Goal: Book appointment/travel/reservation

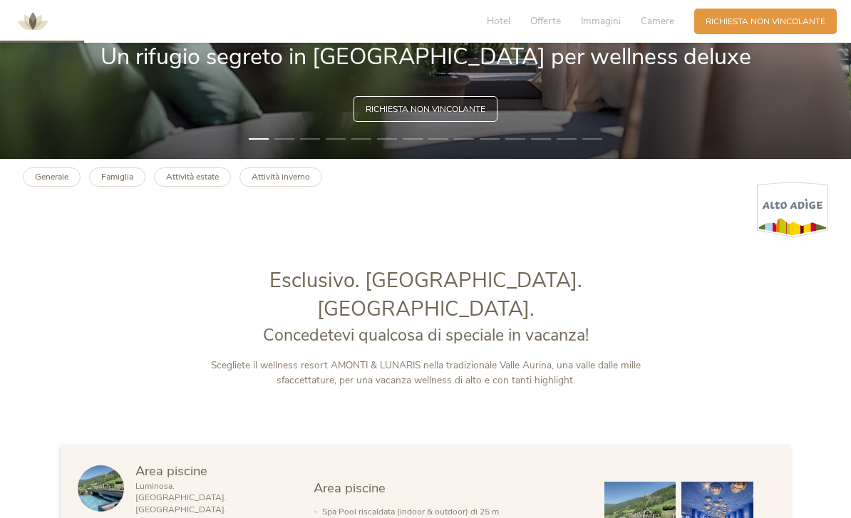
scroll to position [361, 0]
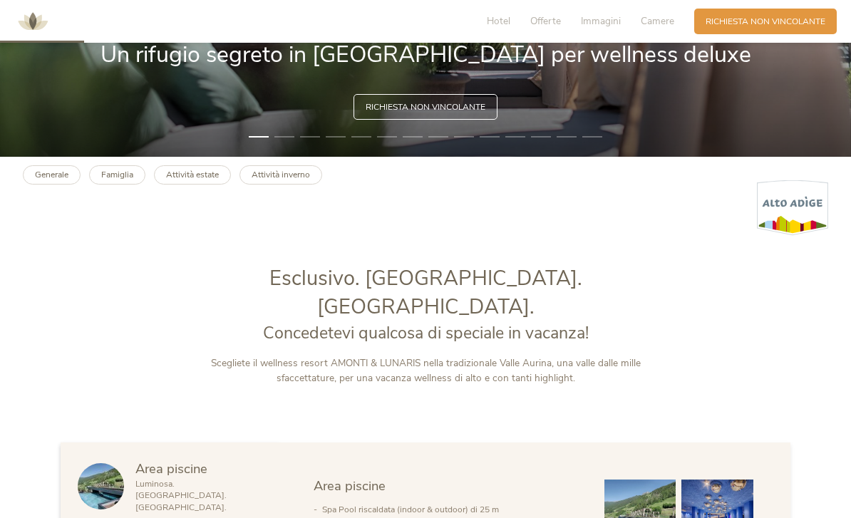
click at [123, 180] on b "Famiglia" at bounding box center [117, 174] width 32 height 11
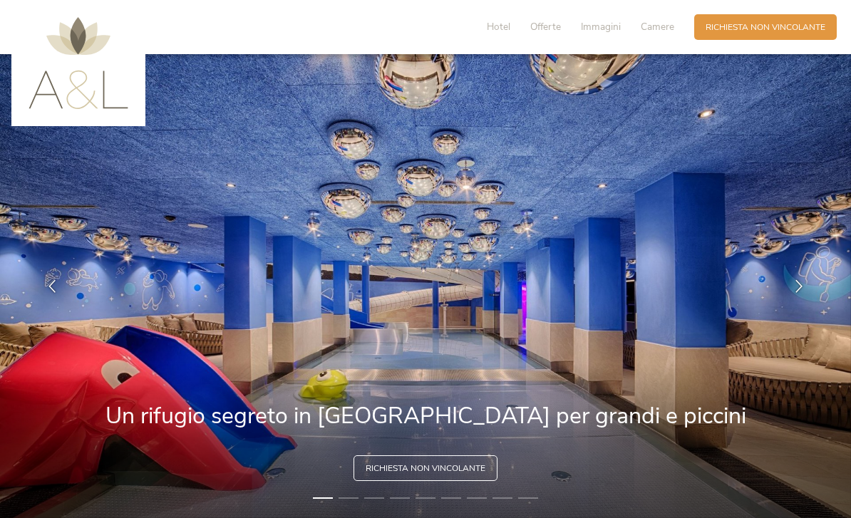
click at [497, 29] on span "Hotel" at bounding box center [499, 27] width 24 height 14
click at [497, 32] on span "Hotel" at bounding box center [499, 27] width 24 height 14
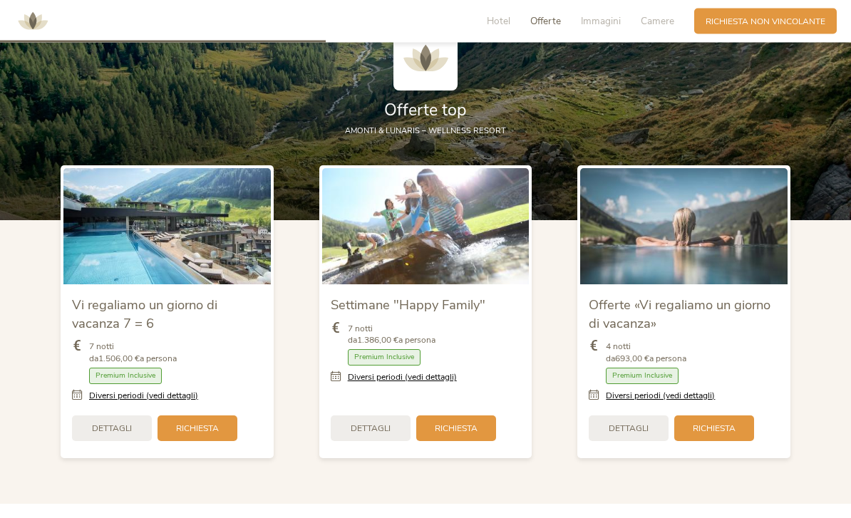
scroll to position [1328, 0]
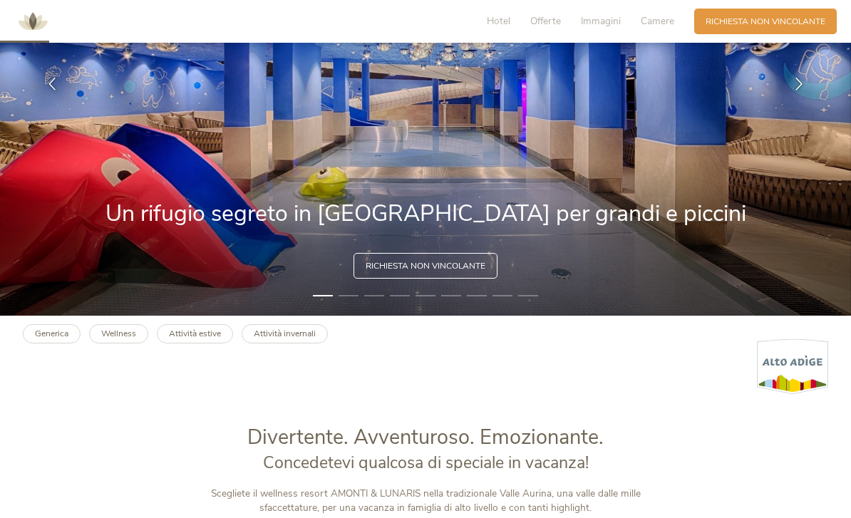
click at [600, 24] on span "Immagini" at bounding box center [601, 21] width 40 height 14
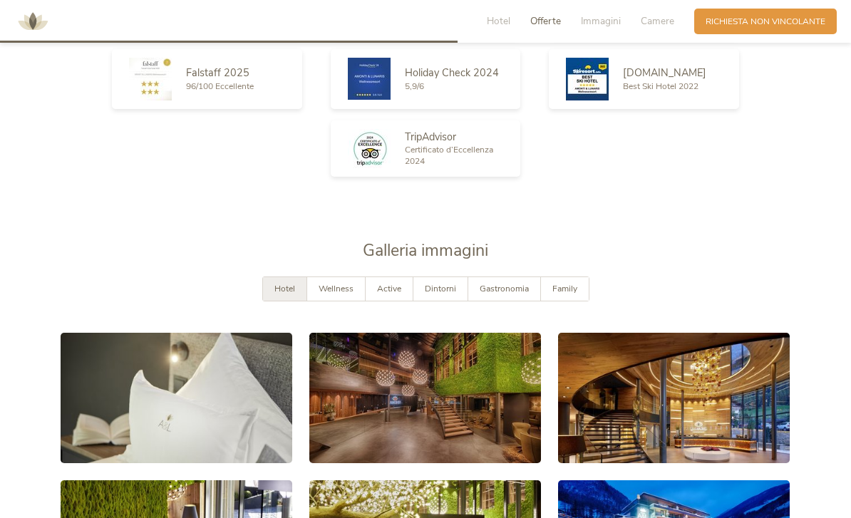
scroll to position [2180, 0]
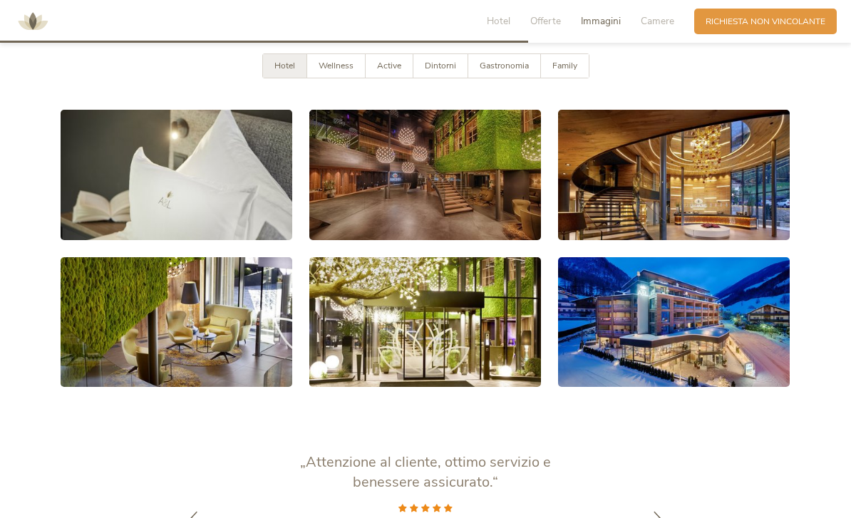
click at [205, 220] on link at bounding box center [177, 175] width 232 height 130
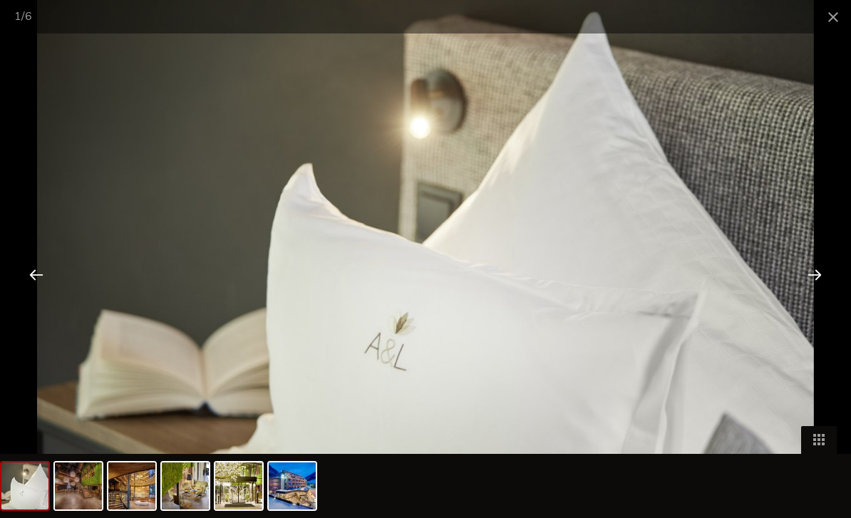
click at [819, 271] on div at bounding box center [814, 274] width 44 height 44
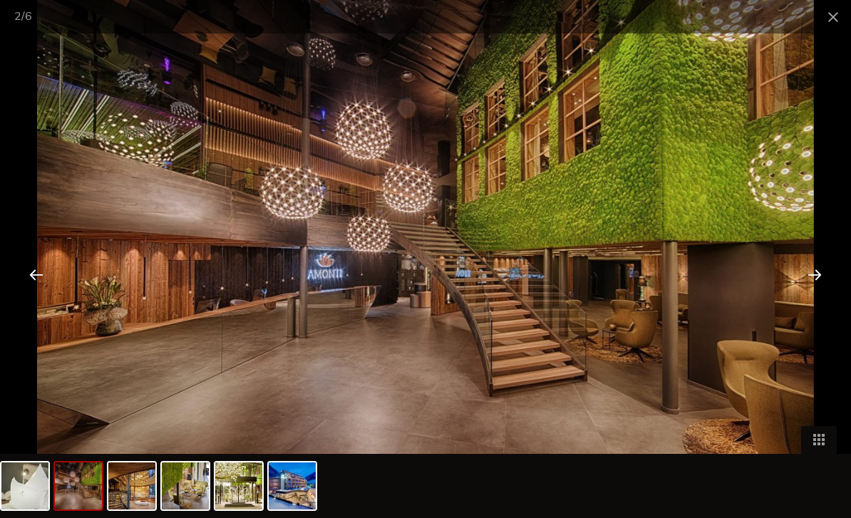
click at [811, 274] on div at bounding box center [814, 274] width 44 height 44
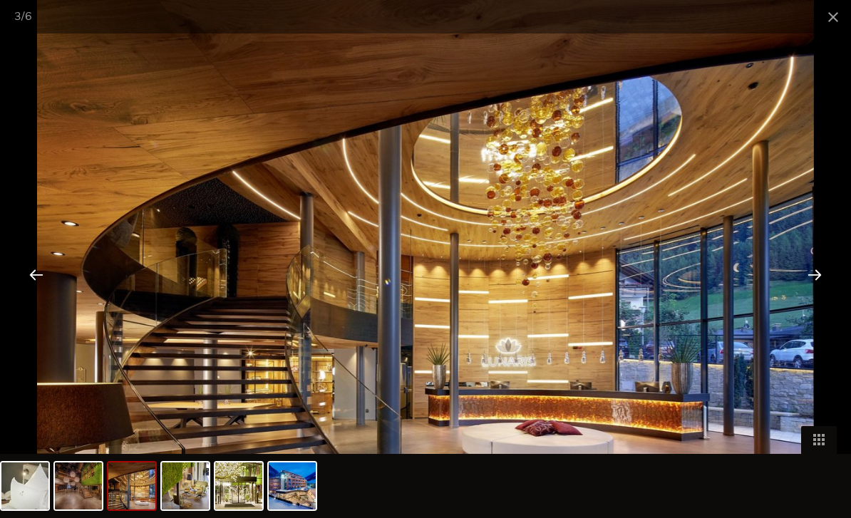
click at [811, 274] on div at bounding box center [814, 274] width 44 height 44
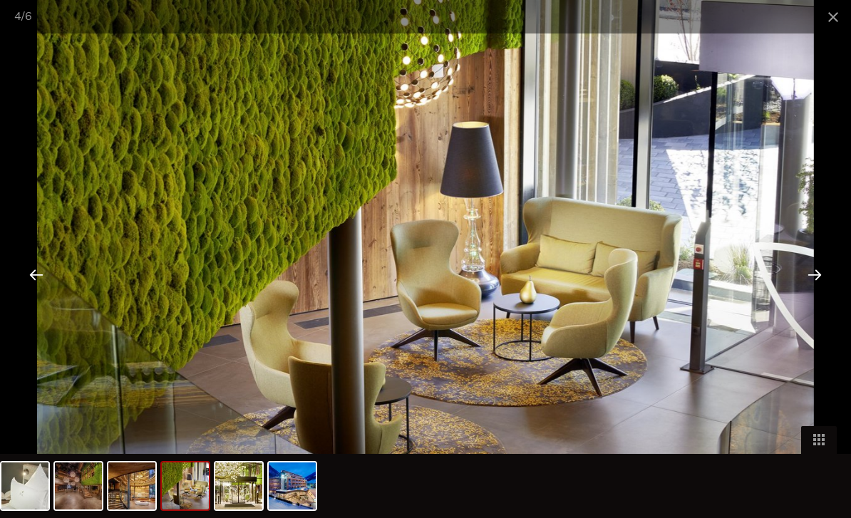
click at [812, 271] on div at bounding box center [814, 274] width 44 height 44
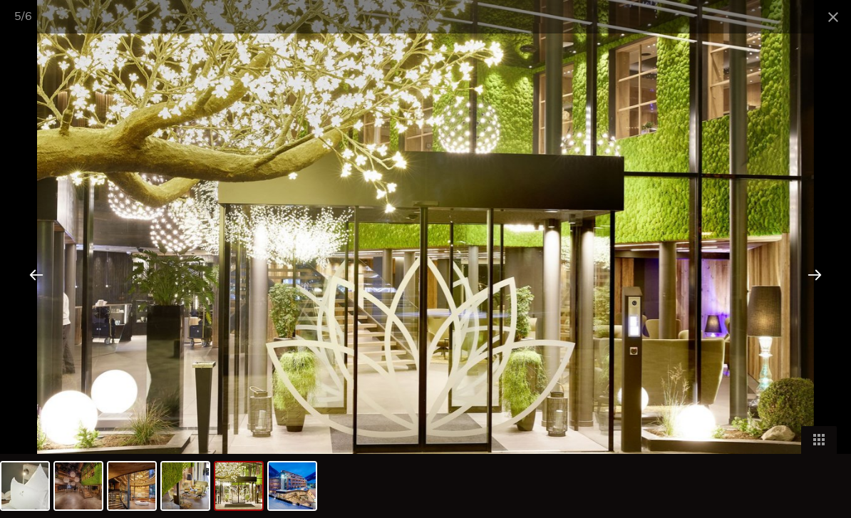
click at [813, 275] on div at bounding box center [814, 274] width 44 height 44
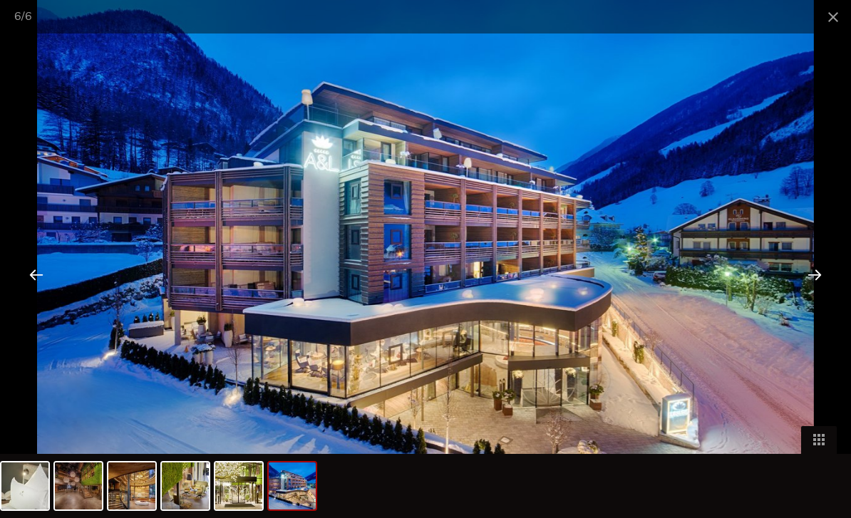
click at [814, 269] on div at bounding box center [814, 274] width 44 height 44
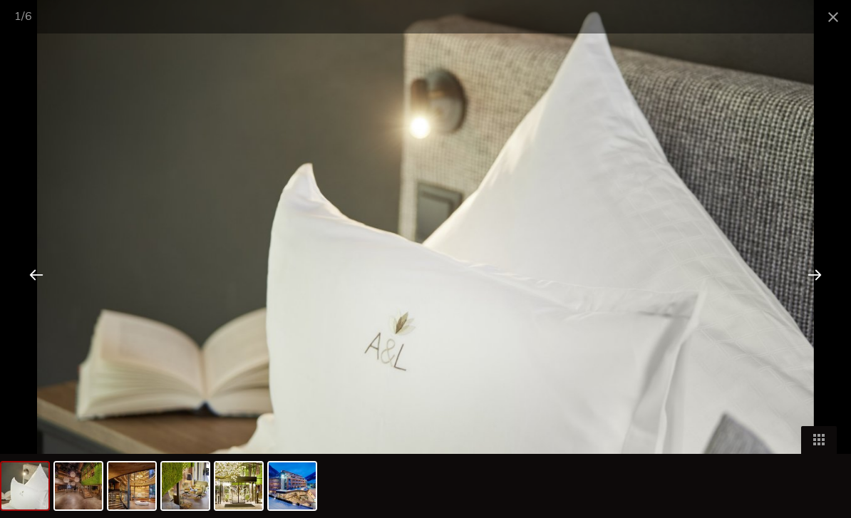
click at [813, 273] on div at bounding box center [814, 274] width 44 height 44
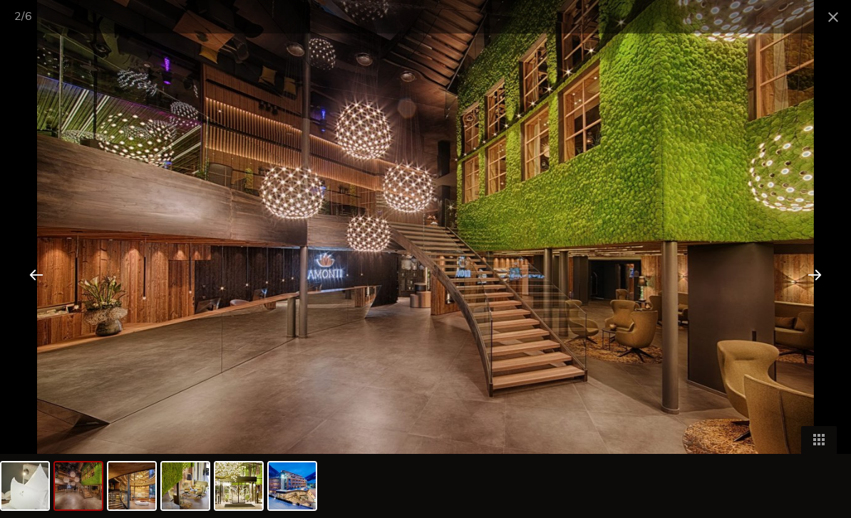
click at [816, 272] on div at bounding box center [814, 274] width 44 height 44
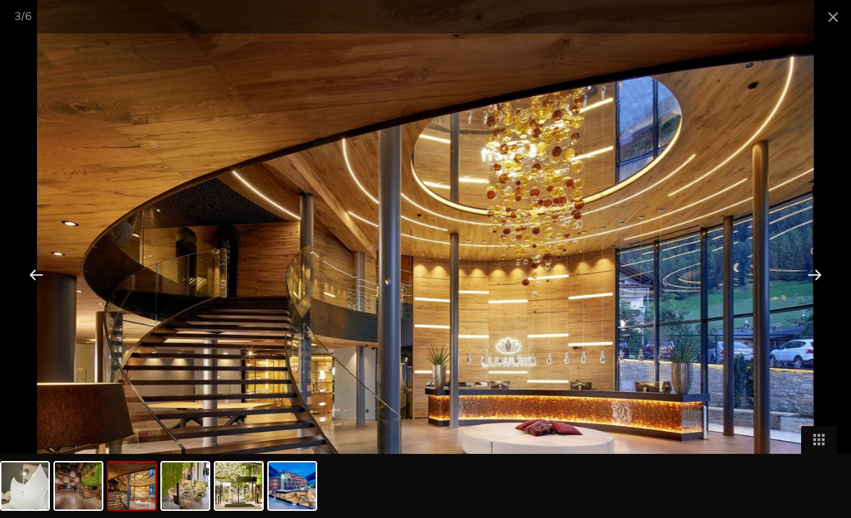
click at [843, 18] on span at bounding box center [833, 16] width 36 height 33
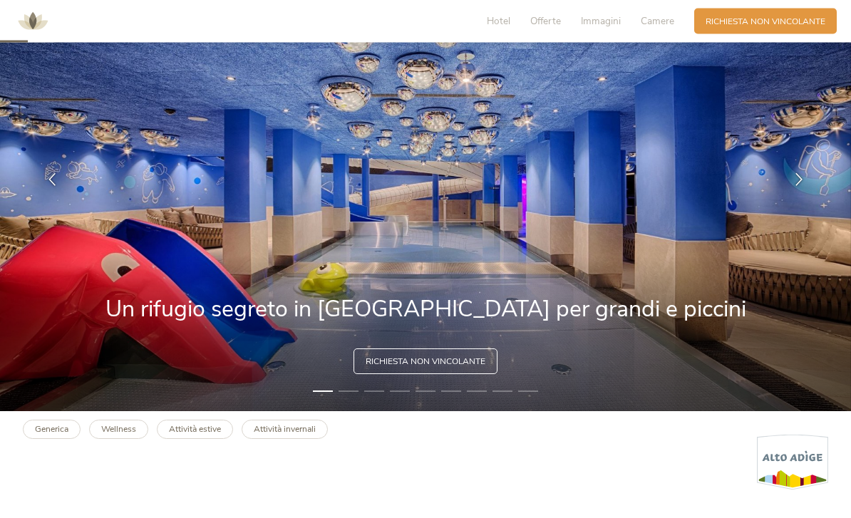
scroll to position [0, 0]
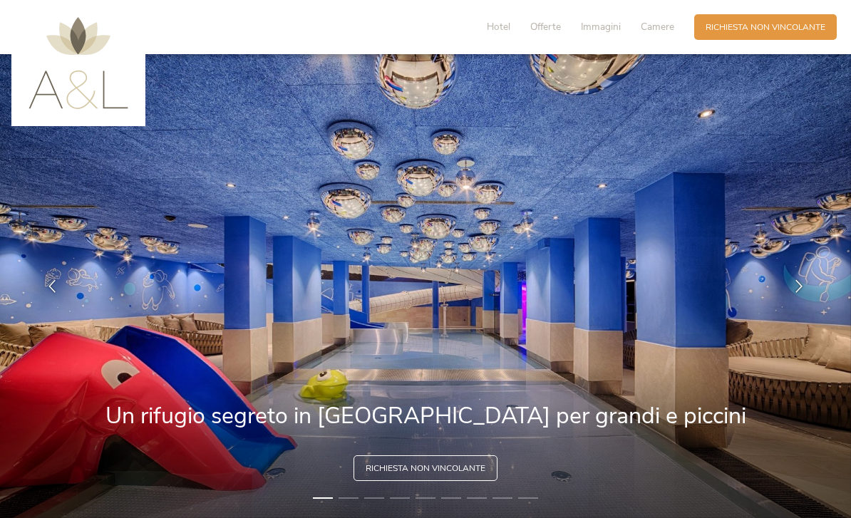
click at [500, 26] on span "Hotel" at bounding box center [499, 27] width 24 height 14
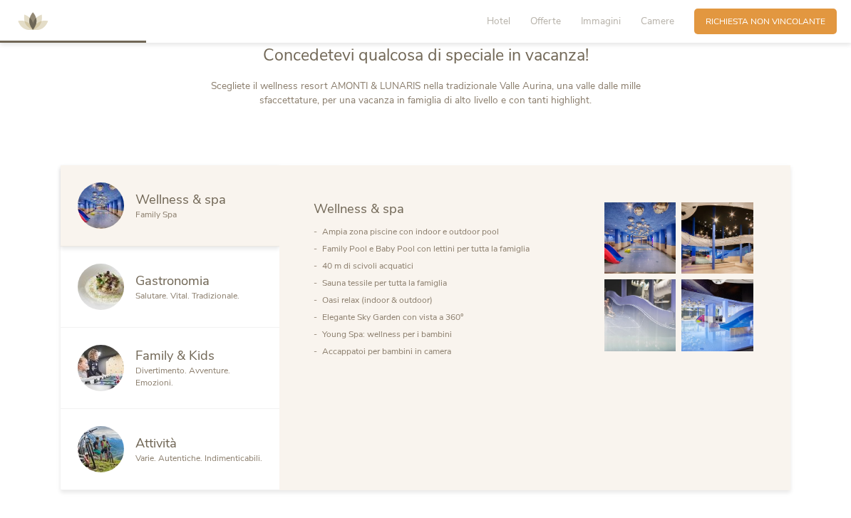
scroll to position [614, 0]
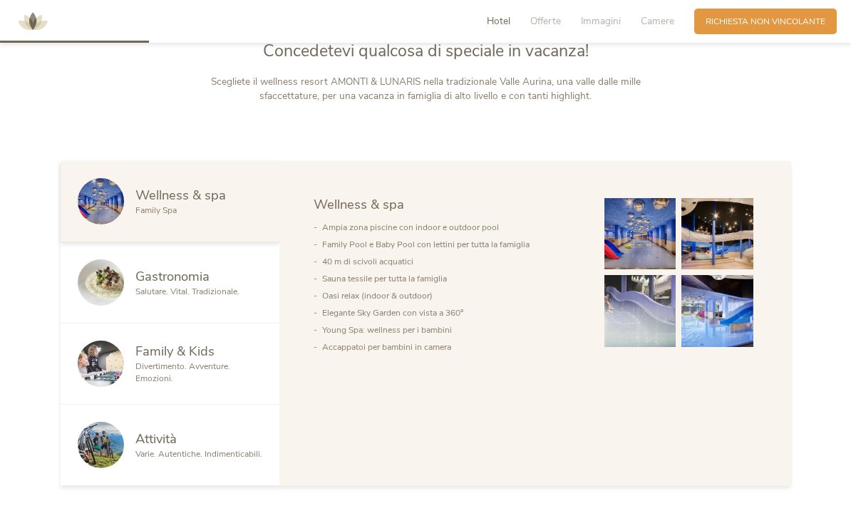
click at [651, 270] on img at bounding box center [640, 234] width 72 height 72
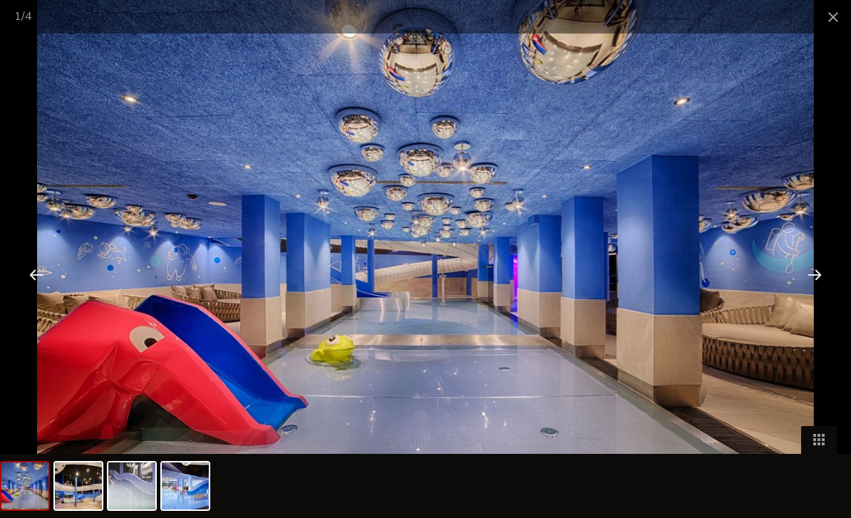
click at [831, 21] on span at bounding box center [833, 16] width 36 height 33
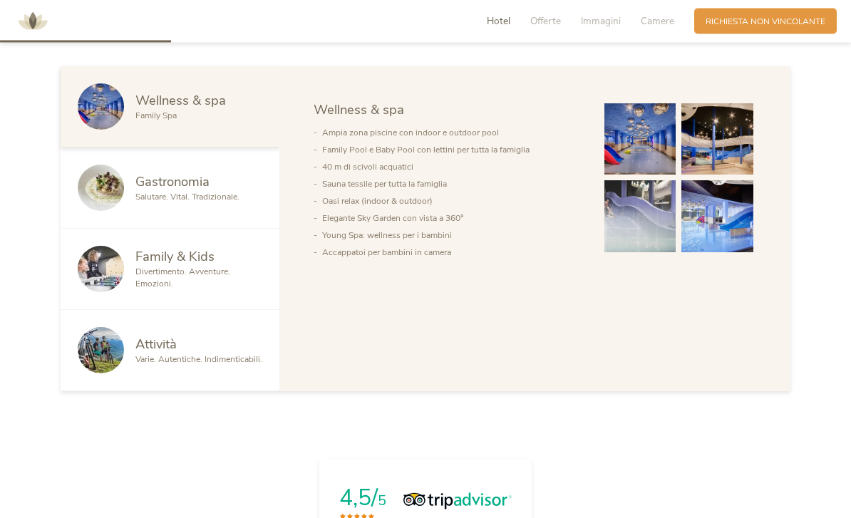
scroll to position [714, 0]
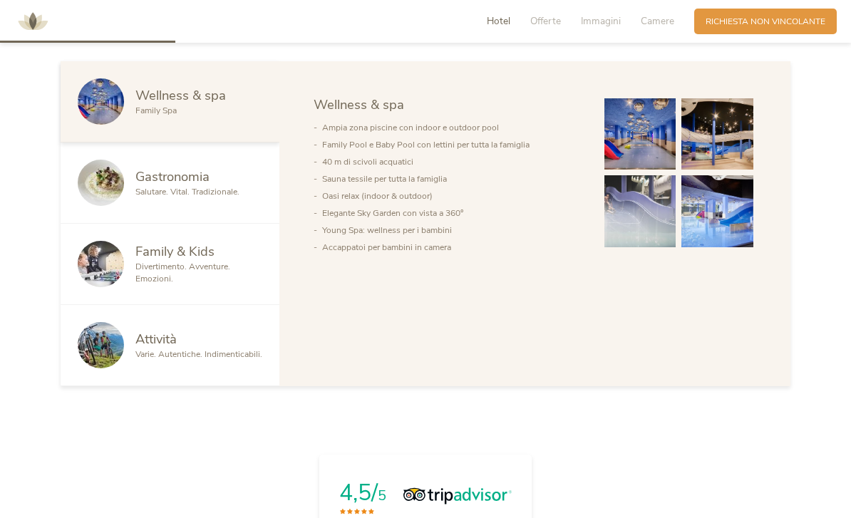
click at [222, 197] on span "Salutare. Vital. Tradizionale." at bounding box center [187, 191] width 104 height 11
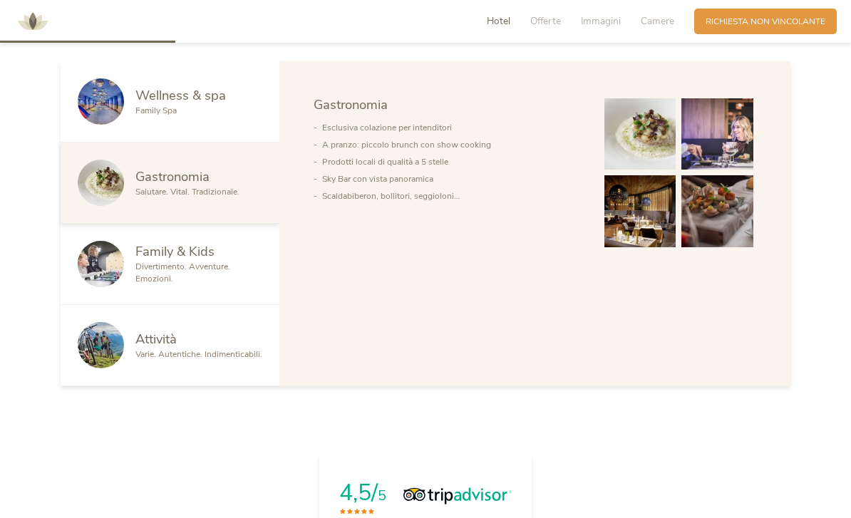
click at [655, 170] on img at bounding box center [640, 134] width 72 height 72
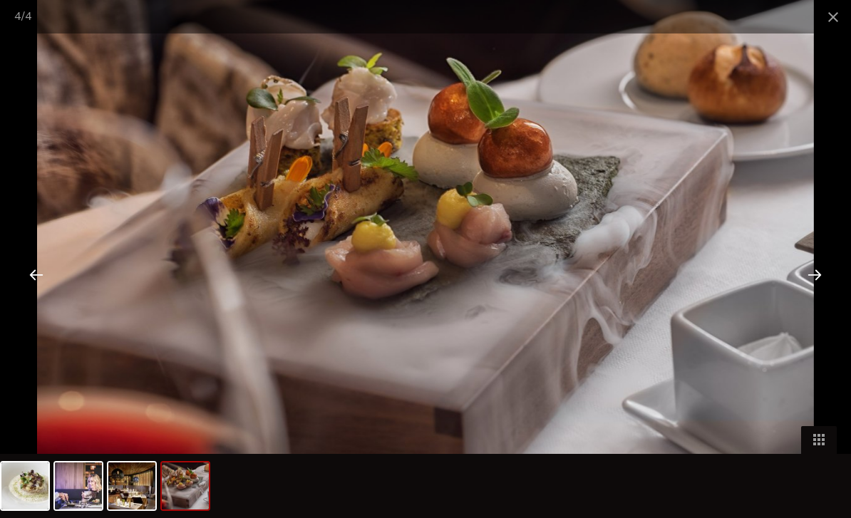
click at [832, 28] on span at bounding box center [833, 16] width 36 height 33
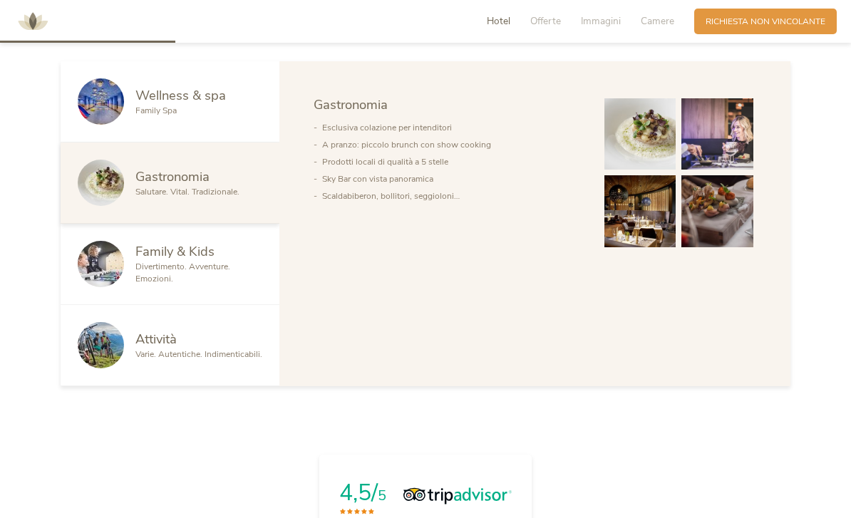
click at [222, 284] on span "Divertimento. Avventure. Emozioni." at bounding box center [182, 273] width 95 height 24
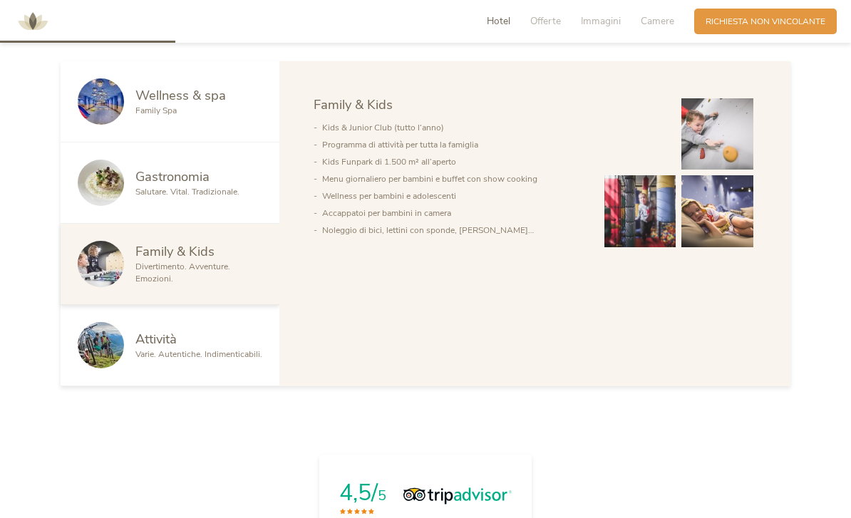
click at [653, 170] on img at bounding box center [640, 134] width 72 height 72
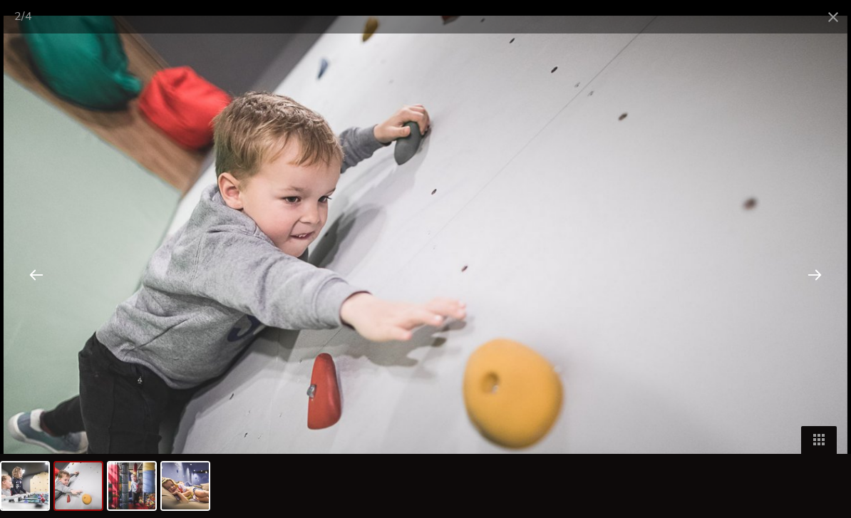
click at [835, 20] on span at bounding box center [833, 16] width 36 height 33
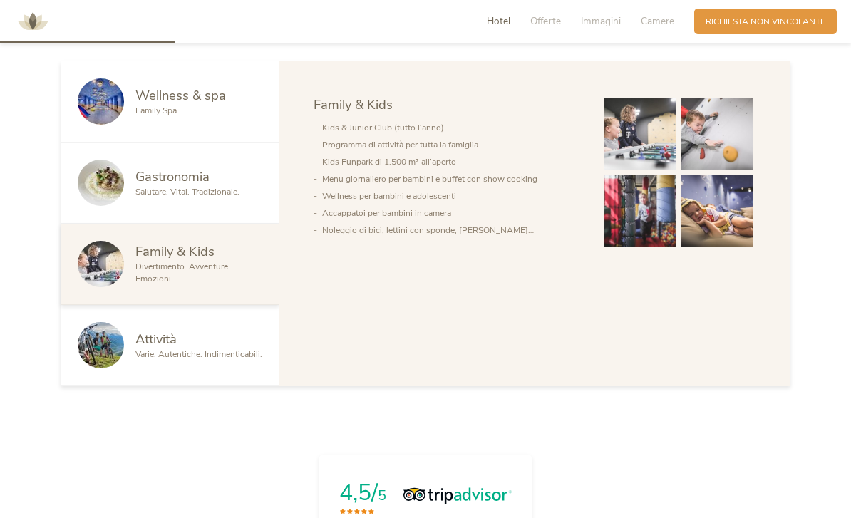
click at [247, 360] on span "Varie. Autentiche. Indimenticabili." at bounding box center [198, 353] width 127 height 11
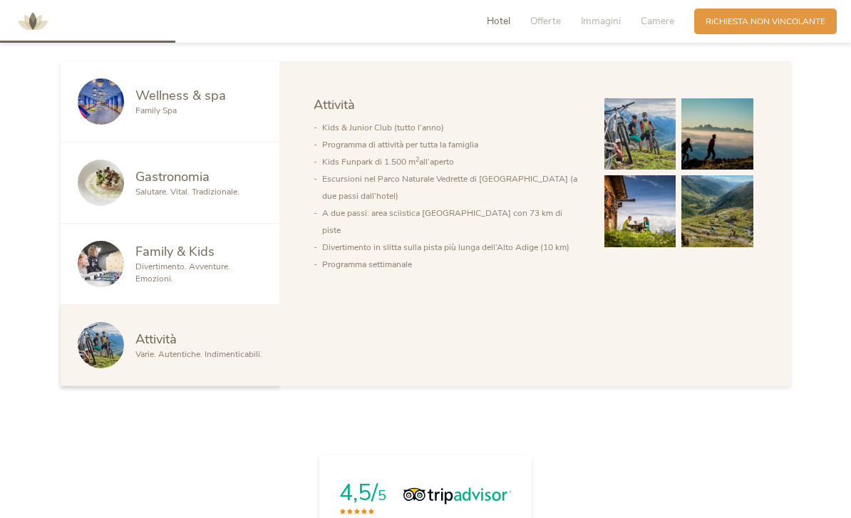
click at [643, 170] on img at bounding box center [640, 134] width 72 height 72
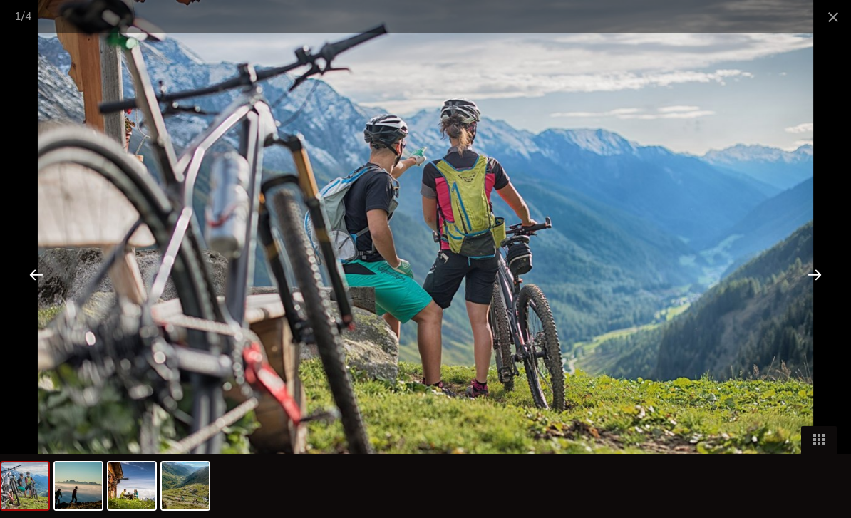
click at [815, 296] on div at bounding box center [814, 274] width 44 height 44
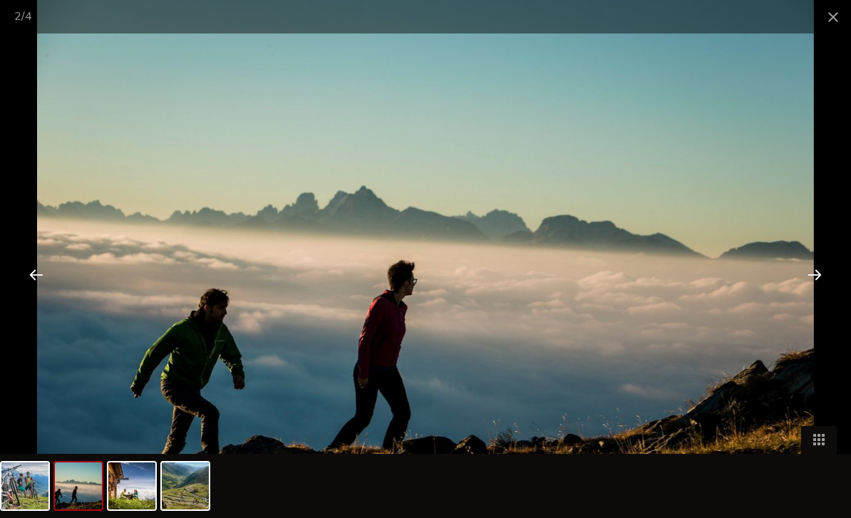
click at [814, 289] on div at bounding box center [814, 274] width 44 height 44
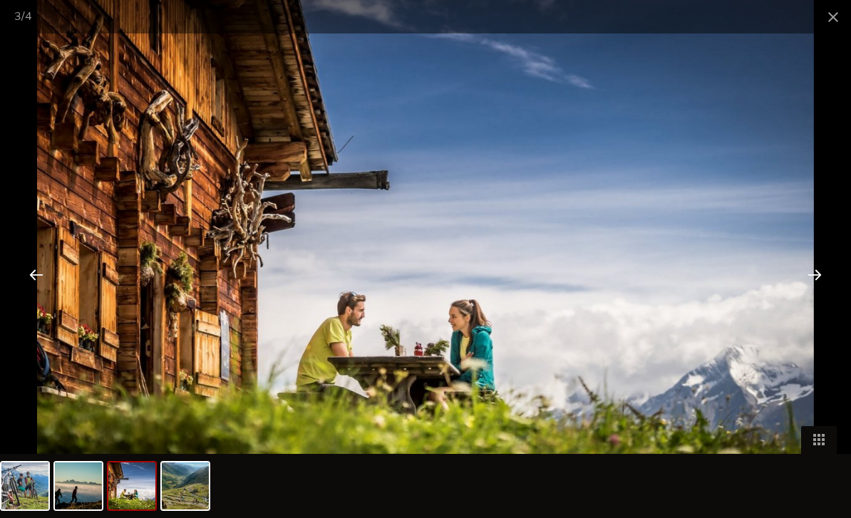
click at [819, 288] on div at bounding box center [814, 274] width 44 height 44
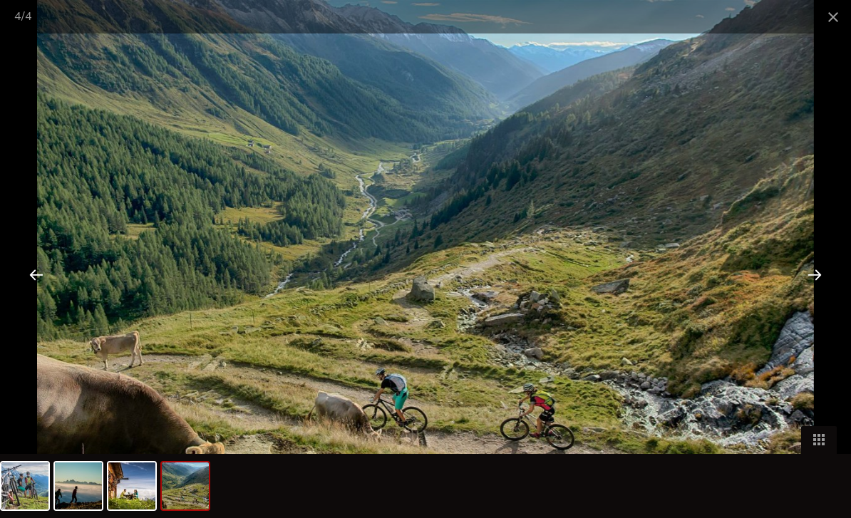
click at [839, 19] on span at bounding box center [833, 16] width 36 height 33
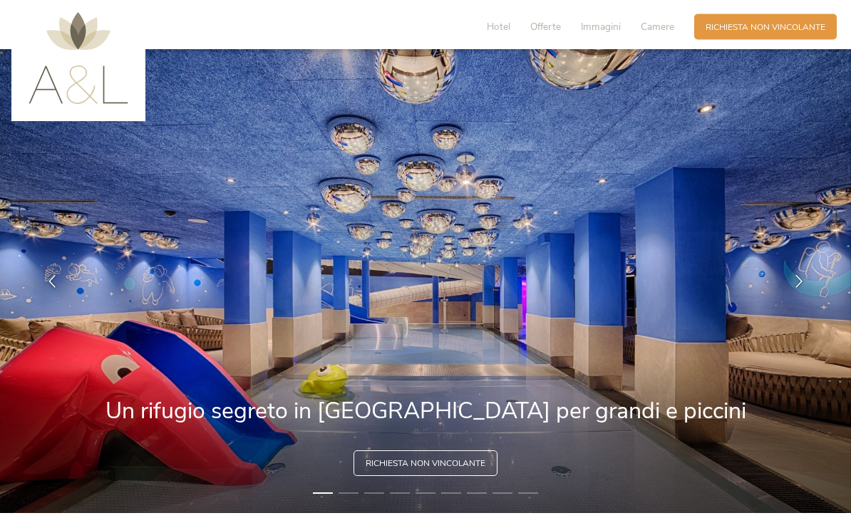
scroll to position [0, 0]
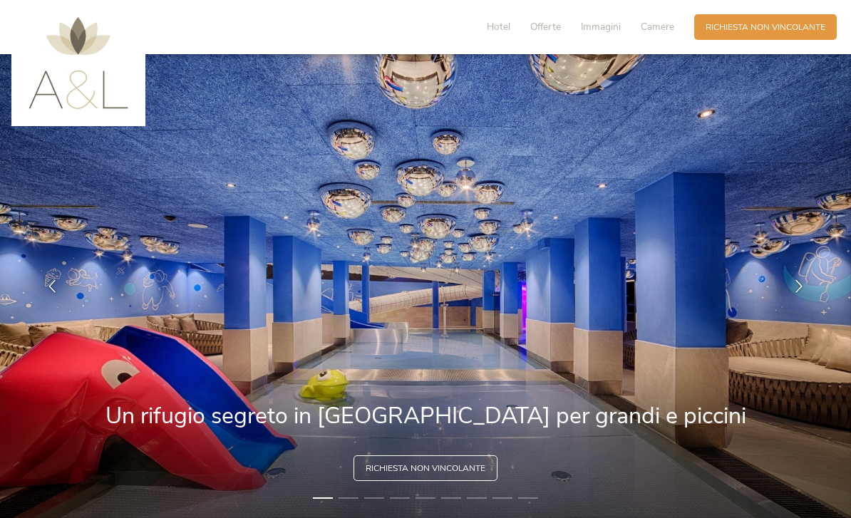
click at [658, 33] on span "Camere" at bounding box center [657, 27] width 33 height 14
click at [500, 28] on span "Hotel" at bounding box center [499, 27] width 24 height 14
click at [81, 70] on img at bounding box center [79, 63] width 100 height 92
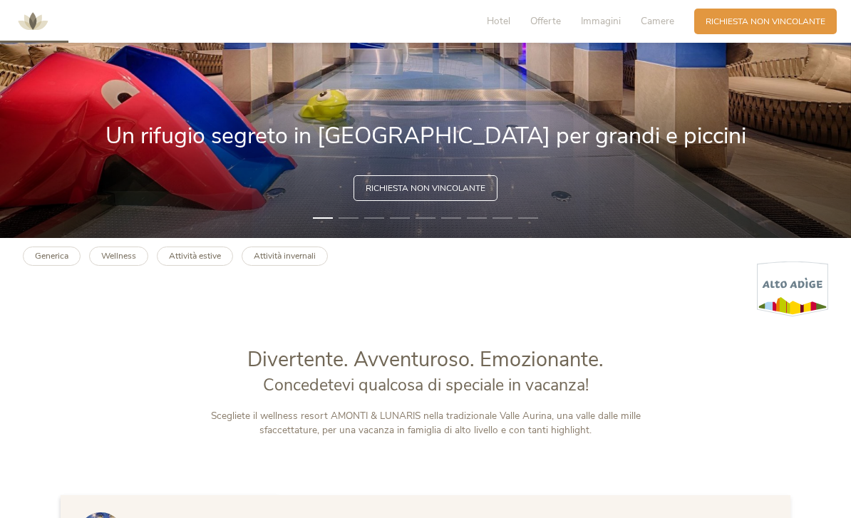
scroll to position [281, 0]
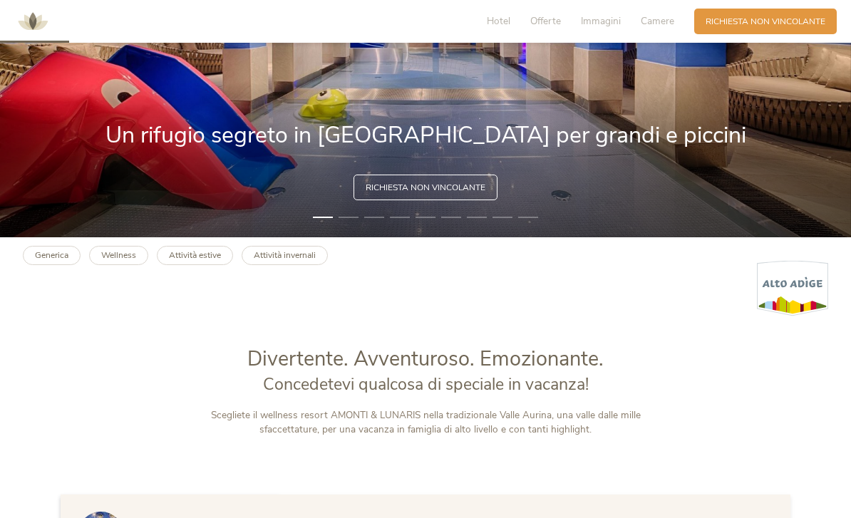
click at [42, 261] on b "Generica" at bounding box center [51, 254] width 33 height 11
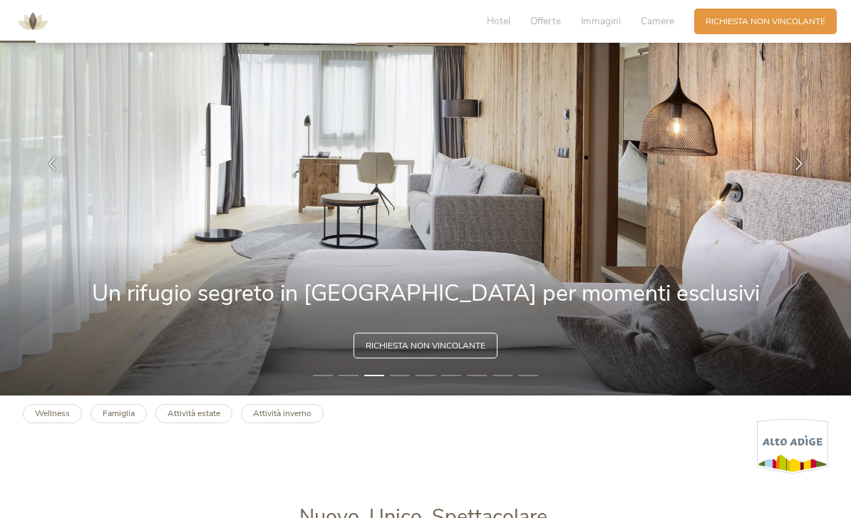
scroll to position [114, 0]
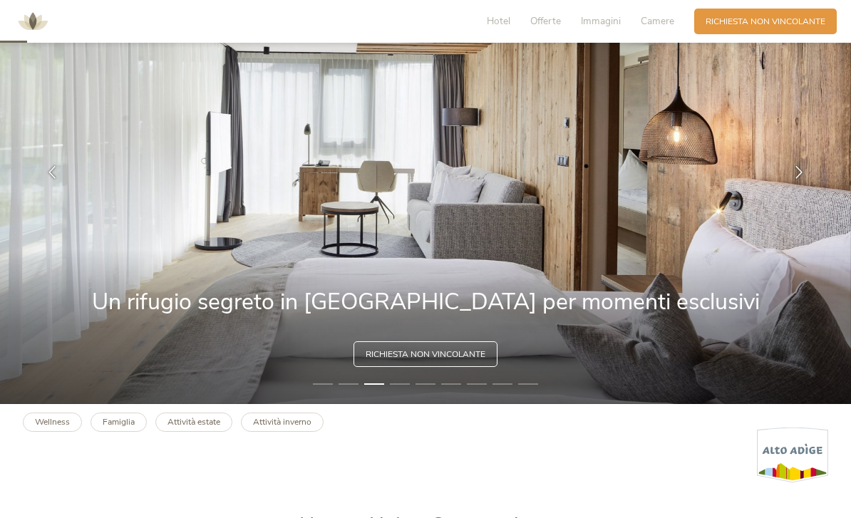
click at [405, 390] on li "4" at bounding box center [400, 383] width 20 height 11
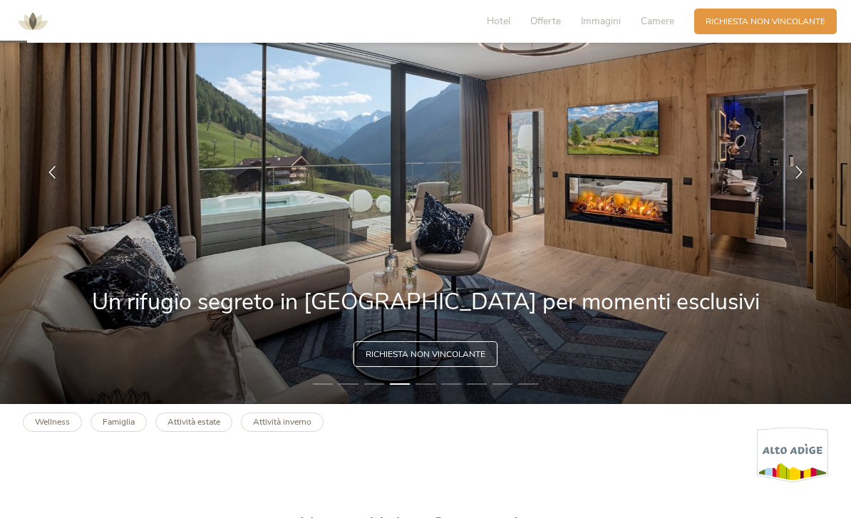
click at [795, 178] on icon at bounding box center [798, 171] width 13 height 13
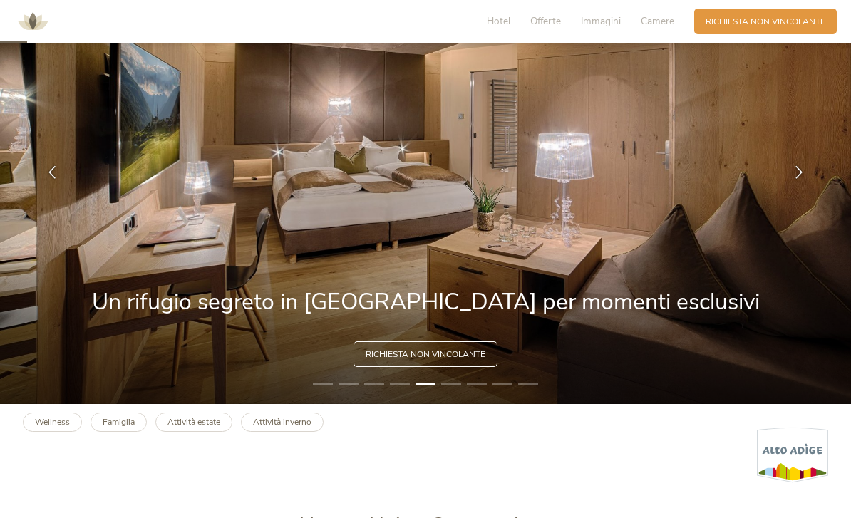
click at [798, 178] on icon at bounding box center [798, 171] width 13 height 13
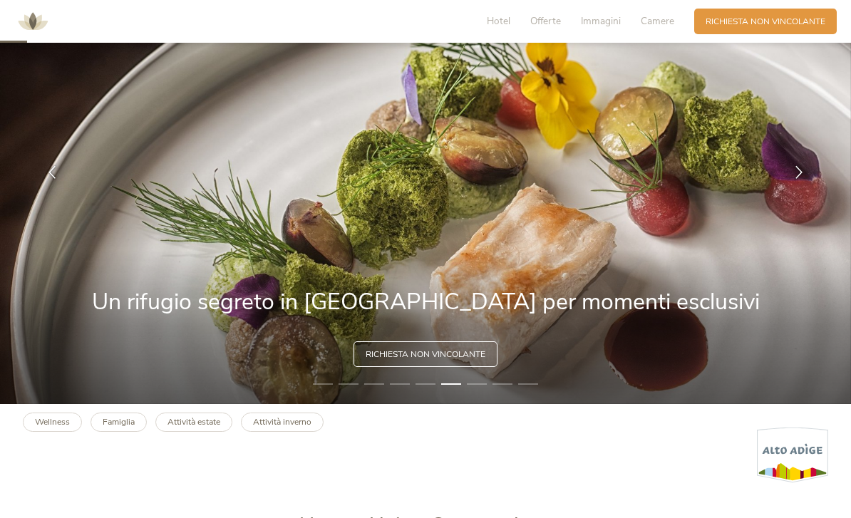
click at [787, 190] on div at bounding box center [799, 172] width 36 height 36
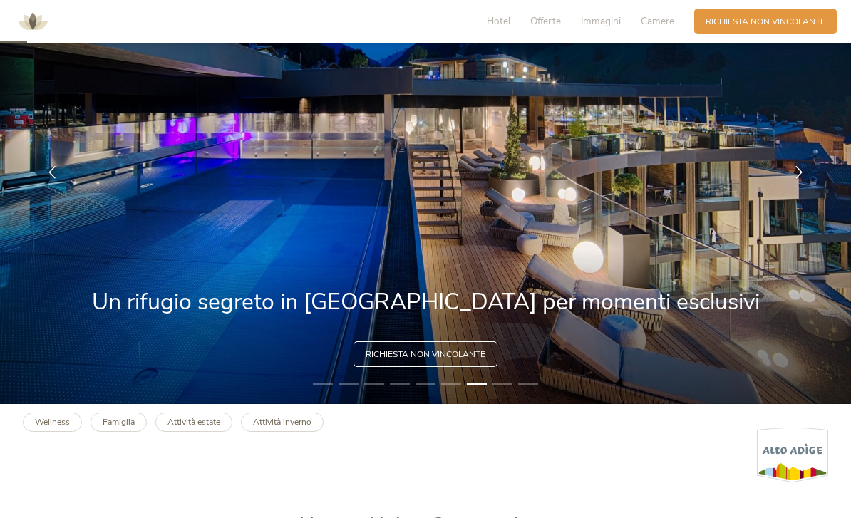
click at [795, 178] on icon at bounding box center [798, 171] width 13 height 13
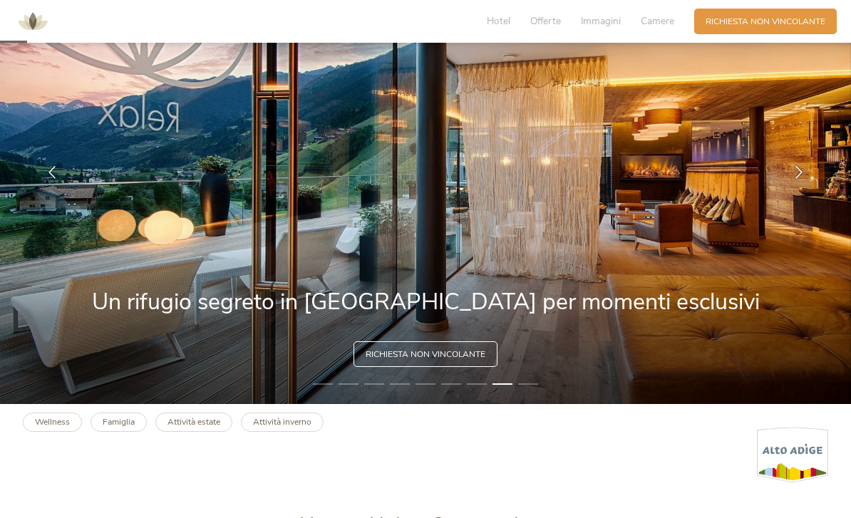
click at [794, 190] on div at bounding box center [799, 172] width 36 height 36
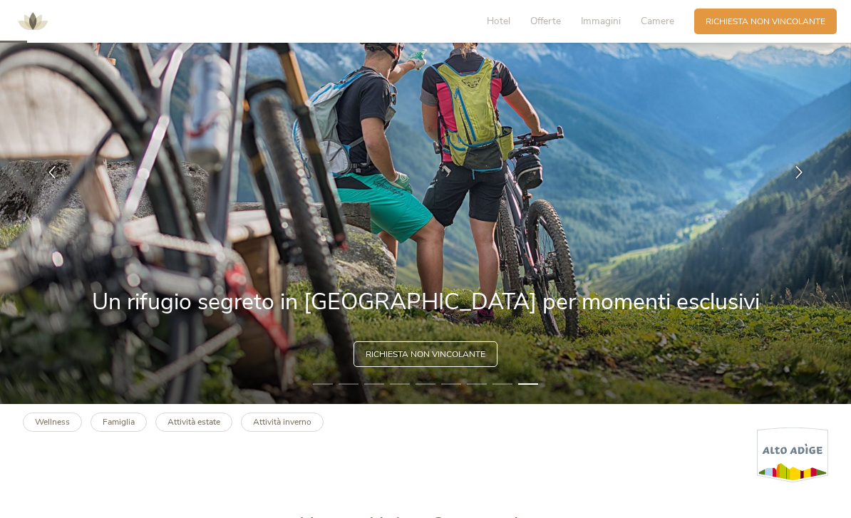
click at [795, 178] on icon at bounding box center [798, 171] width 13 height 13
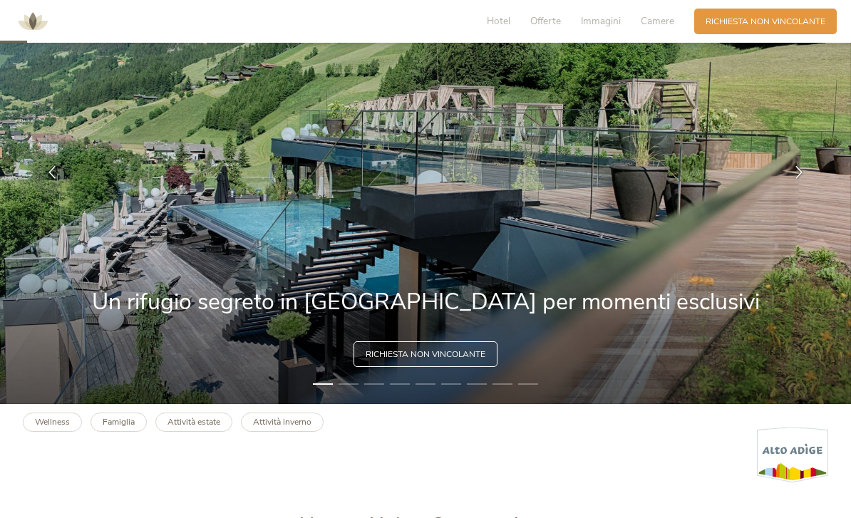
click at [795, 178] on icon at bounding box center [798, 171] width 13 height 13
click at [797, 178] on icon at bounding box center [798, 171] width 13 height 13
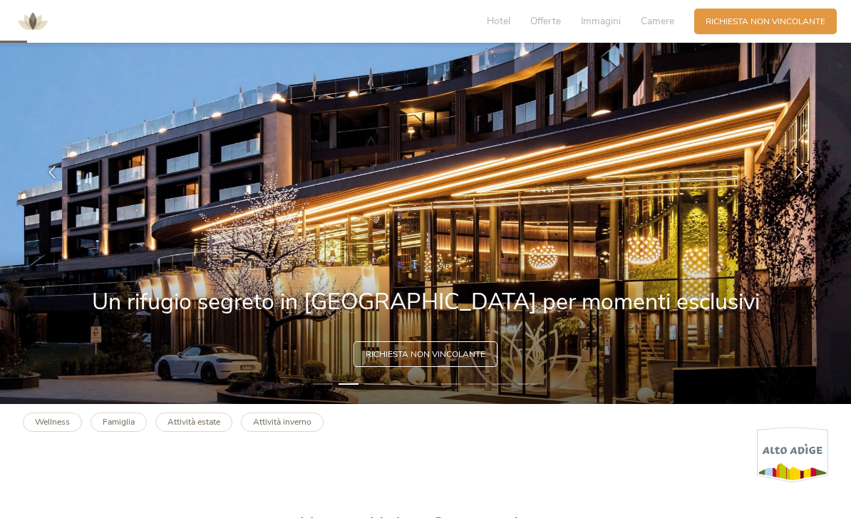
click at [795, 178] on icon at bounding box center [798, 171] width 13 height 13
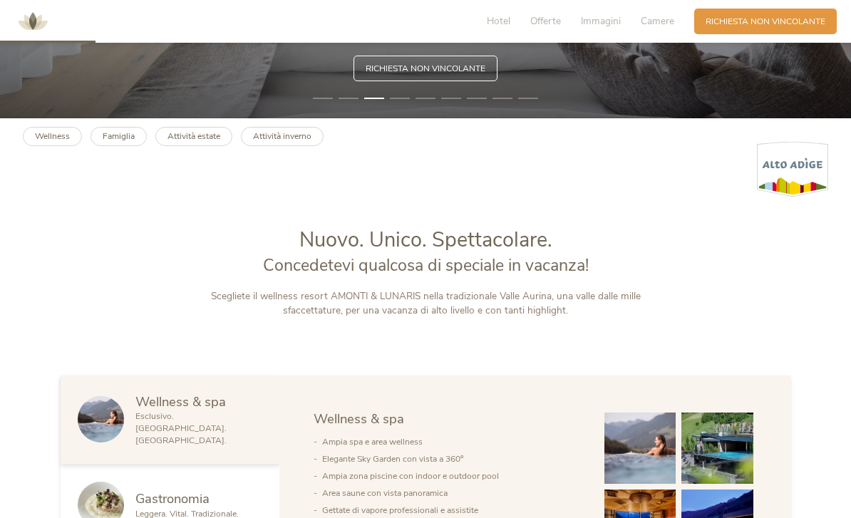
scroll to position [400, 0]
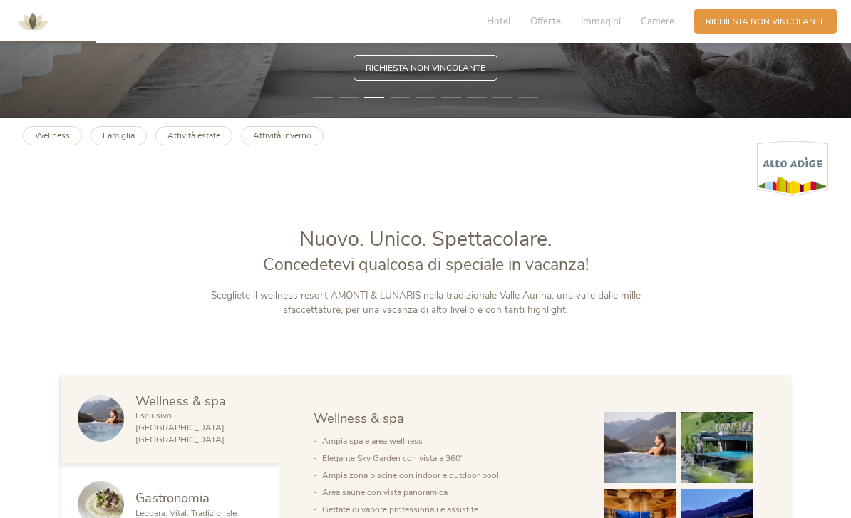
click at [118, 141] on b "Famiglia" at bounding box center [119, 135] width 32 height 11
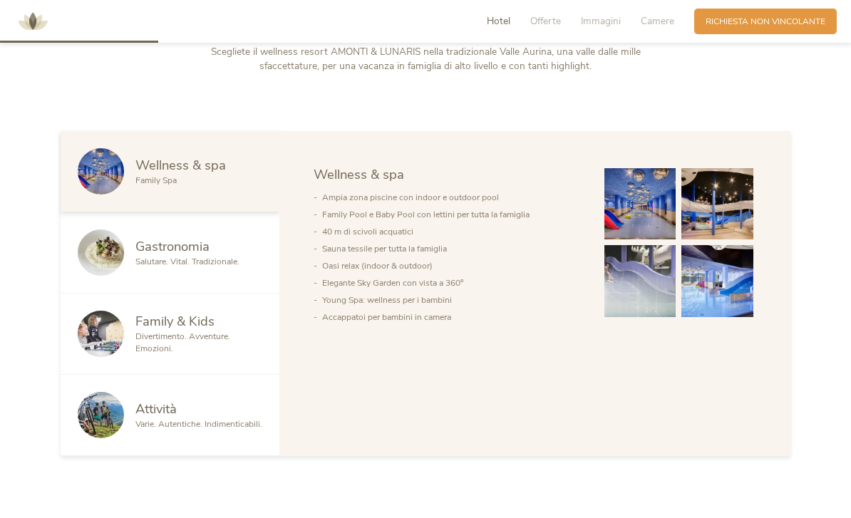
scroll to position [646, 0]
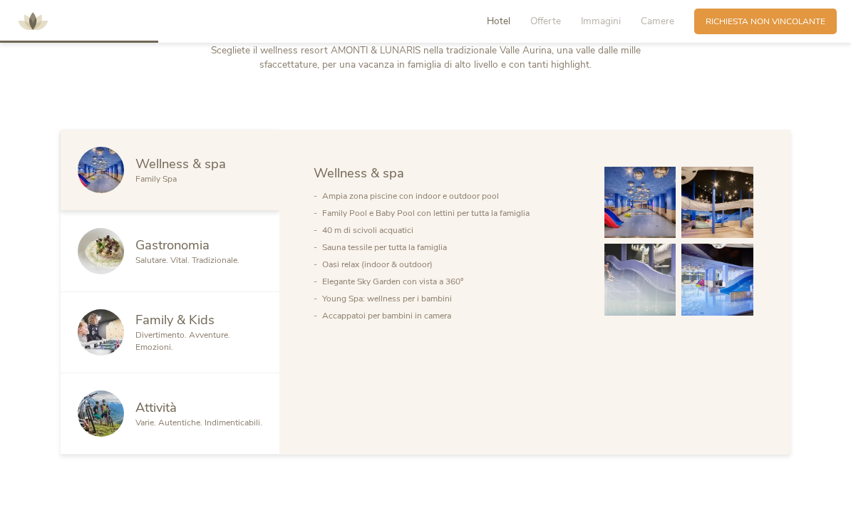
click at [190, 329] on span "Family & Kids" at bounding box center [174, 320] width 79 height 18
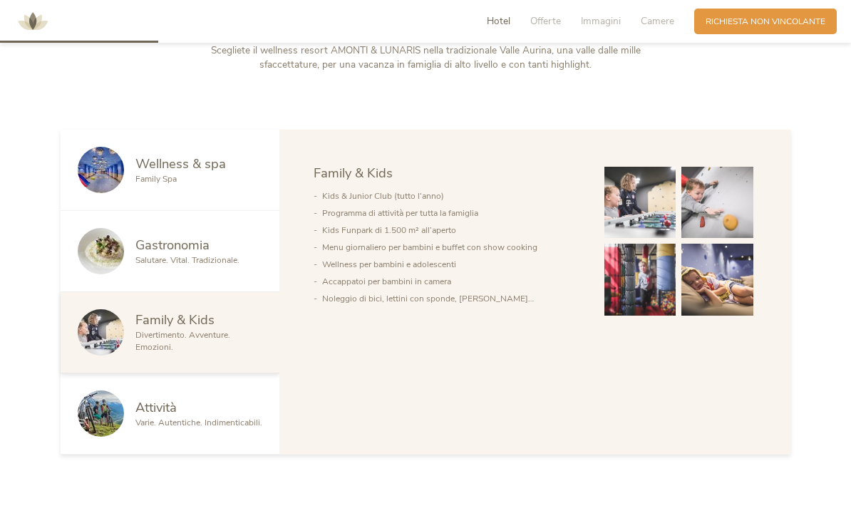
click at [201, 185] on div "Family Spa" at bounding box center [198, 179] width 127 height 12
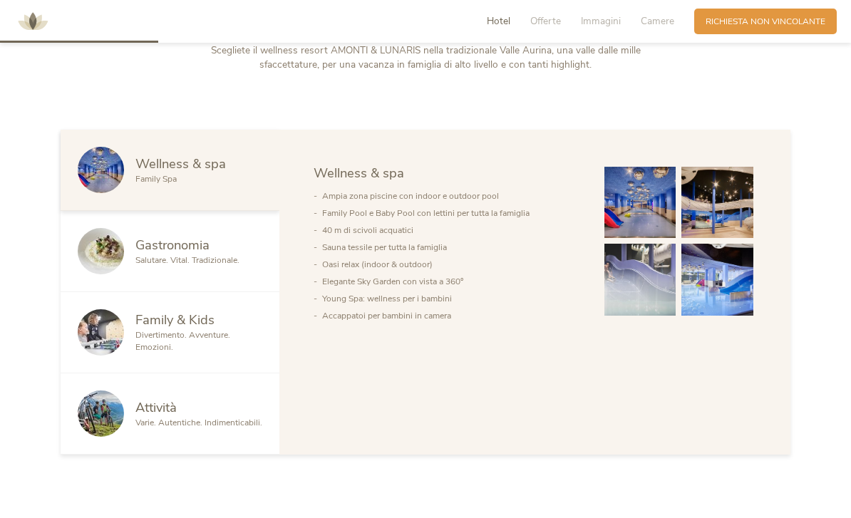
click at [172, 353] on span "Divertimento. Avventure. Emozioni." at bounding box center [182, 341] width 95 height 24
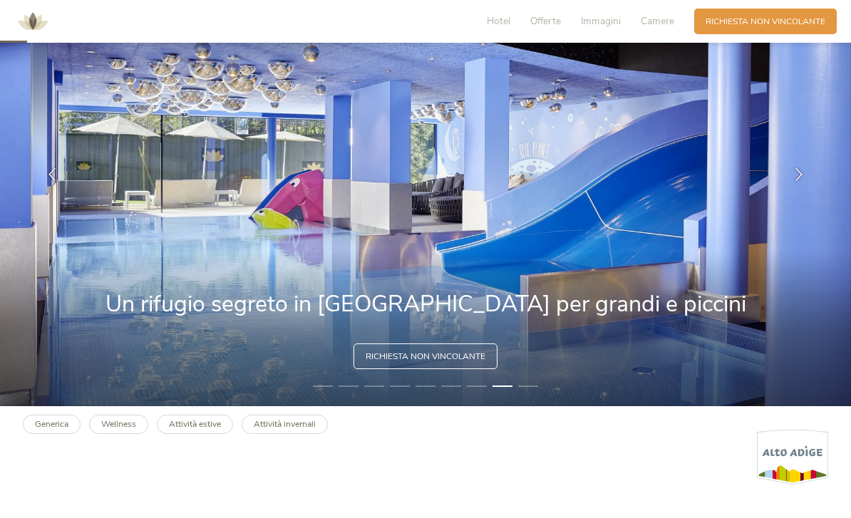
scroll to position [110, 0]
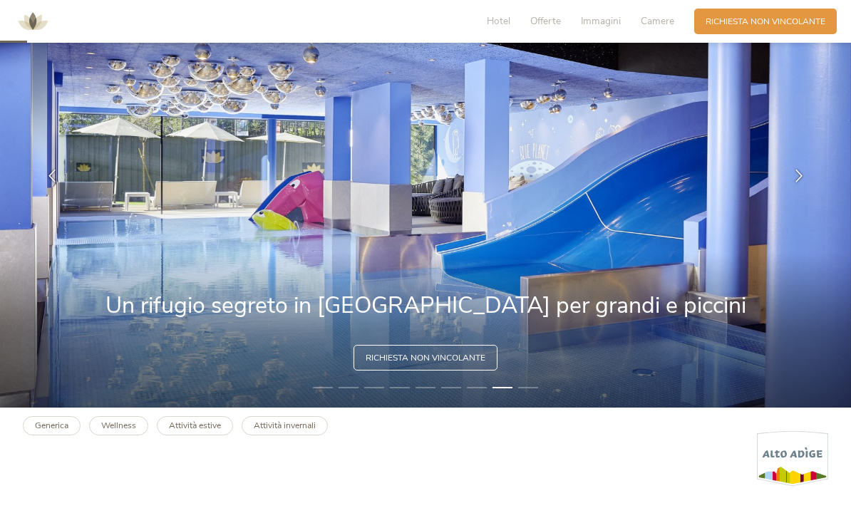
click at [442, 364] on span "Richiesta non vincolante" at bounding box center [426, 358] width 120 height 12
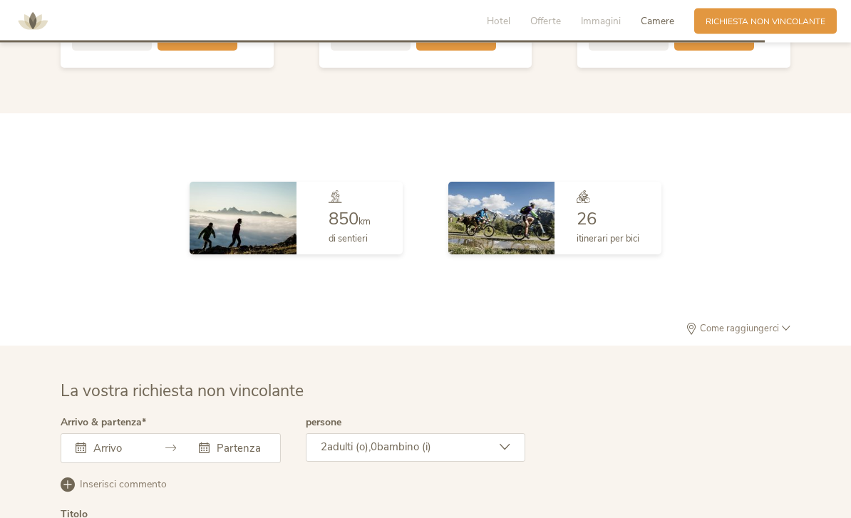
scroll to position [3170, 0]
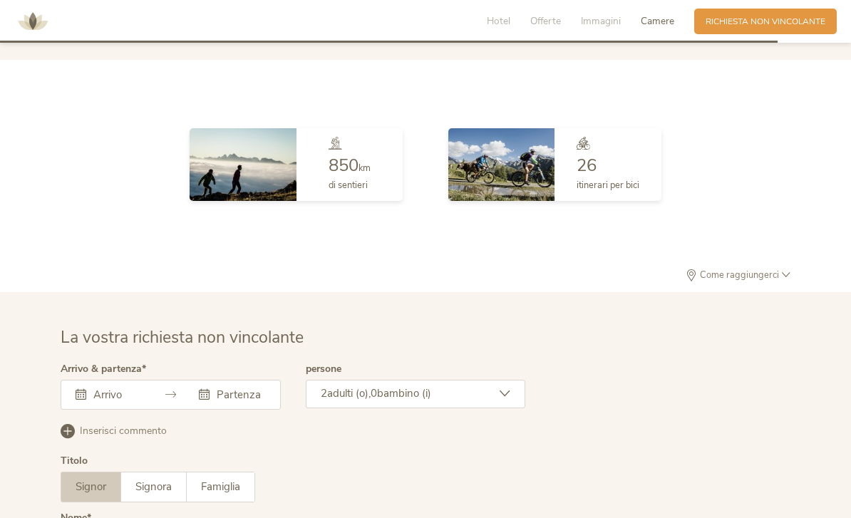
click at [738, 292] on div "Come raggiungerci" at bounding box center [426, 280] width 730 height 23
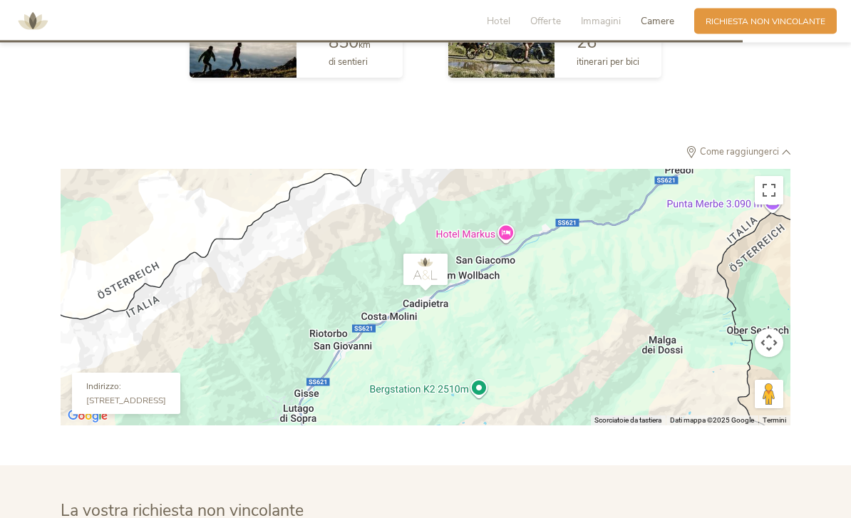
scroll to position [3299, 0]
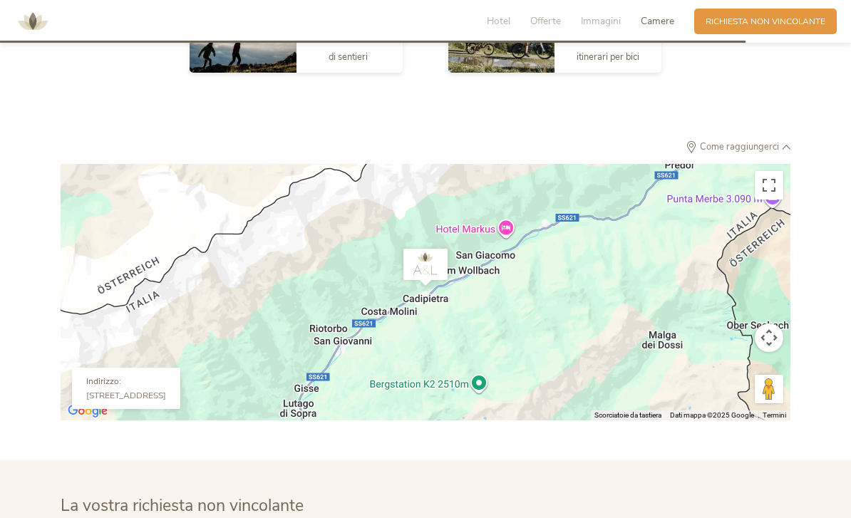
click at [626, 353] on div "Per navigare, premi i tasti Freccia." at bounding box center [426, 292] width 730 height 257
click at [573, 381] on div "Per navigare, premi i tasti Freccia." at bounding box center [426, 292] width 730 height 257
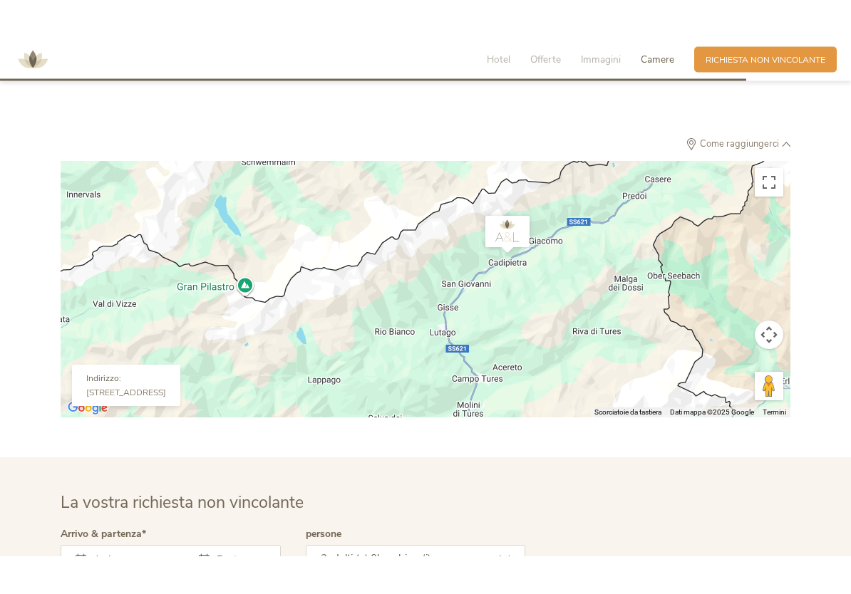
scroll to position [3292, 0]
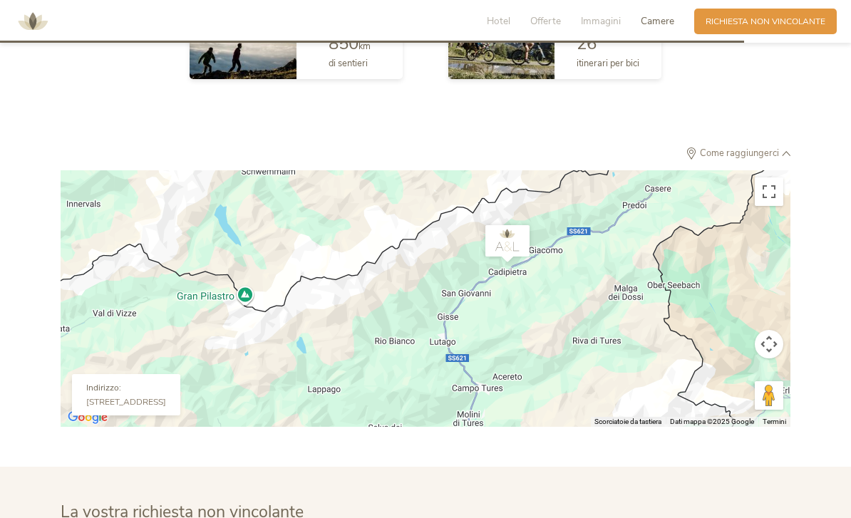
click at [768, 206] on button "Attiva/disattiva vista schermo intero" at bounding box center [769, 191] width 29 height 29
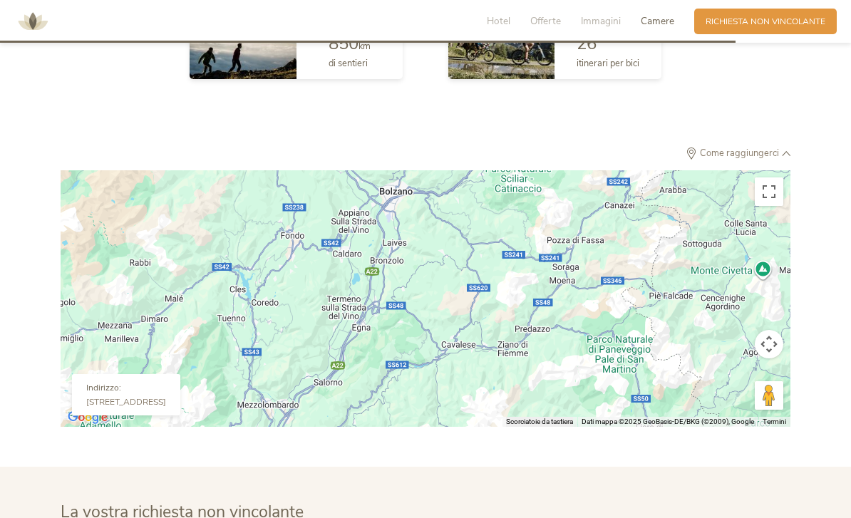
click at [569, 274] on div "Per navigare, premi i tasti Freccia." at bounding box center [426, 298] width 730 height 257
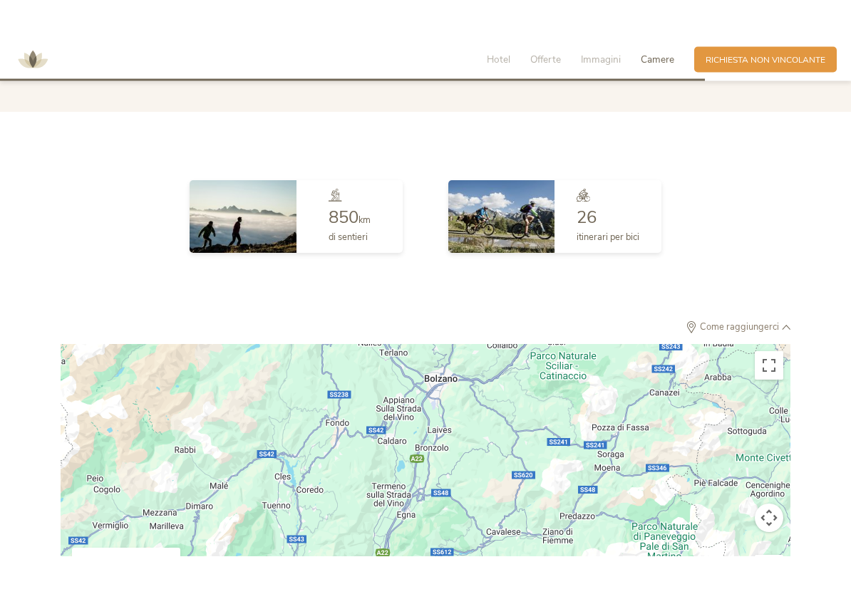
scroll to position [3154, 0]
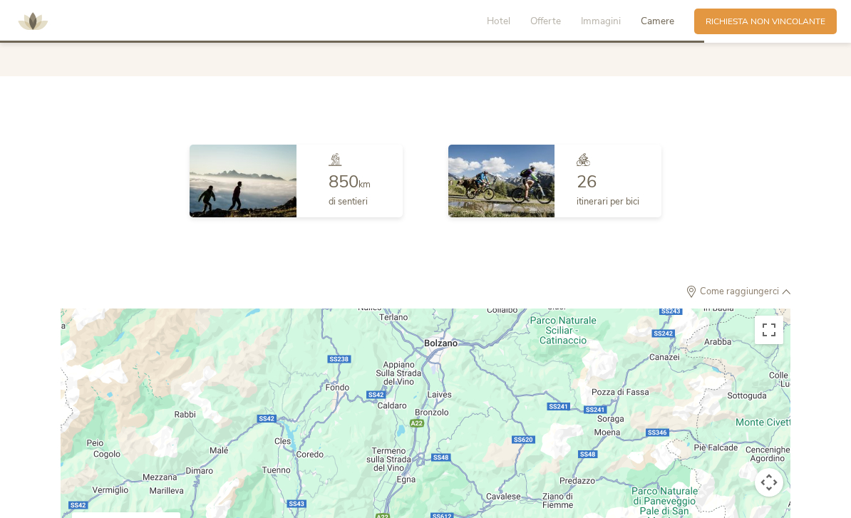
click at [767, 344] on button "Attiva/disattiva vista schermo intero" at bounding box center [769, 330] width 29 height 29
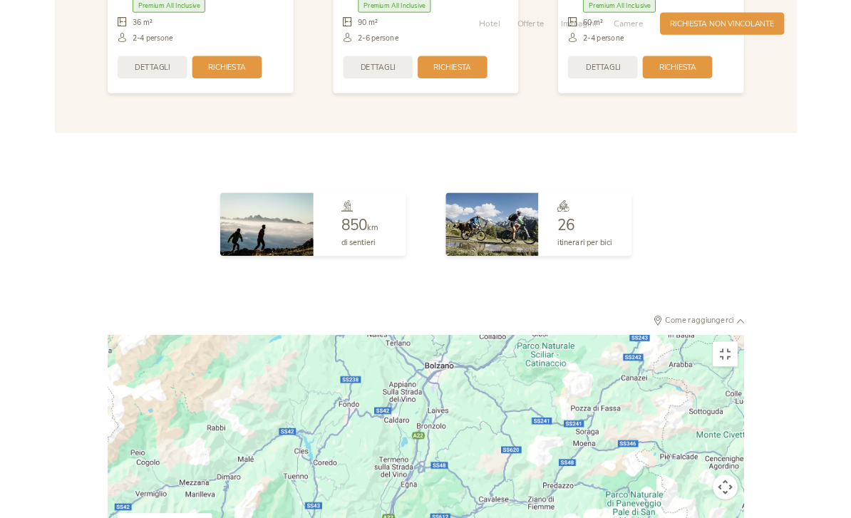
scroll to position [0, 0]
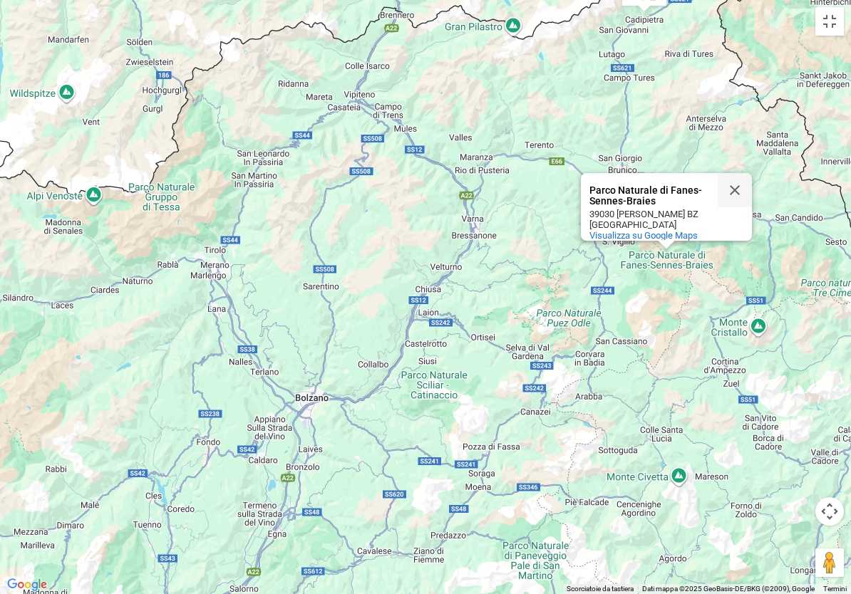
click at [730, 183] on button "Chiudi" at bounding box center [735, 190] width 34 height 34
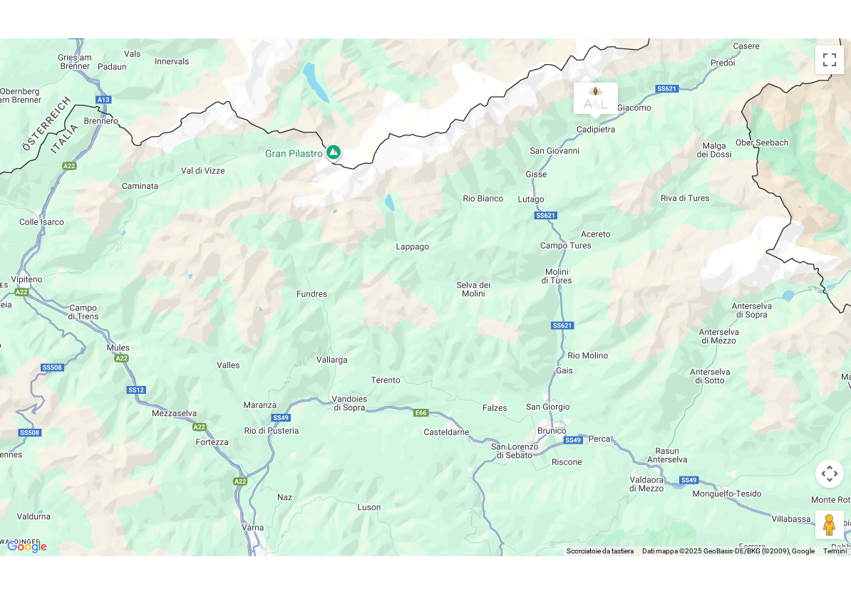
scroll to position [3402, 0]
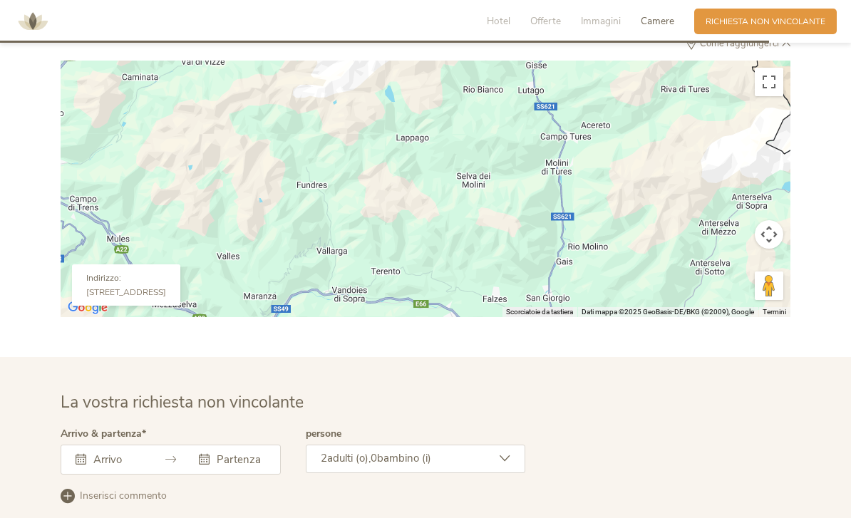
click at [507, 289] on div "Per navigare, premi i tasti Freccia." at bounding box center [426, 189] width 730 height 257
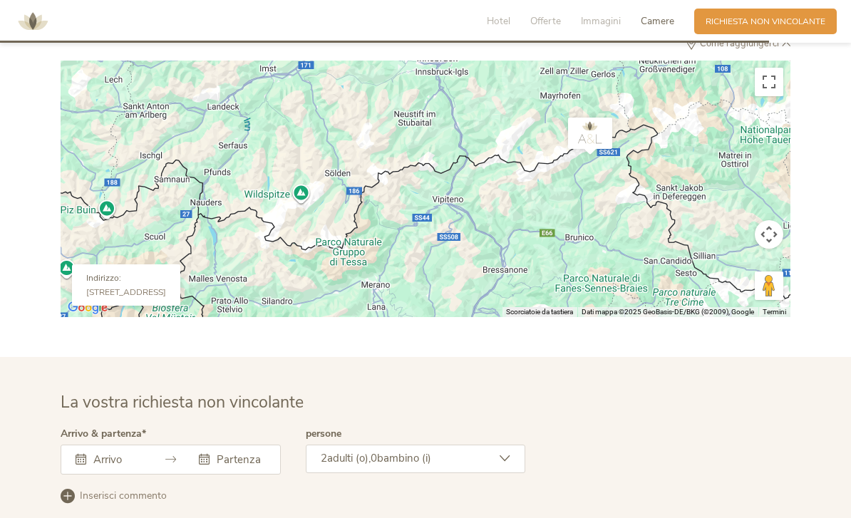
click at [769, 96] on button "Attiva/disattiva vista schermo intero" at bounding box center [769, 82] width 29 height 29
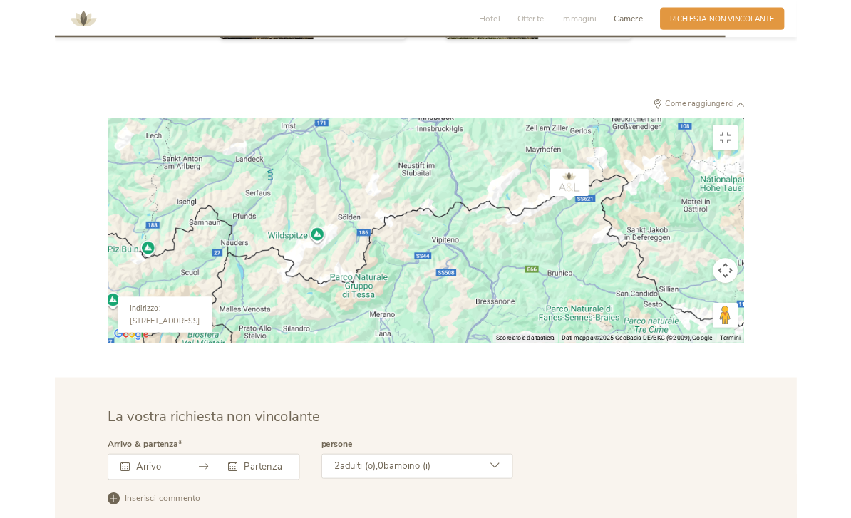
scroll to position [0, 0]
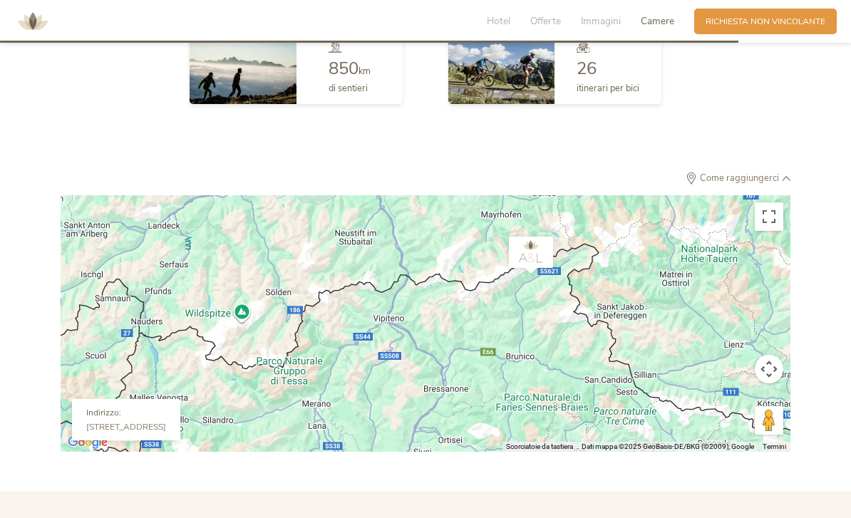
click at [762, 231] on button "Attiva/disattiva vista schermo intero" at bounding box center [769, 216] width 29 height 29
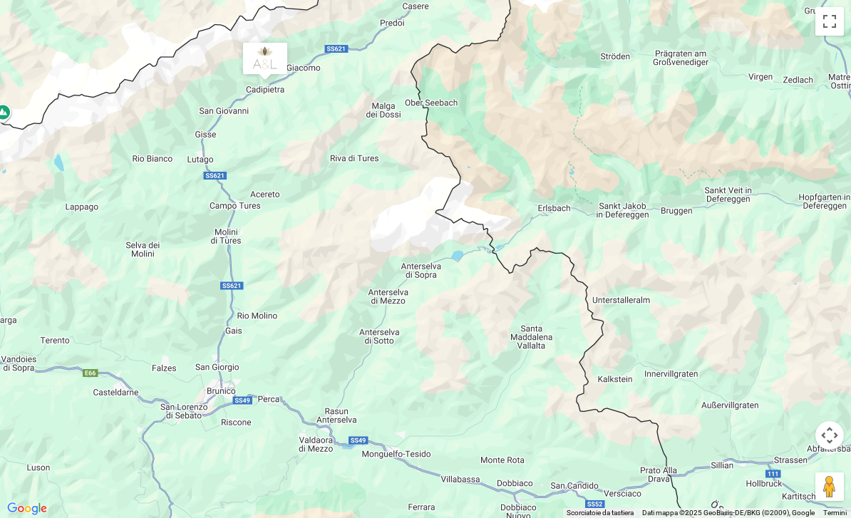
scroll to position [3403, 0]
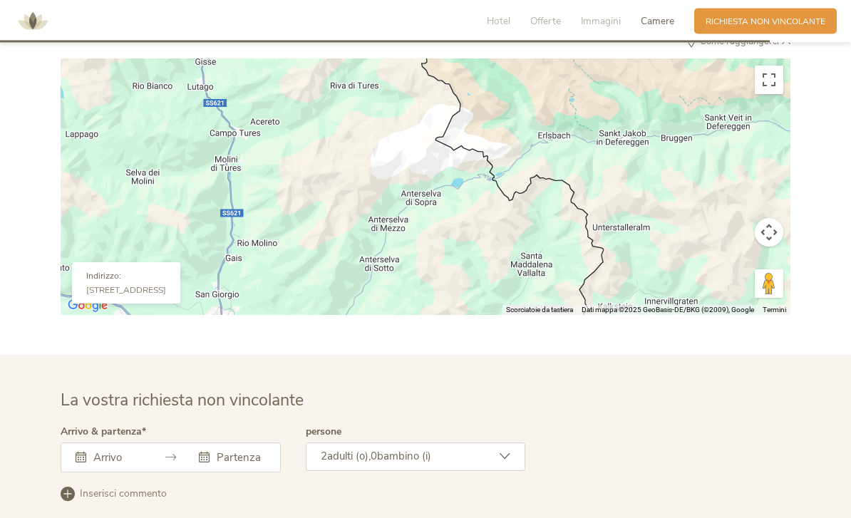
click at [671, 273] on div "Per navigare, premi i tasti Freccia." at bounding box center [426, 187] width 730 height 257
click at [760, 95] on button "Attiva/disattiva vista schermo intero" at bounding box center [769, 80] width 29 height 29
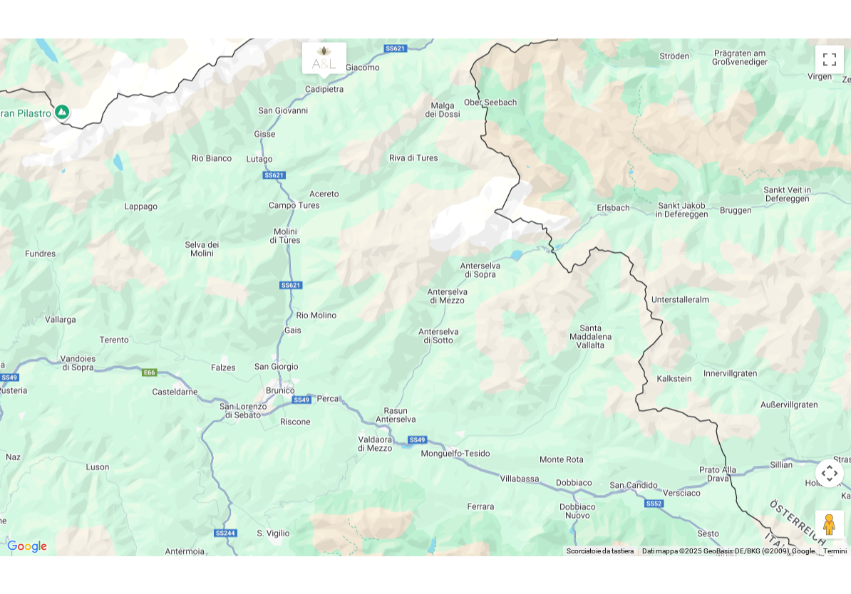
scroll to position [3417, 0]
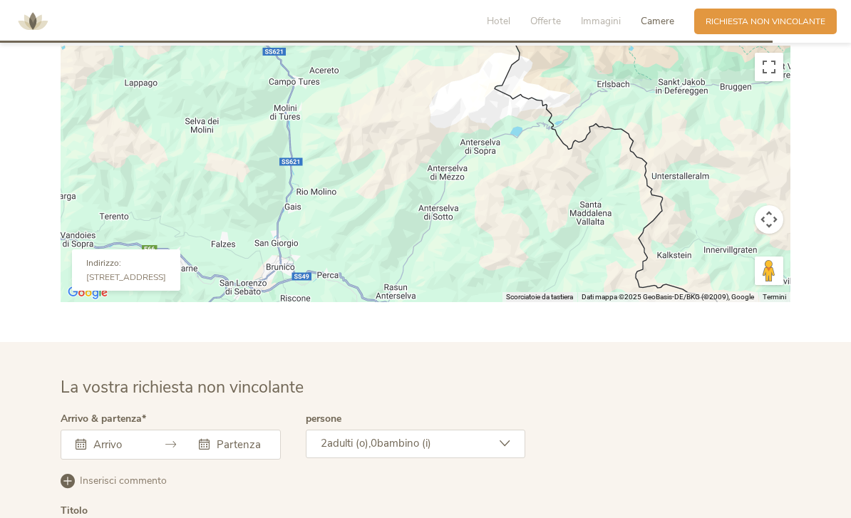
click at [770, 81] on button "Attiva/disattiva vista schermo intero" at bounding box center [769, 67] width 29 height 29
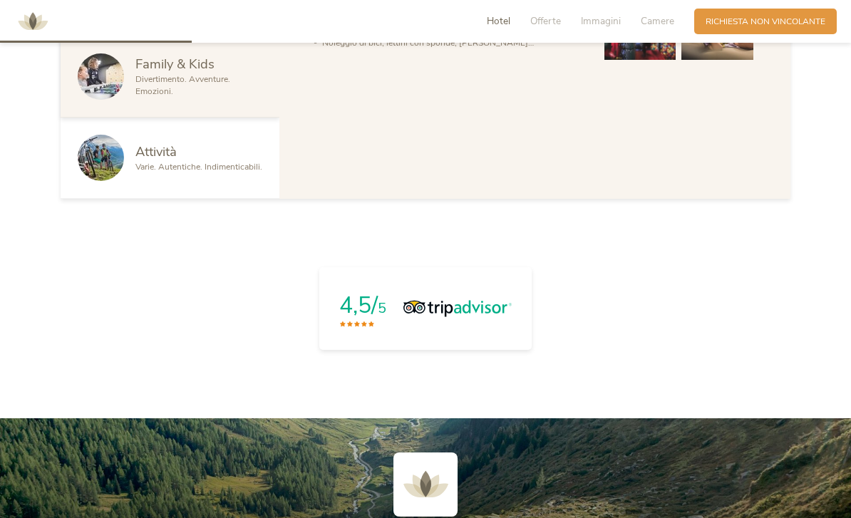
scroll to position [904, 0]
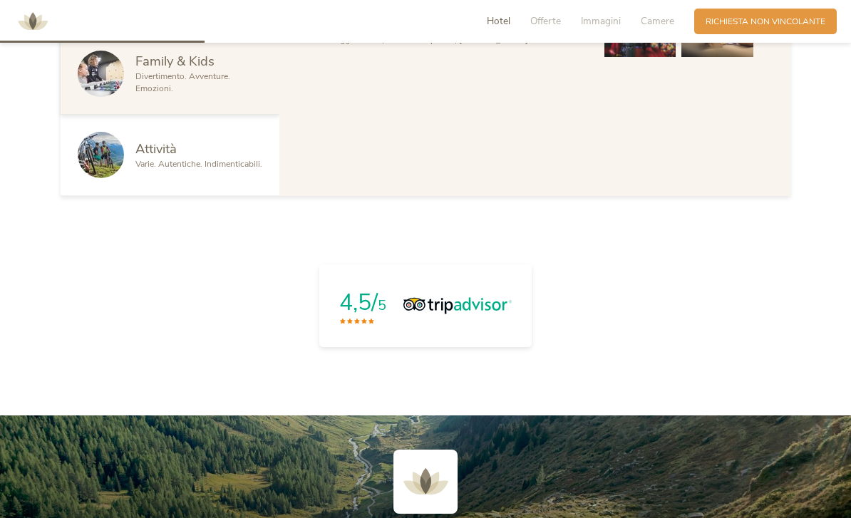
click at [219, 158] on div "Attività" at bounding box center [198, 149] width 127 height 19
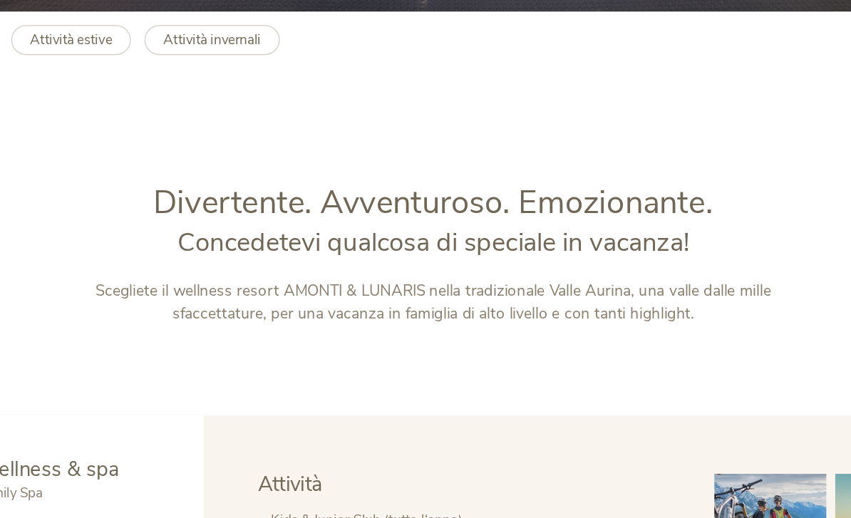
scroll to position [351, 0]
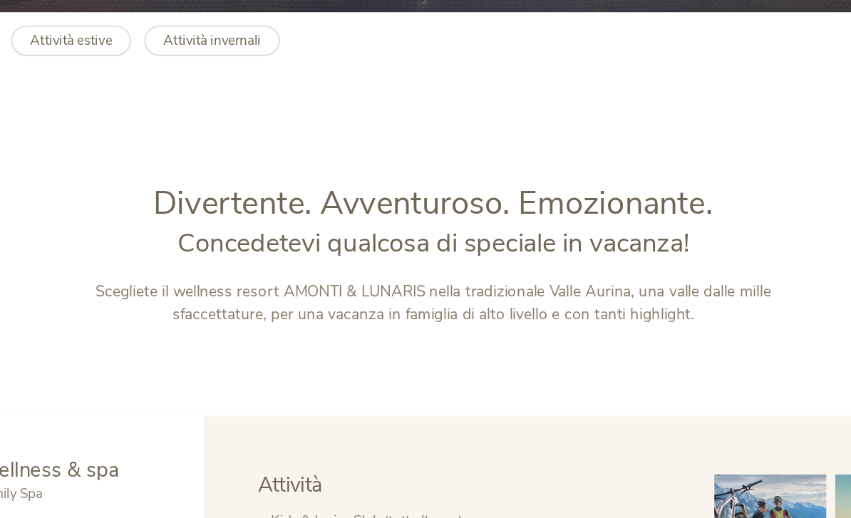
click at [169, 179] on b "Attività estive" at bounding box center [195, 184] width 52 height 11
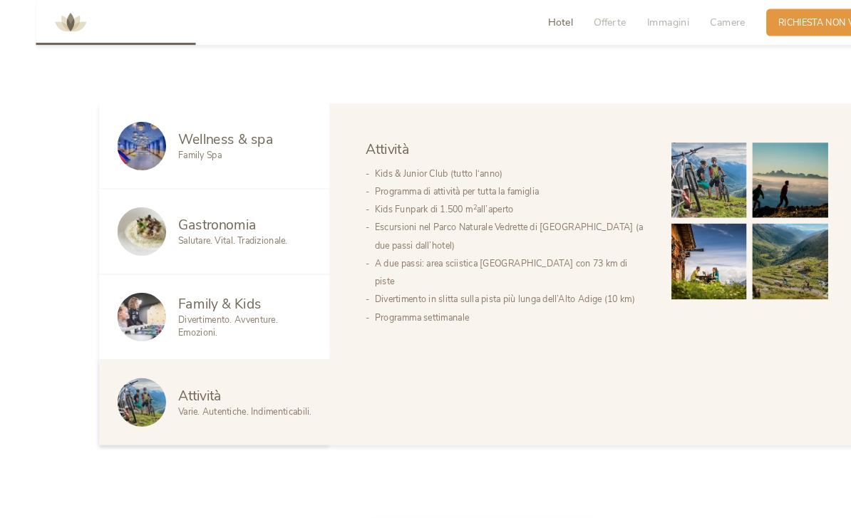
scroll to position [674, 0]
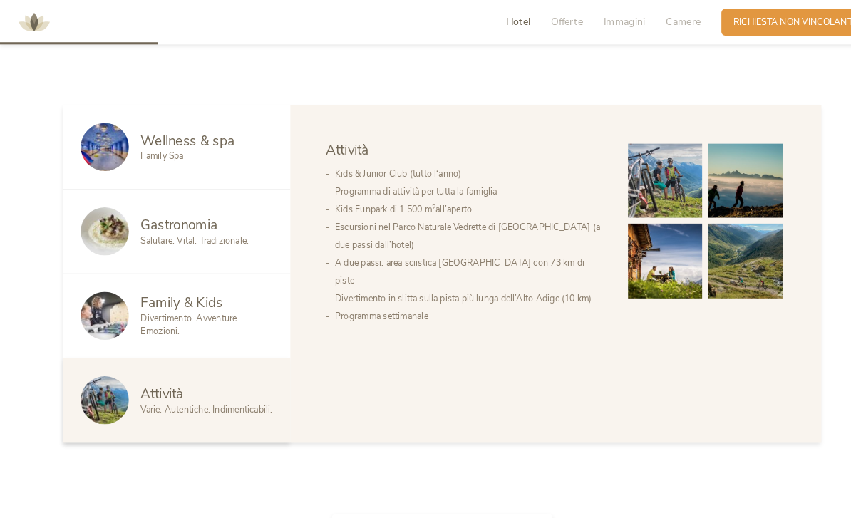
click at [112, 327] on img at bounding box center [101, 304] width 46 height 46
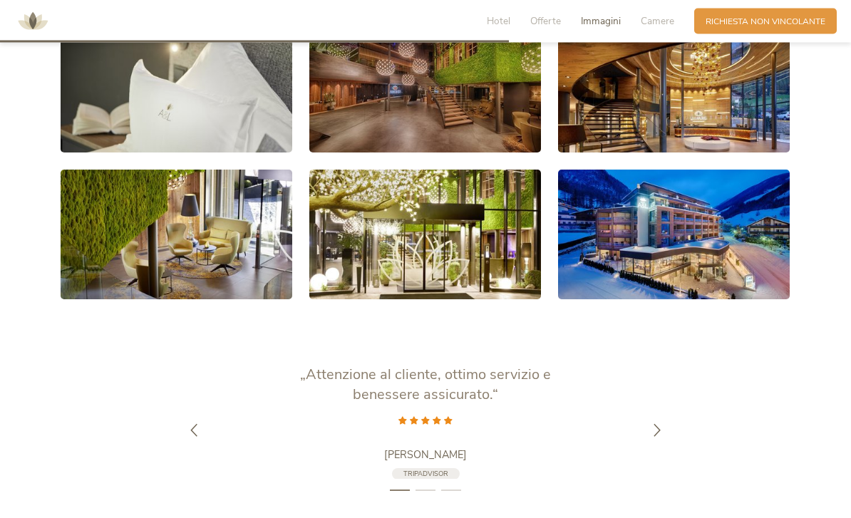
scroll to position [2373, 0]
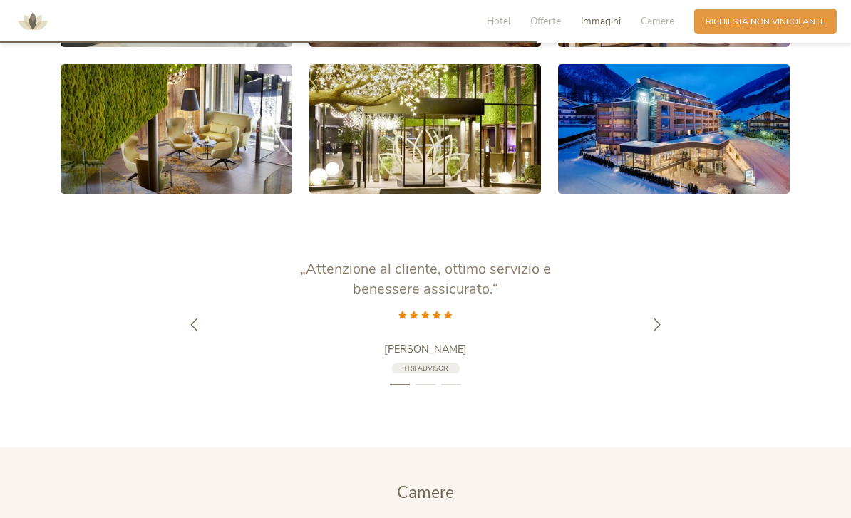
click at [725, 155] on link at bounding box center [674, 129] width 232 height 130
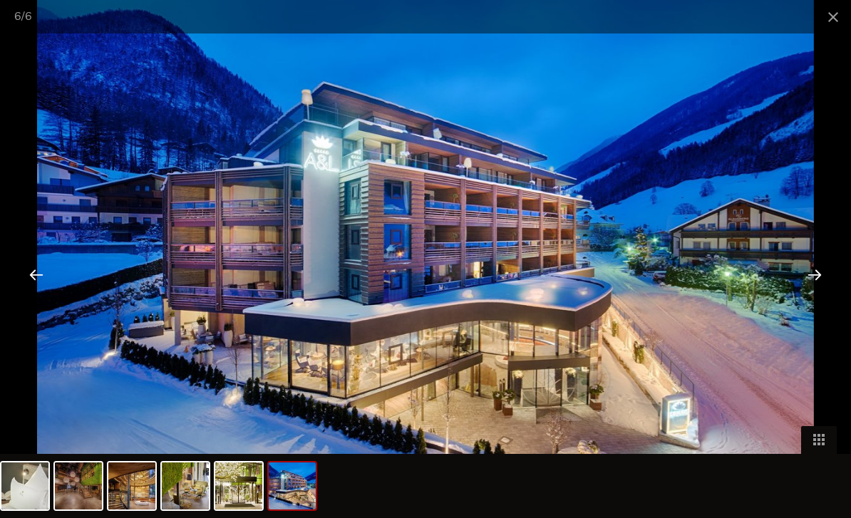
click at [810, 296] on div at bounding box center [814, 274] width 44 height 44
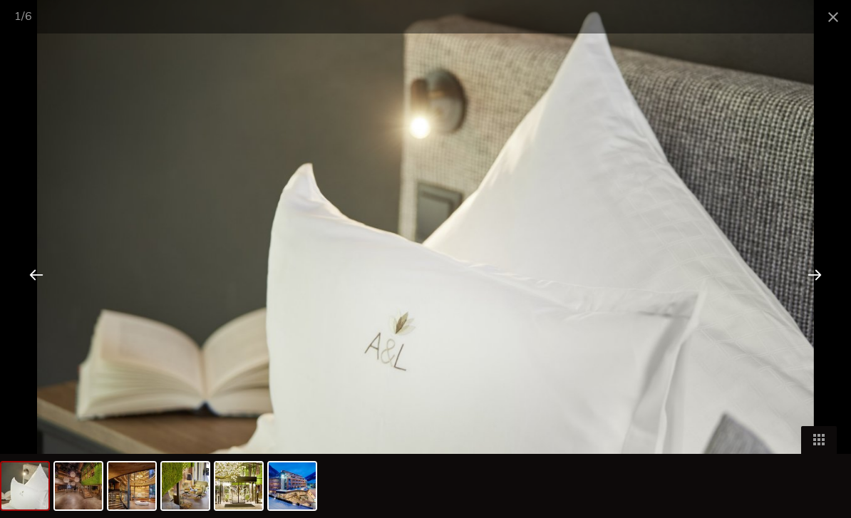
click at [829, 19] on span at bounding box center [833, 16] width 36 height 33
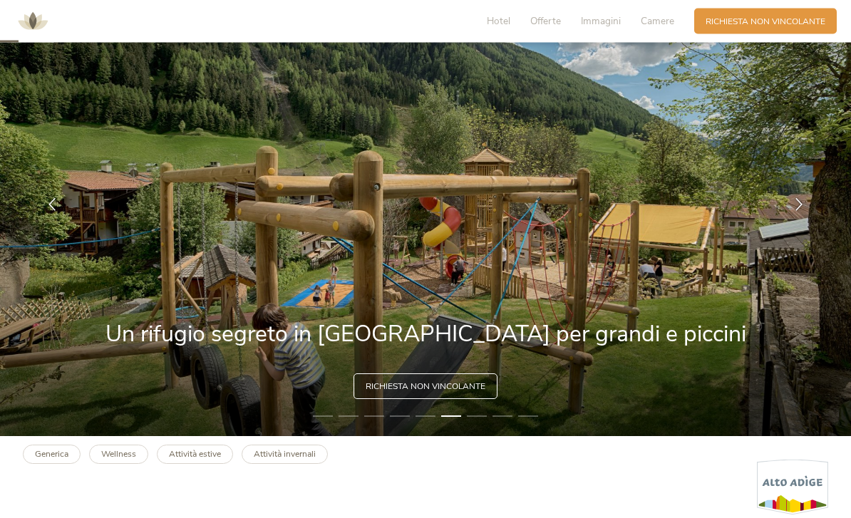
scroll to position [83, 0]
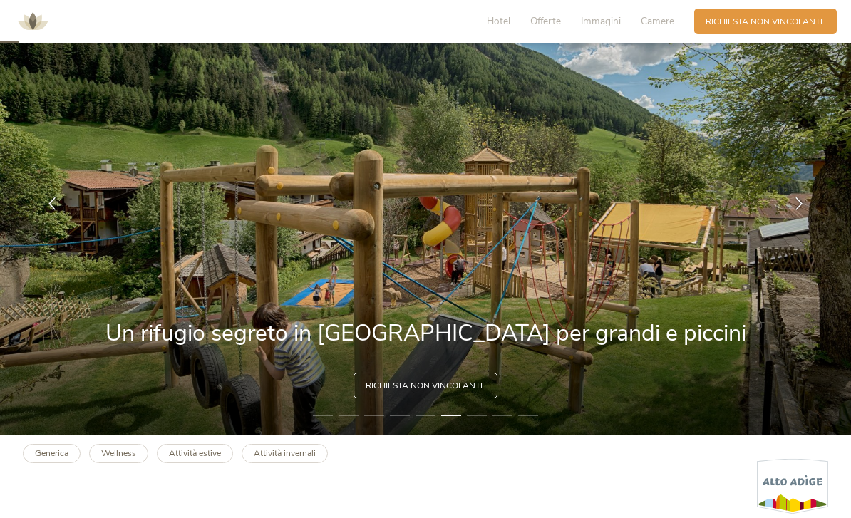
click at [624, 328] on img at bounding box center [425, 203] width 851 height 464
click at [698, 336] on img at bounding box center [425, 203] width 851 height 464
click at [795, 210] on icon at bounding box center [798, 203] width 13 height 13
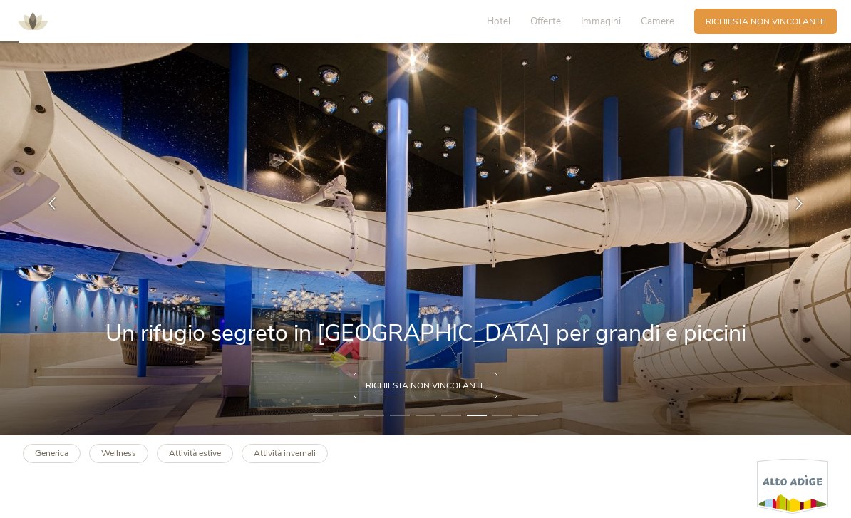
click at [800, 221] on div at bounding box center [799, 203] width 36 height 36
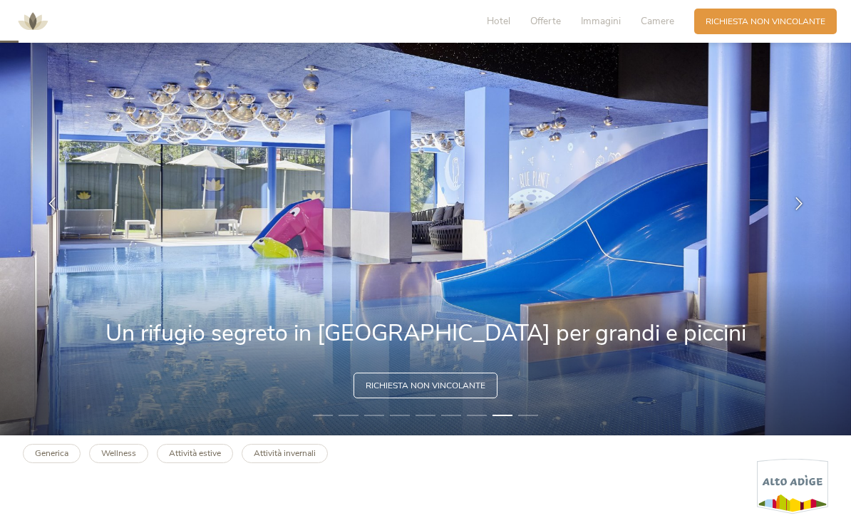
click at [792, 221] on div at bounding box center [799, 203] width 36 height 36
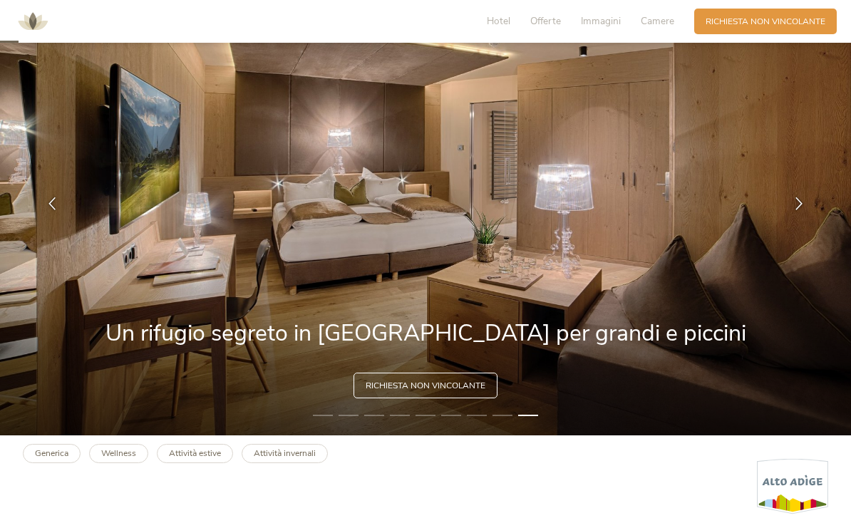
click at [800, 210] on icon at bounding box center [798, 203] width 13 height 13
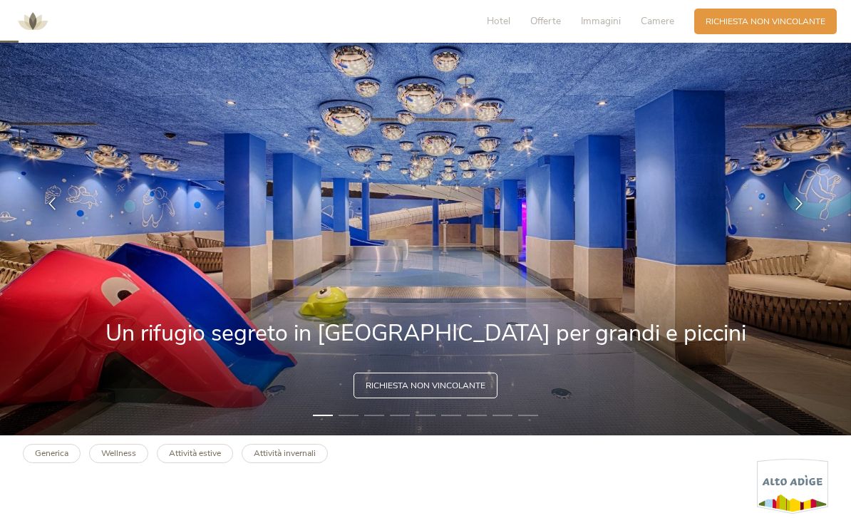
click at [792, 210] on icon at bounding box center [798, 203] width 13 height 13
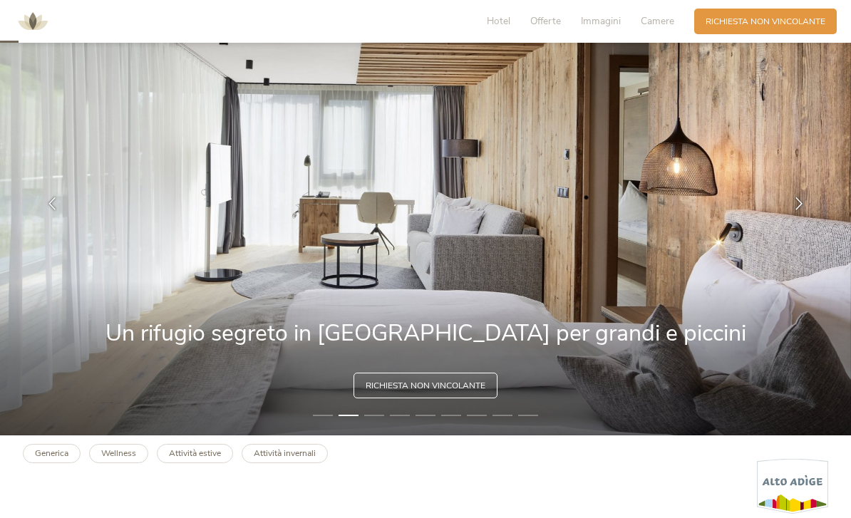
click at [800, 210] on icon at bounding box center [798, 203] width 13 height 13
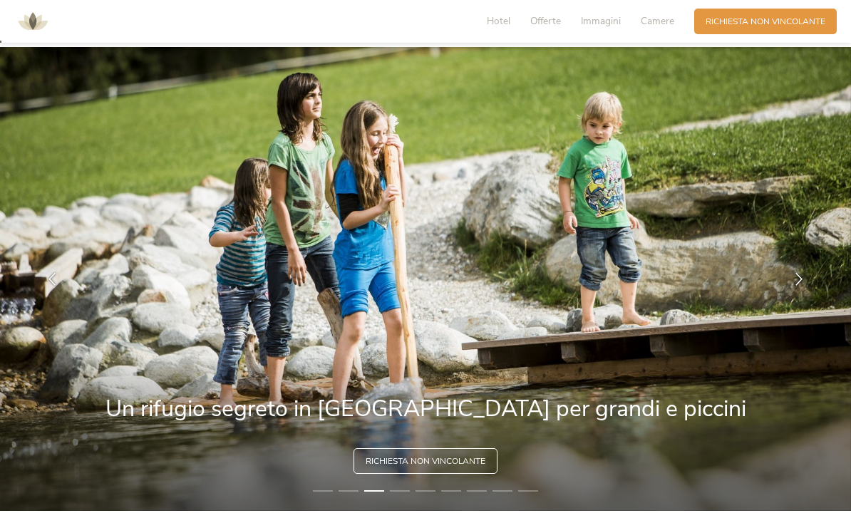
scroll to position [6, 0]
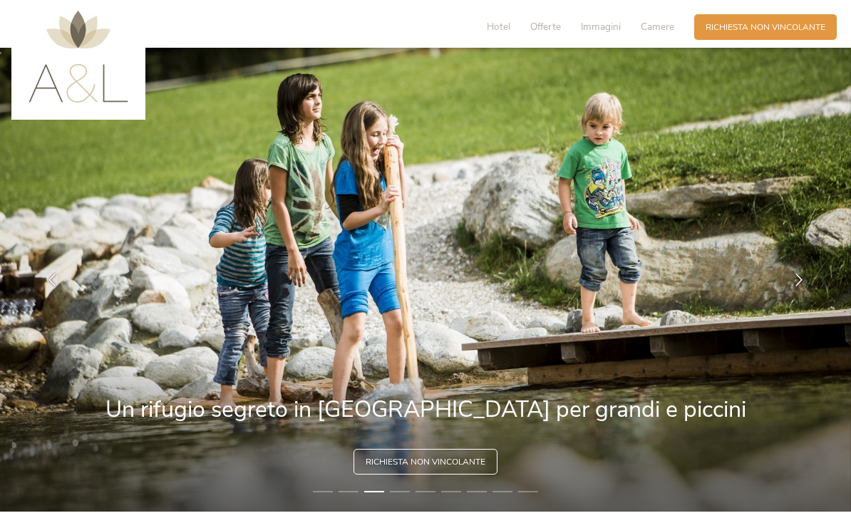
click at [797, 291] on div at bounding box center [799, 280] width 36 height 36
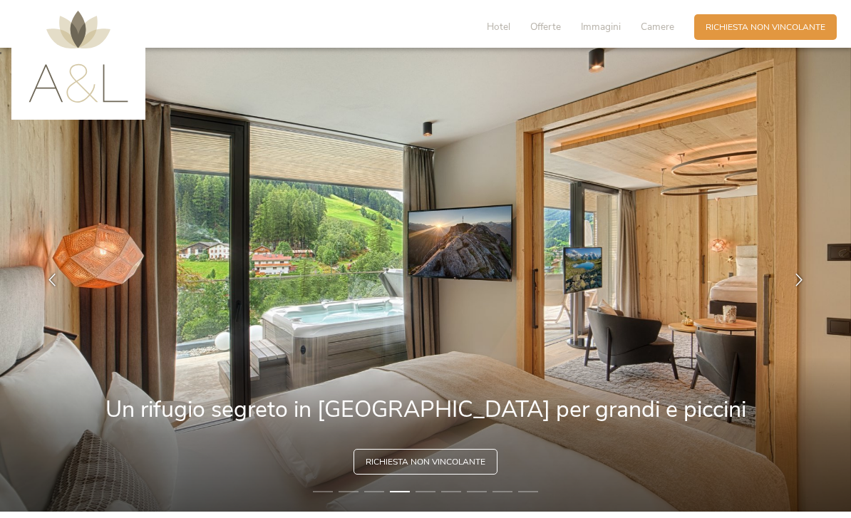
click at [800, 286] on icon at bounding box center [798, 279] width 13 height 13
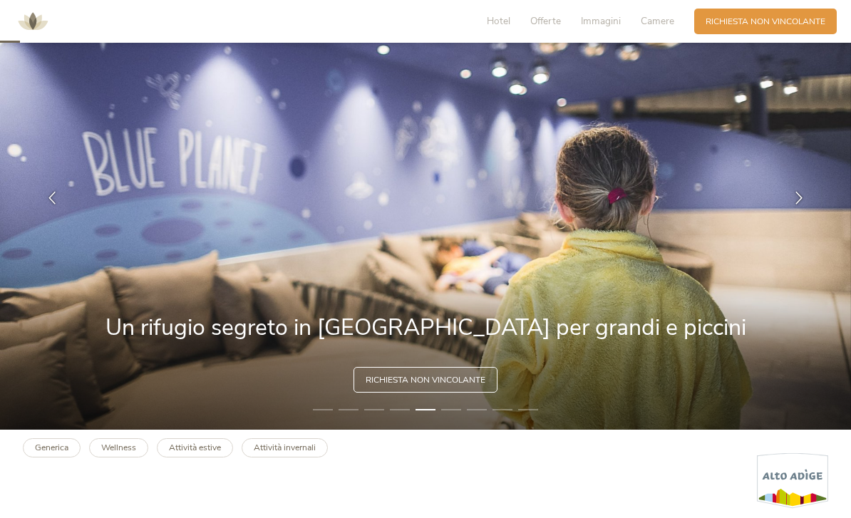
scroll to position [89, 0]
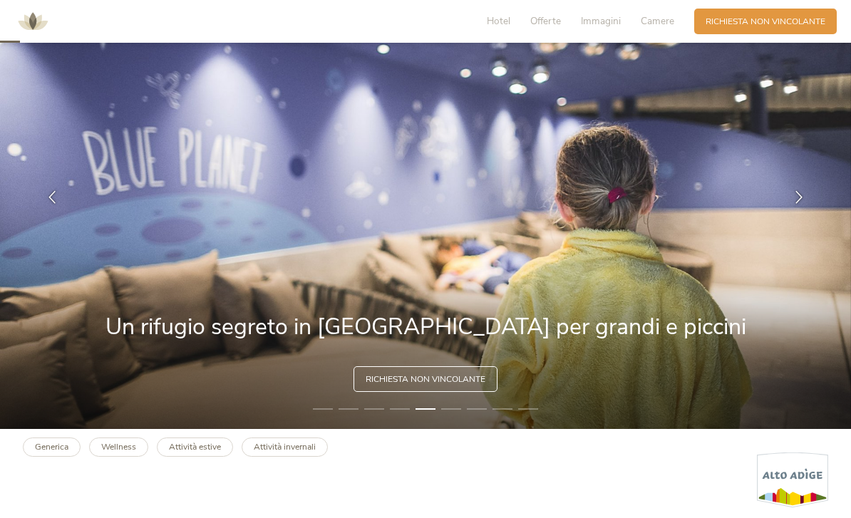
click at [799, 203] on icon at bounding box center [798, 196] width 13 height 13
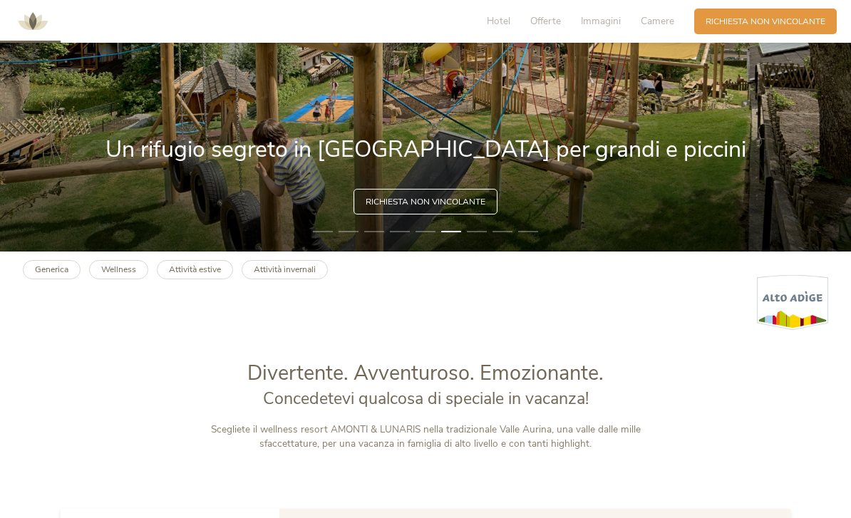
scroll to position [252, 0]
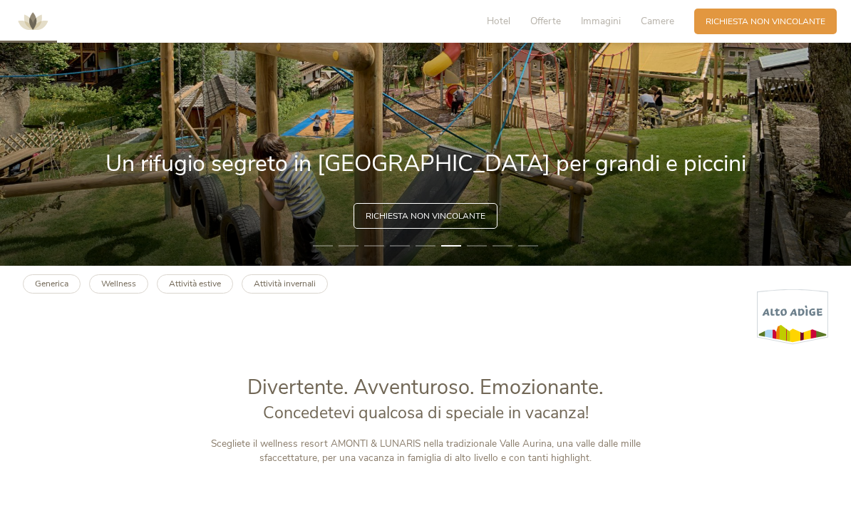
click at [190, 289] on b "Attività estive" at bounding box center [195, 283] width 52 height 11
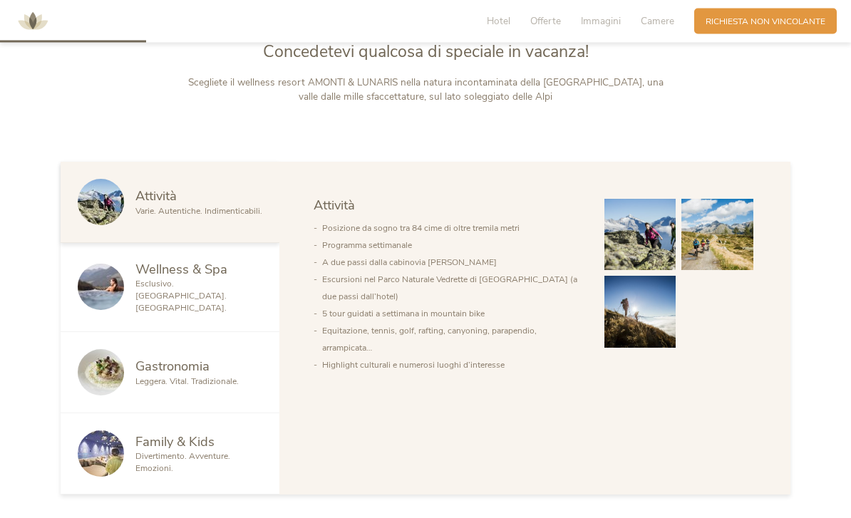
scroll to position [618, 0]
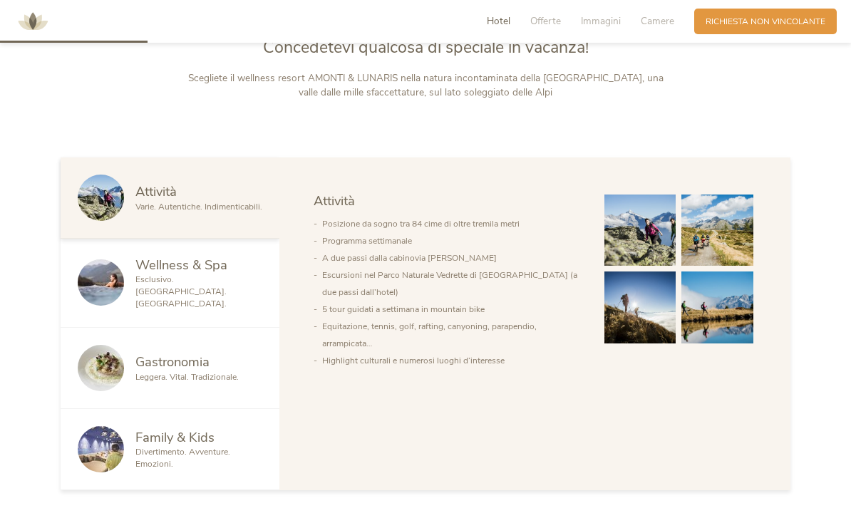
click at [143, 309] on span "Esclusivo. [GEOGRAPHIC_DATA]. [GEOGRAPHIC_DATA]." at bounding box center [180, 292] width 91 height 36
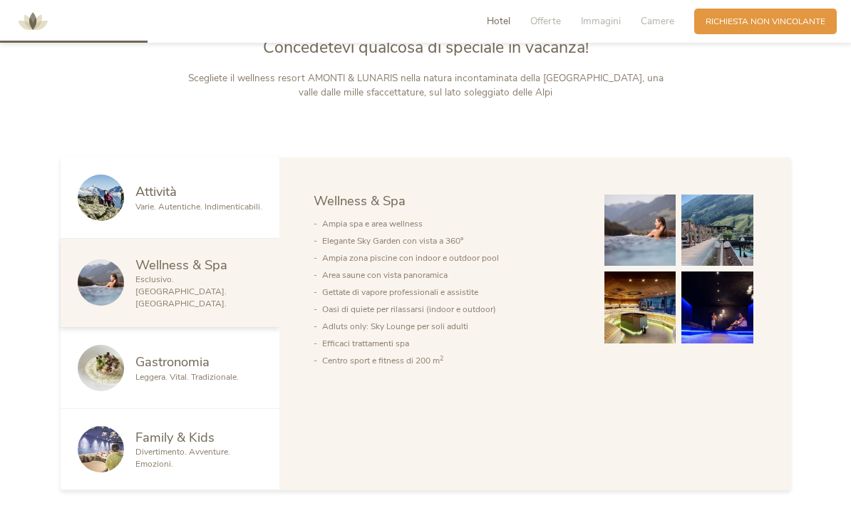
click at [641, 267] on img at bounding box center [640, 231] width 72 height 72
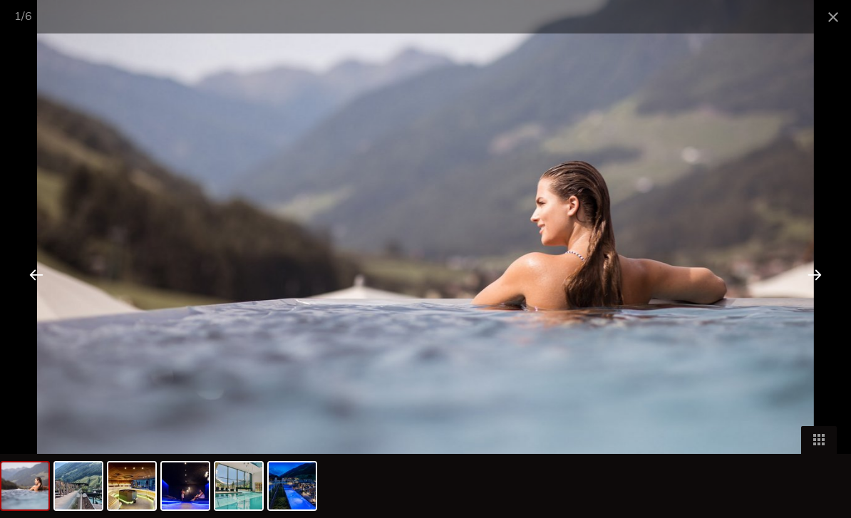
click at [817, 293] on div at bounding box center [814, 274] width 44 height 44
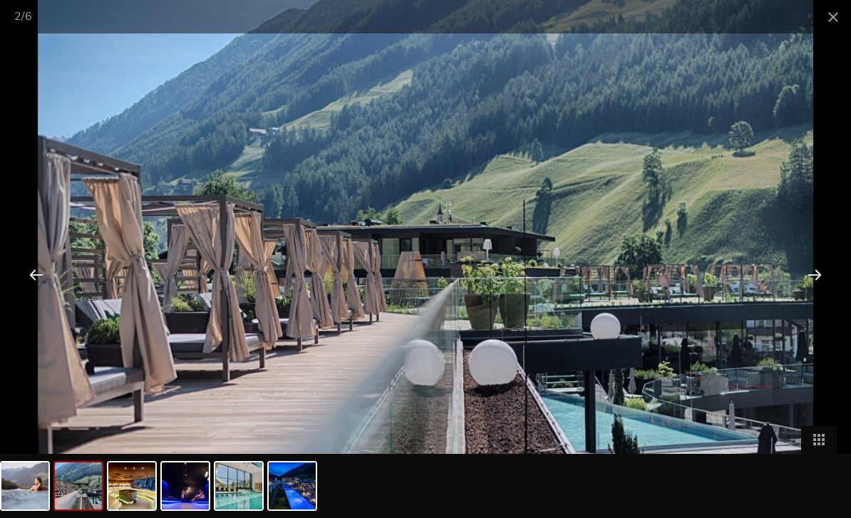
click at [807, 296] on div at bounding box center [814, 274] width 44 height 44
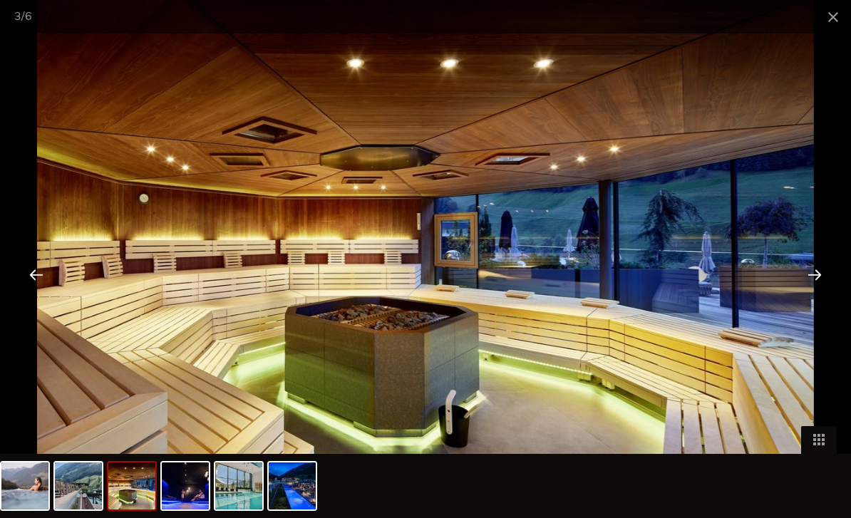
click at [809, 296] on div at bounding box center [814, 274] width 44 height 44
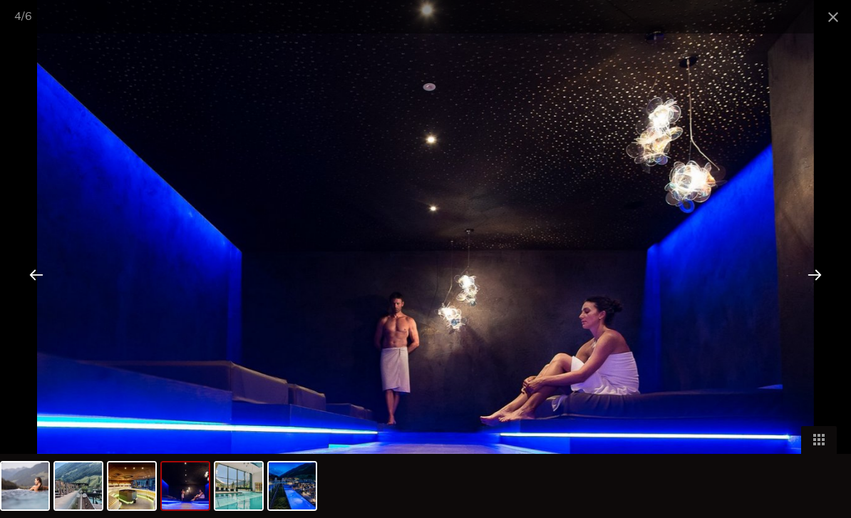
click at [811, 296] on div at bounding box center [814, 274] width 44 height 44
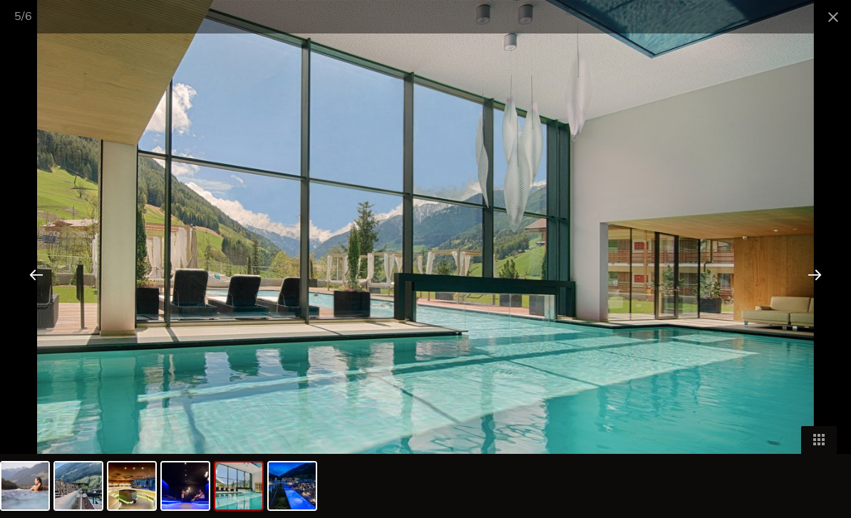
click at [812, 296] on div at bounding box center [814, 274] width 44 height 44
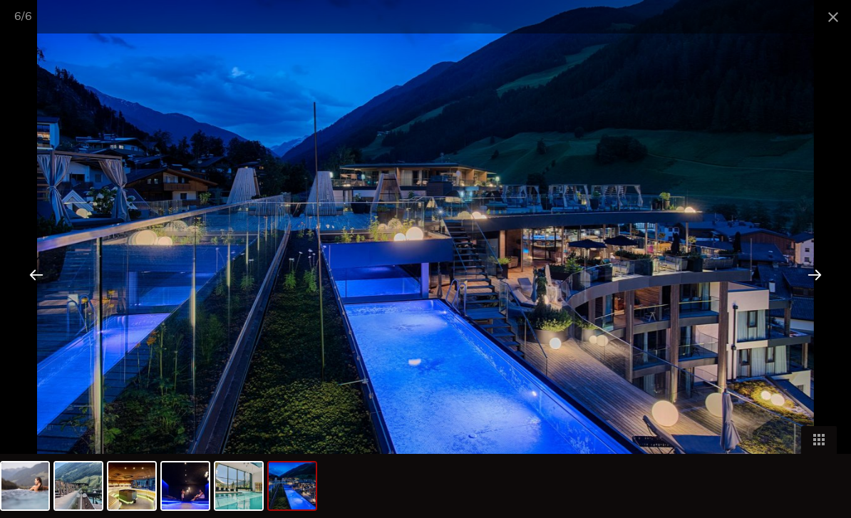
click at [806, 296] on div at bounding box center [814, 274] width 44 height 44
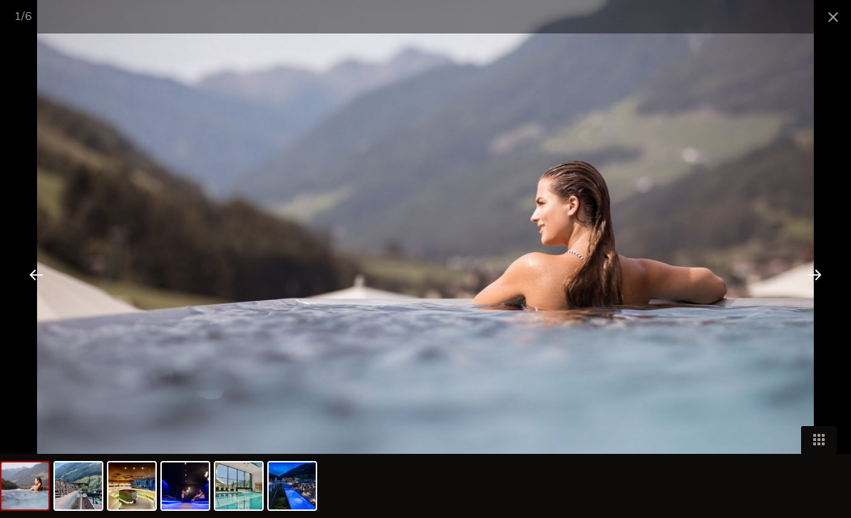
click at [812, 295] on div at bounding box center [814, 274] width 44 height 44
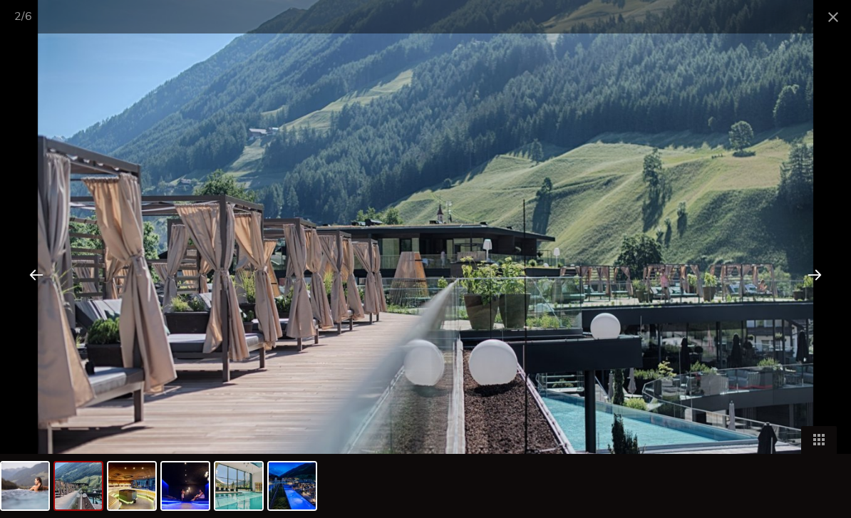
click at [832, 21] on span at bounding box center [833, 16] width 36 height 33
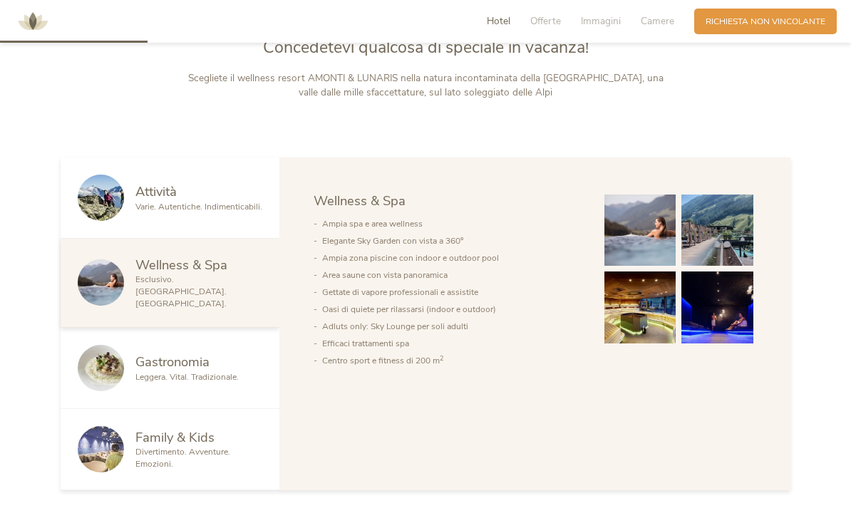
click at [160, 371] on span "Gastronomia" at bounding box center [172, 362] width 74 height 18
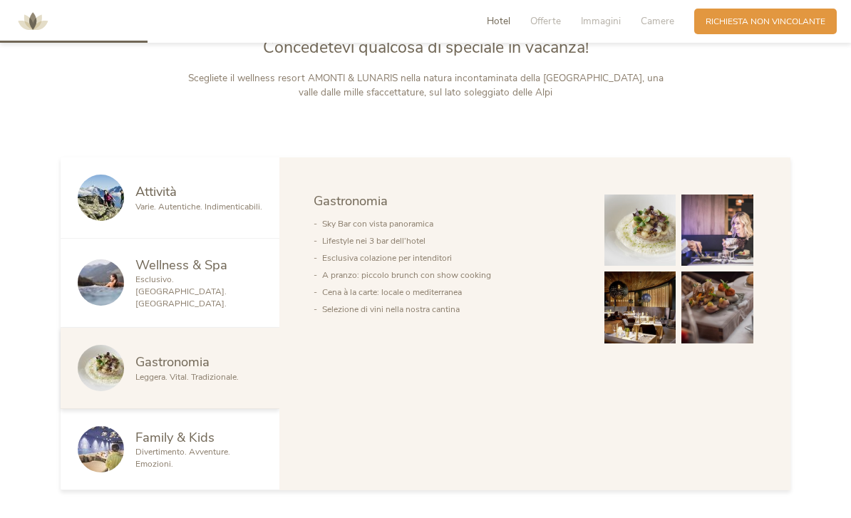
click at [106, 472] on img at bounding box center [101, 449] width 46 height 46
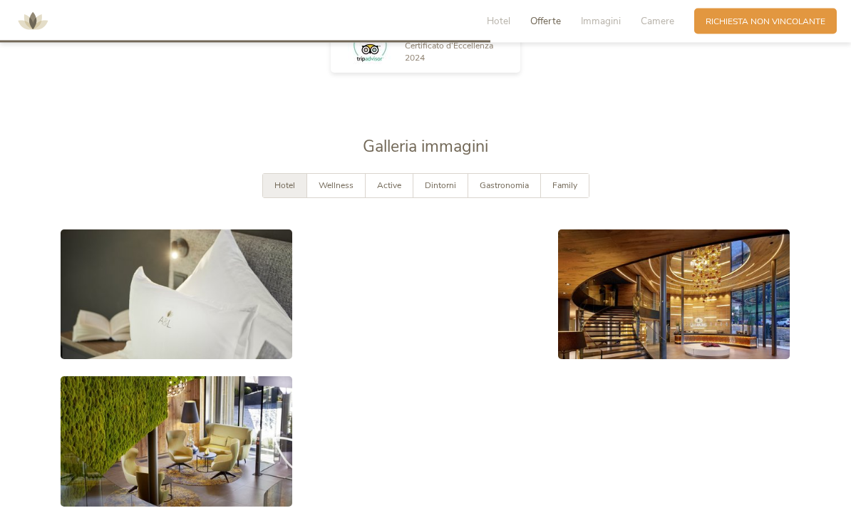
scroll to position [2051, 0]
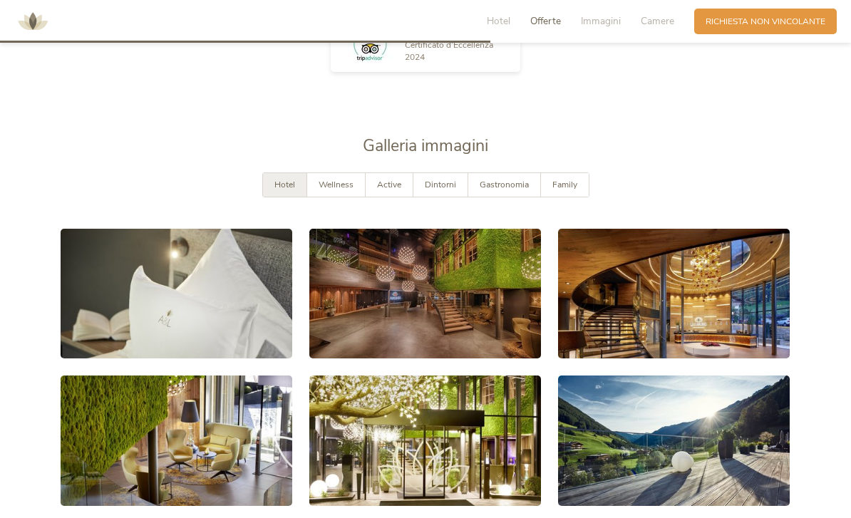
click at [341, 197] on div "Wellness" at bounding box center [336, 185] width 58 height 24
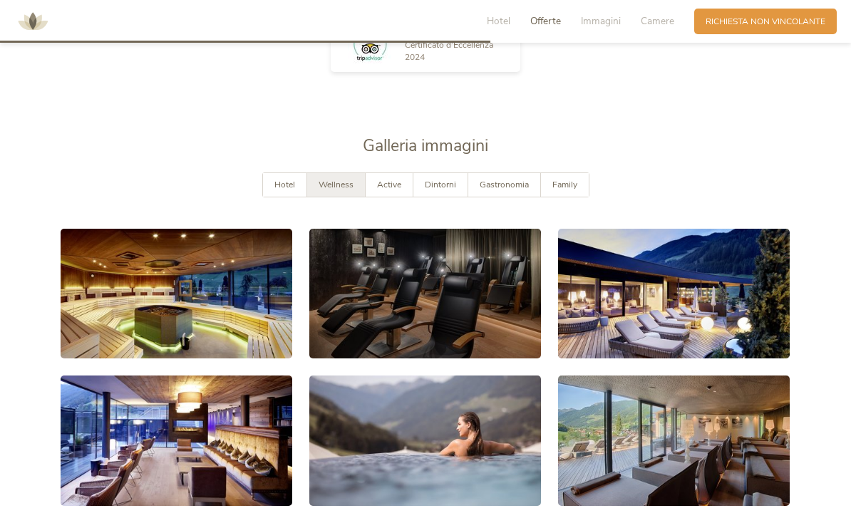
click at [393, 197] on div "Active" at bounding box center [390, 185] width 48 height 24
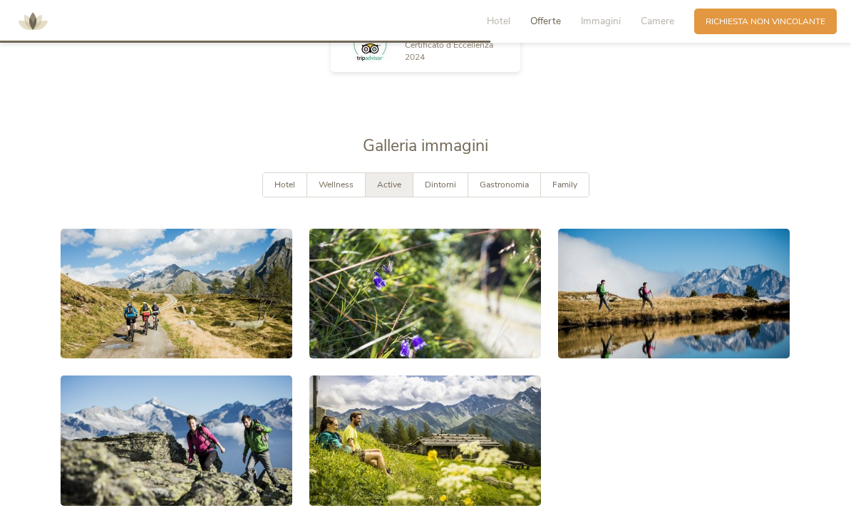
click at [568, 190] on span "Family" at bounding box center [564, 184] width 25 height 11
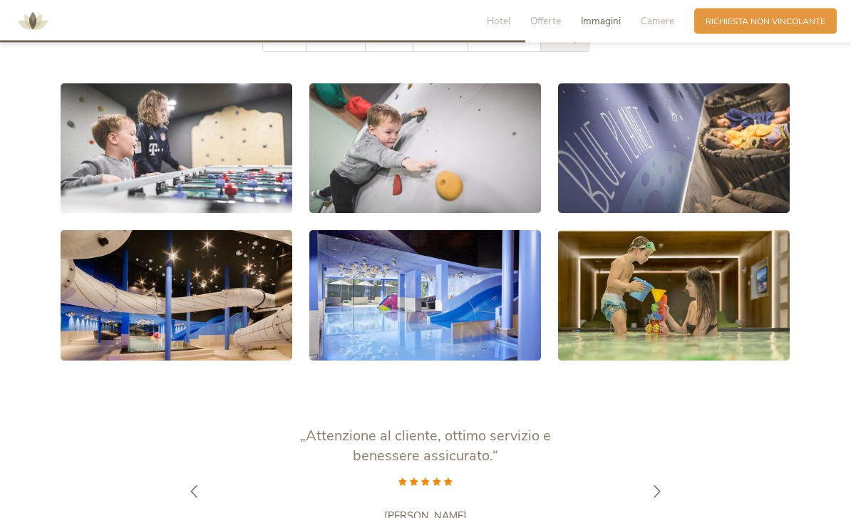
scroll to position [2197, 0]
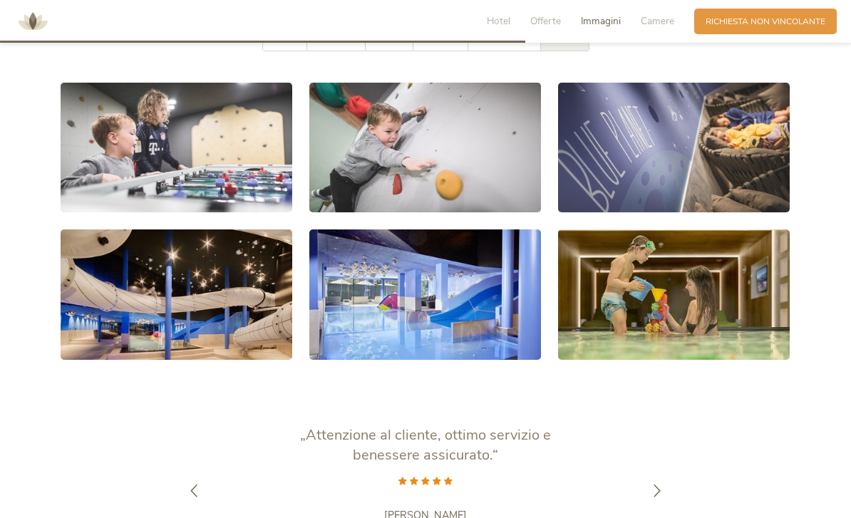
click at [120, 190] on link at bounding box center [177, 148] width 232 height 130
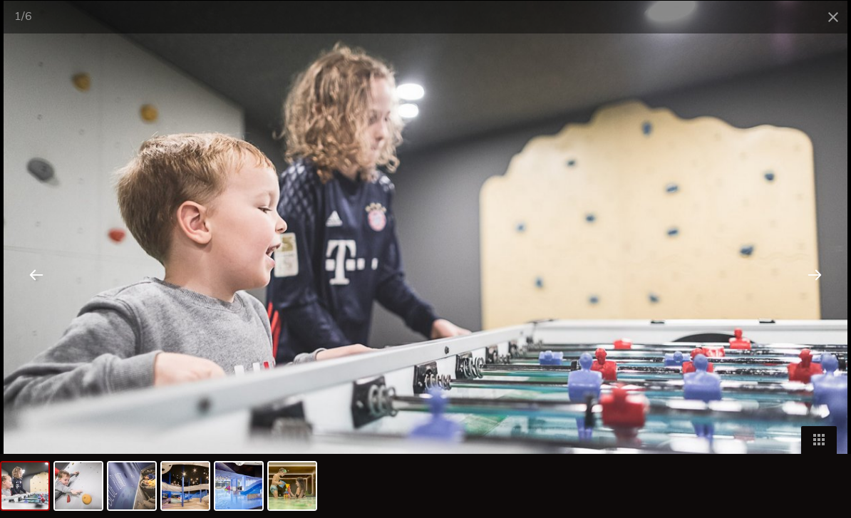
click at [816, 296] on div at bounding box center [814, 274] width 44 height 44
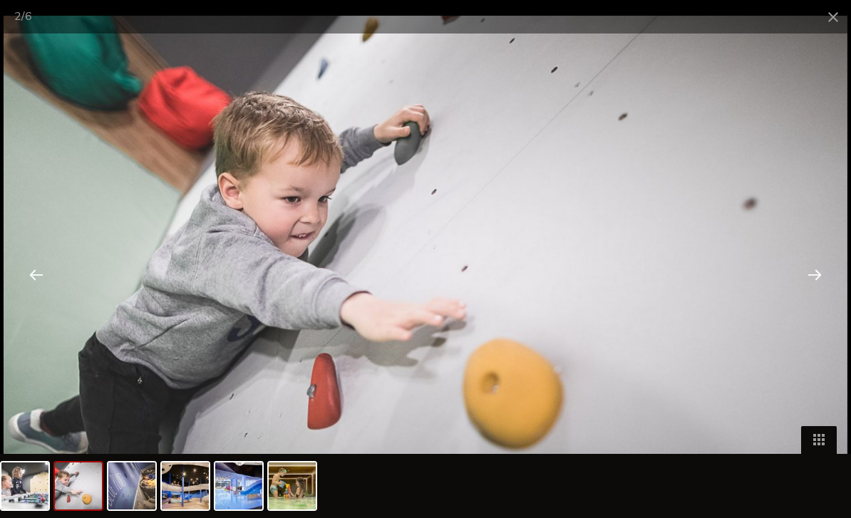
click at [814, 296] on div at bounding box center [814, 274] width 44 height 44
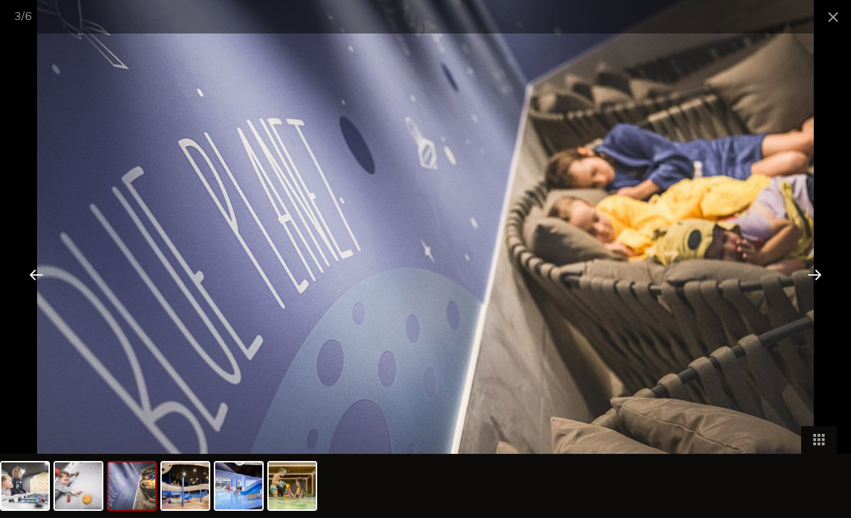
click at [817, 290] on div at bounding box center [814, 274] width 44 height 44
click at [814, 296] on div at bounding box center [814, 274] width 44 height 44
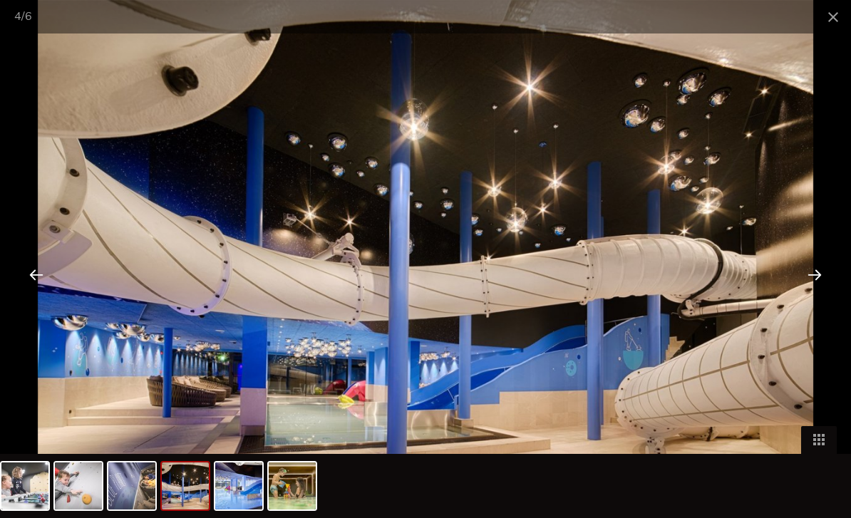
click at [814, 296] on div at bounding box center [814, 274] width 44 height 44
click at [816, 295] on div at bounding box center [814, 274] width 44 height 44
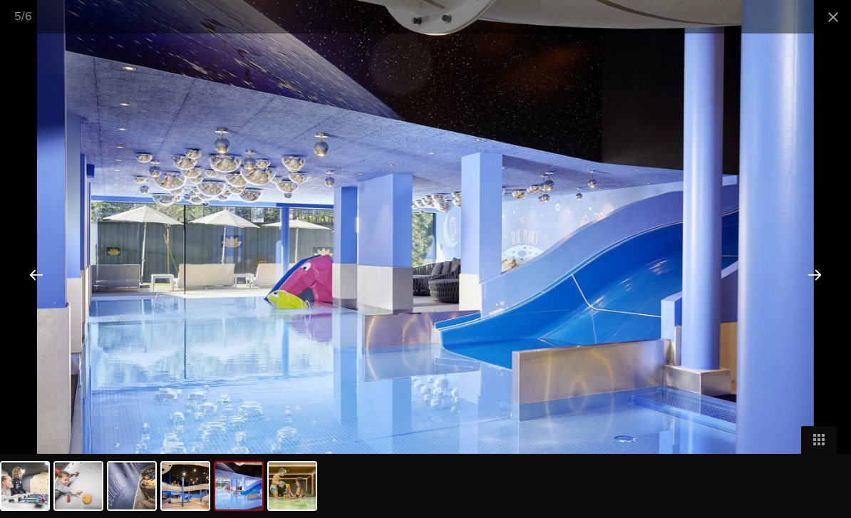
click at [824, 454] on span at bounding box center [819, 440] width 36 height 28
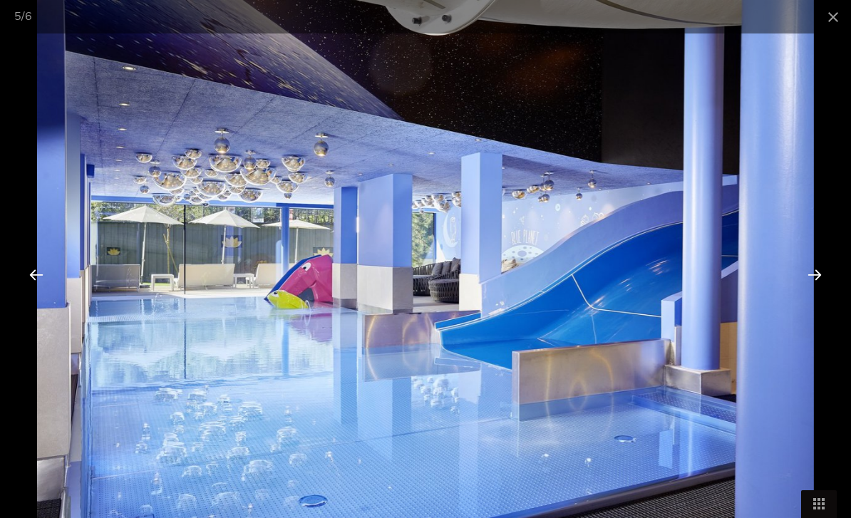
click at [812, 296] on div at bounding box center [814, 274] width 44 height 44
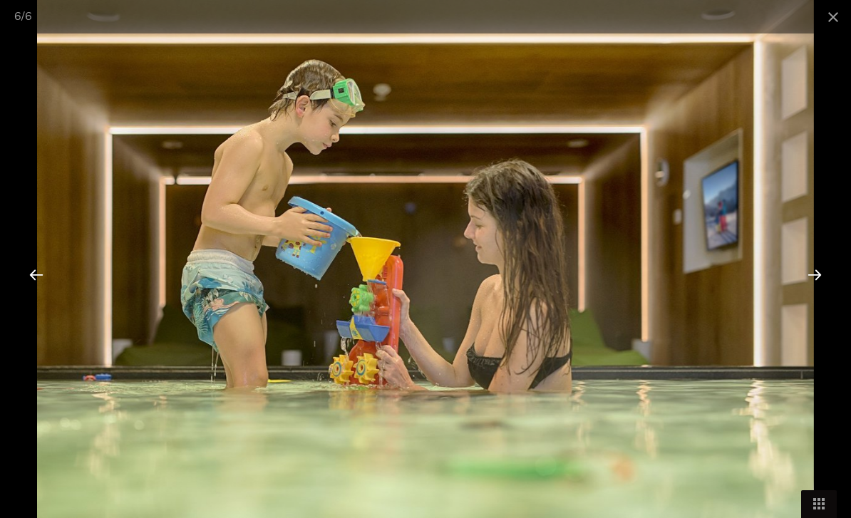
click at [813, 296] on div at bounding box center [814, 274] width 44 height 44
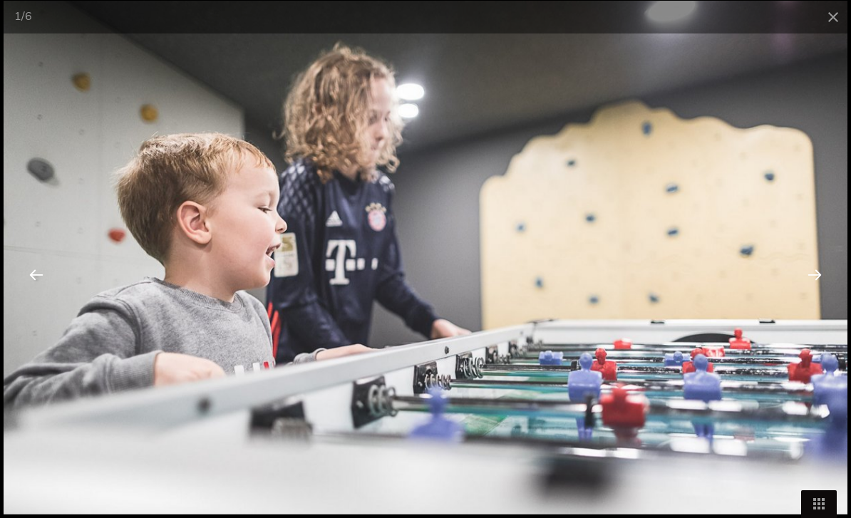
click at [815, 296] on div at bounding box center [814, 274] width 44 height 44
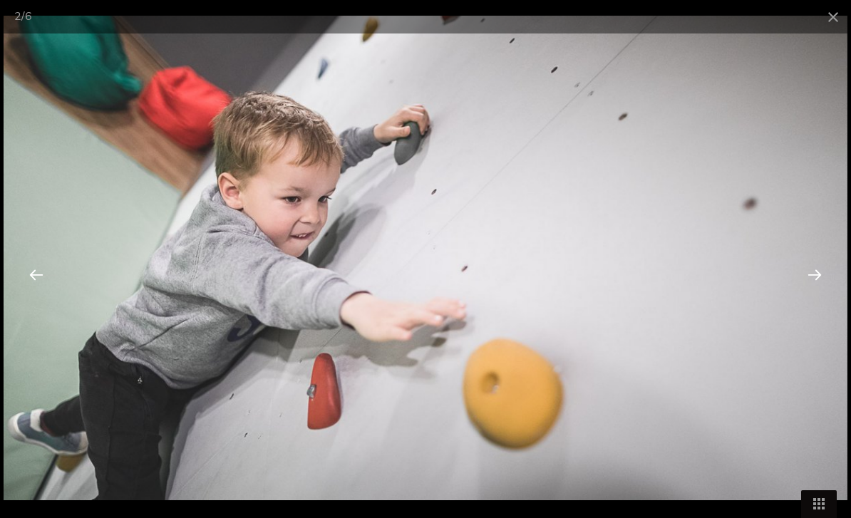
click at [826, 19] on span at bounding box center [833, 16] width 36 height 33
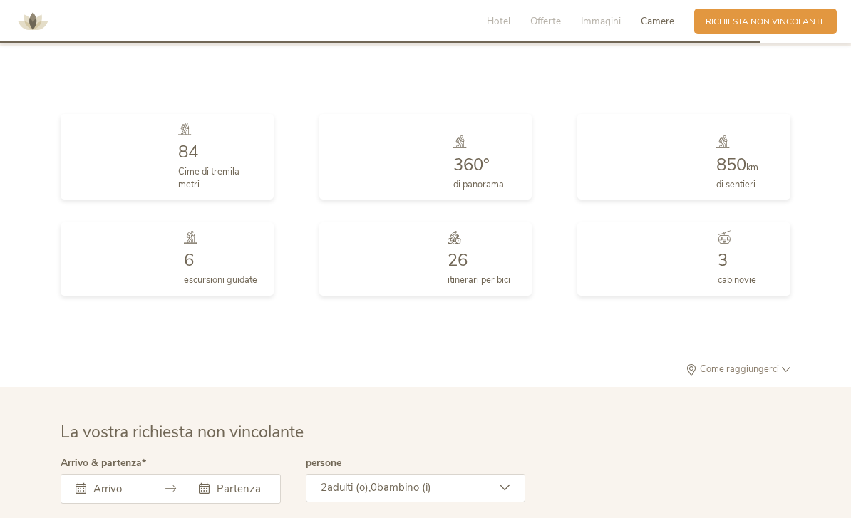
scroll to position [3183, 0]
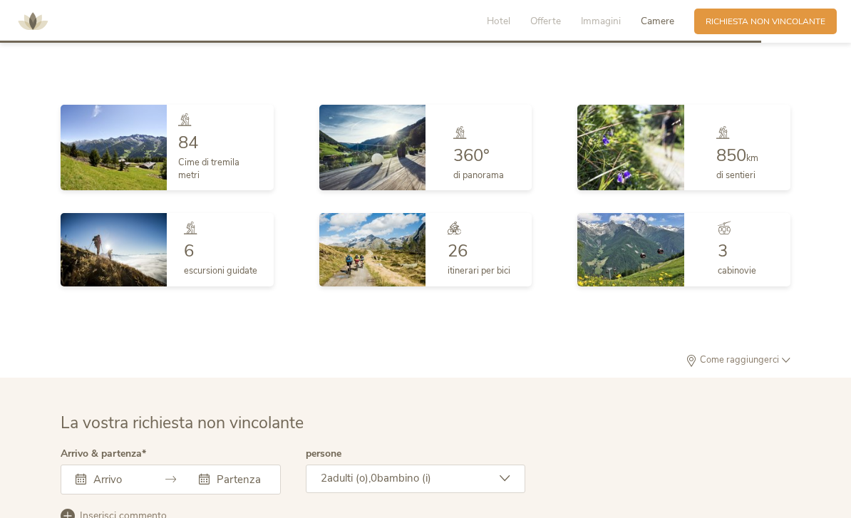
click at [767, 180] on div "850 km di sentieri" at bounding box center [737, 148] width 106 height 86
click at [748, 146] on div at bounding box center [737, 136] width 42 height 20
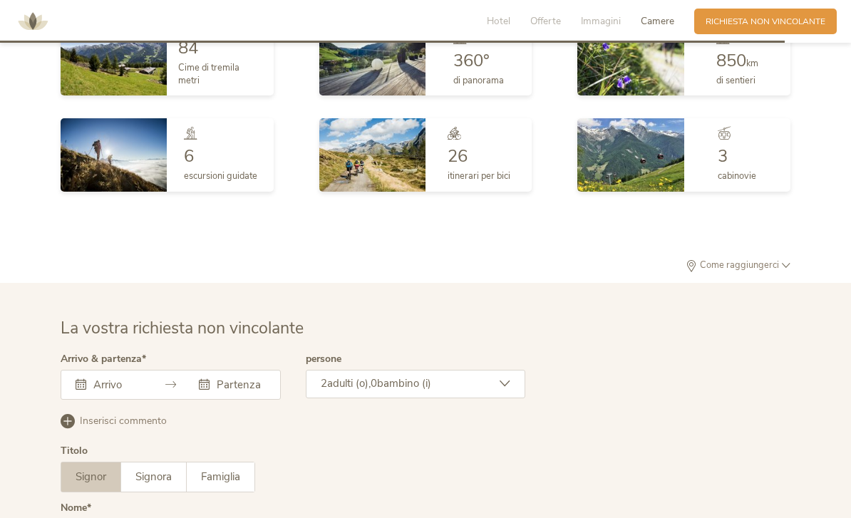
scroll to position [3291, 0]
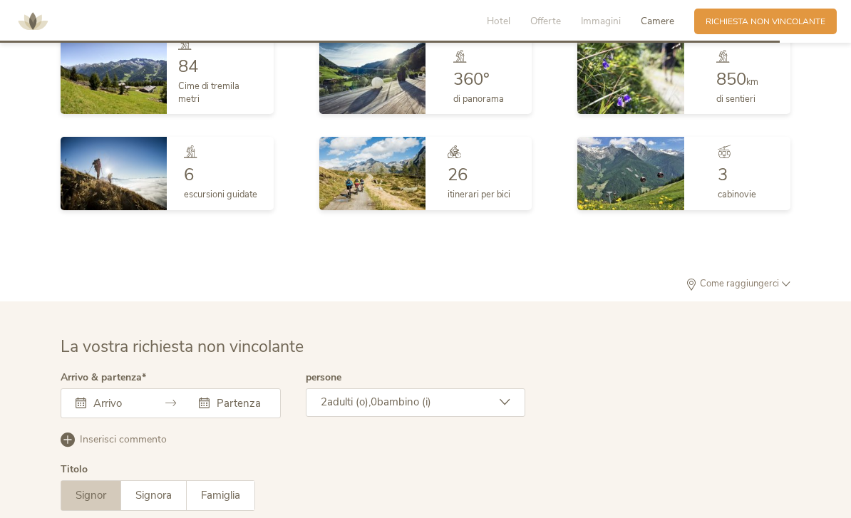
click at [191, 186] on span "6" at bounding box center [189, 174] width 10 height 23
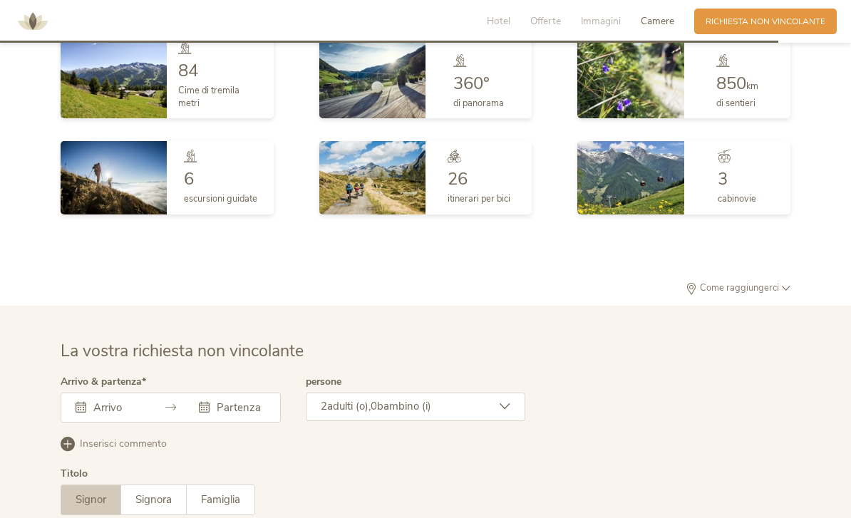
click at [105, 203] on img at bounding box center [114, 177] width 106 height 73
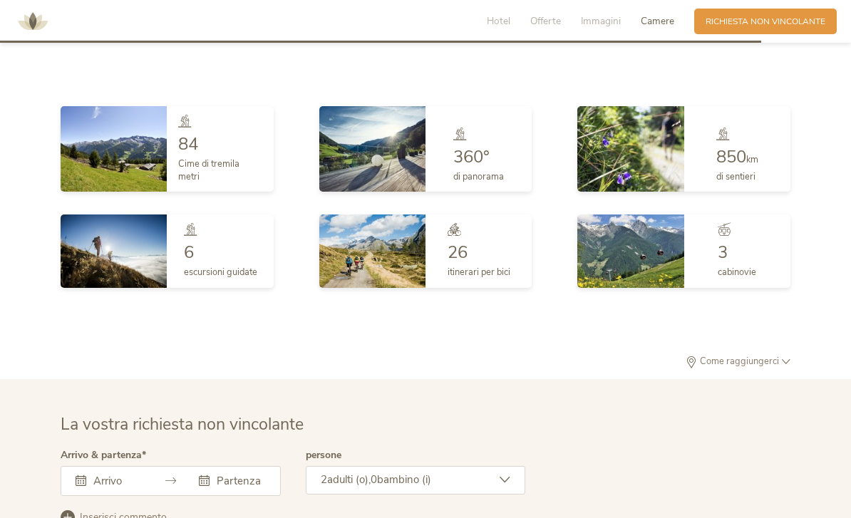
scroll to position [3180, 0]
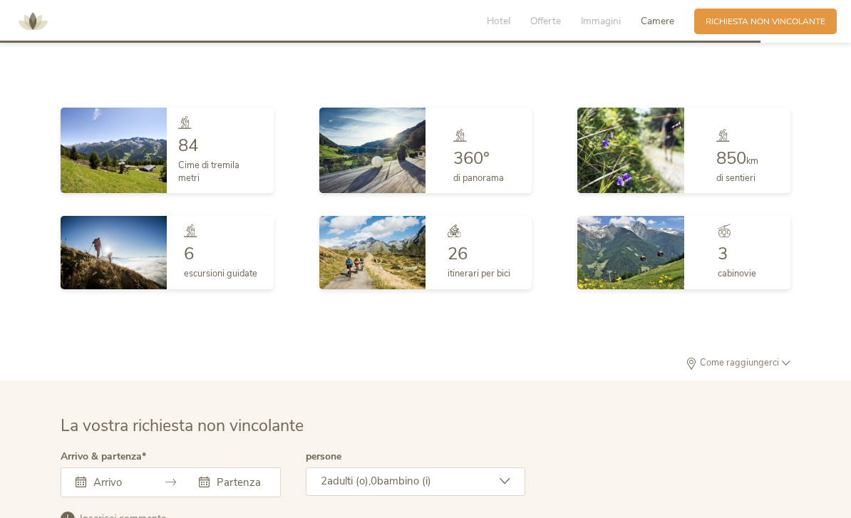
click at [122, 180] on img at bounding box center [114, 151] width 106 height 86
click at [193, 185] on span "Cime di tremila metri" at bounding box center [208, 172] width 61 height 26
click at [125, 285] on img at bounding box center [114, 252] width 106 height 73
click at [733, 262] on div "3" at bounding box center [737, 253] width 38 height 17
click at [741, 244] on div at bounding box center [737, 234] width 38 height 20
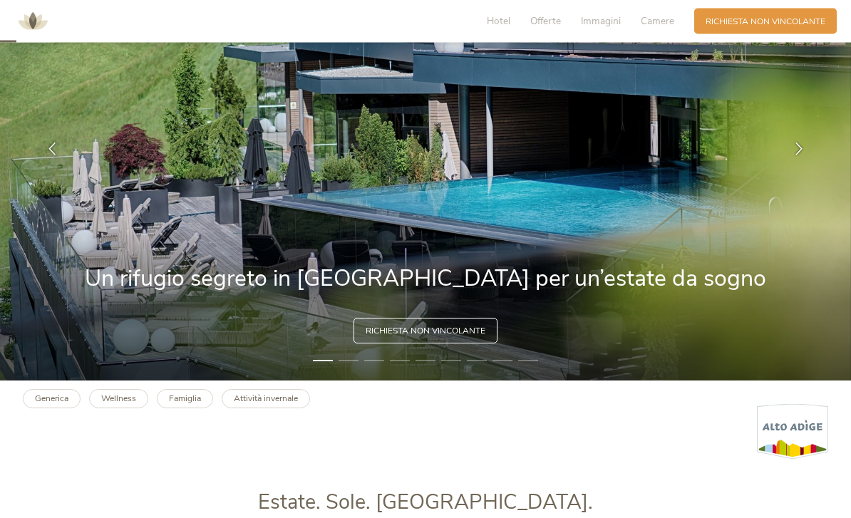
scroll to position [0, 0]
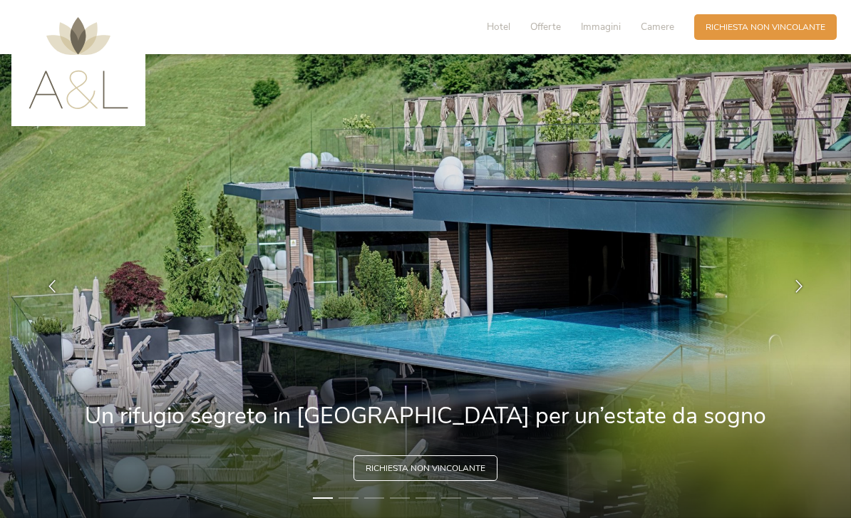
click at [600, 27] on span "Immagini" at bounding box center [601, 27] width 40 height 14
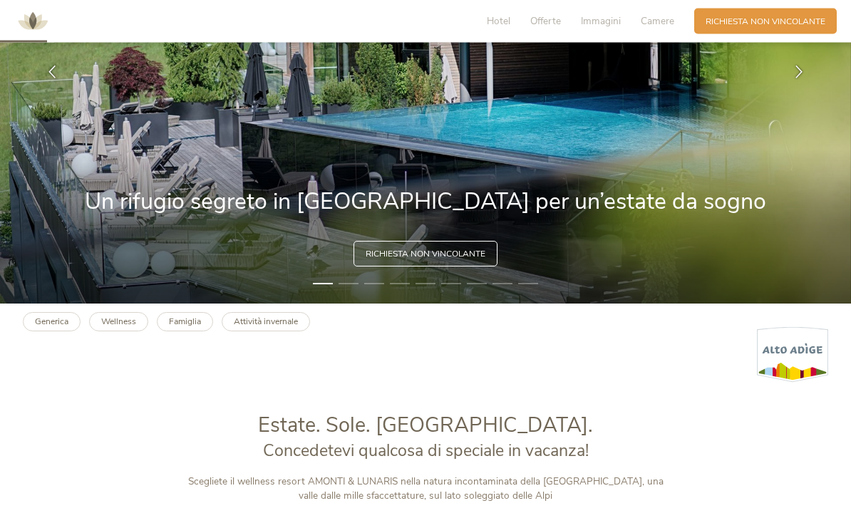
scroll to position [196, 0]
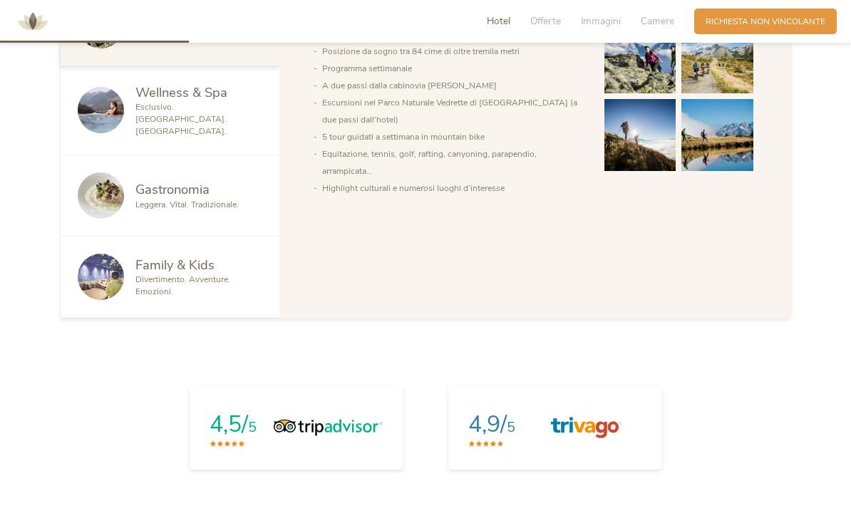
scroll to position [791, 0]
click at [147, 317] on div "Family & Kids Divertimento. Avventure. Emozioni." at bounding box center [170, 276] width 219 height 81
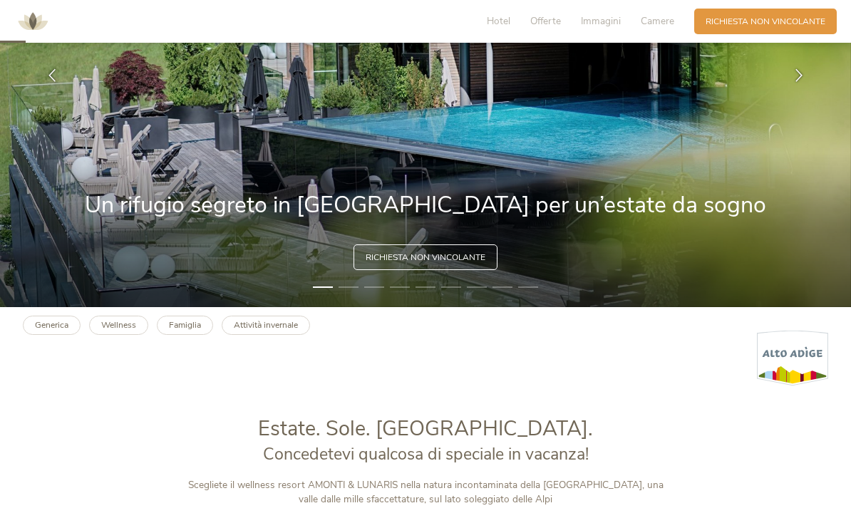
scroll to position [215, 0]
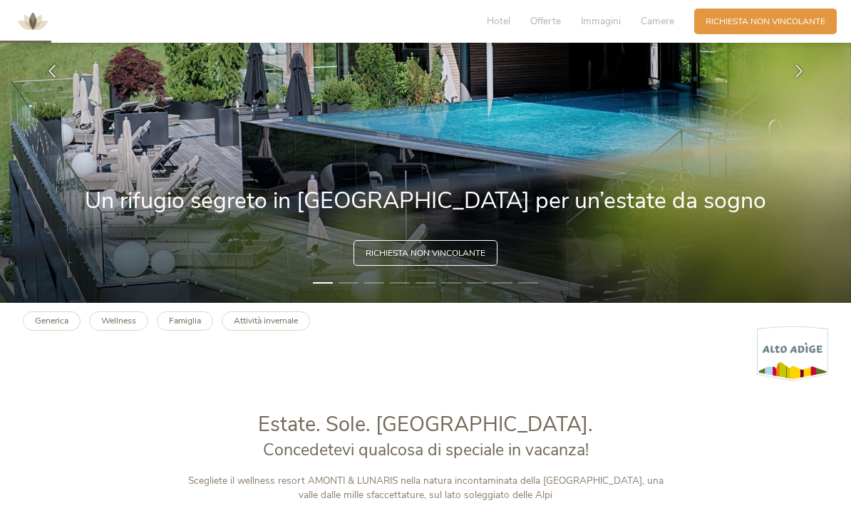
click at [37, 331] on link "Generica" at bounding box center [52, 320] width 58 height 19
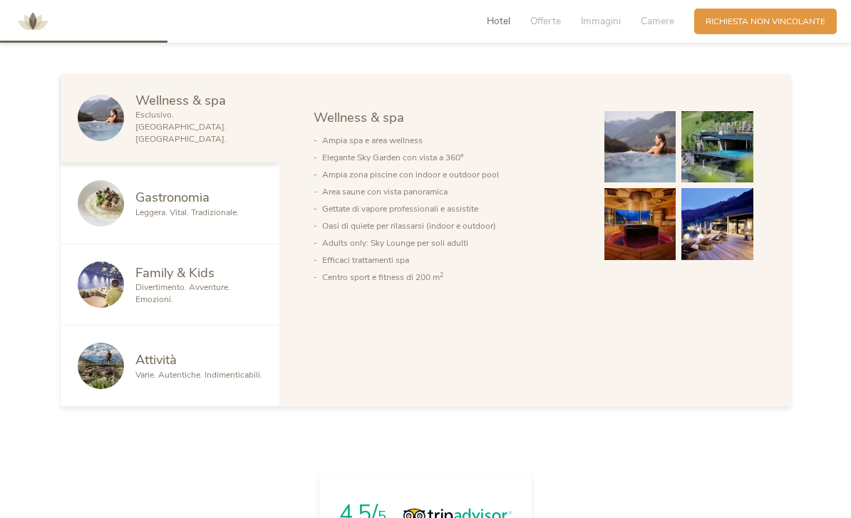
scroll to position [700, 0]
click at [224, 207] on div "Gastronomia" at bounding box center [198, 198] width 127 height 19
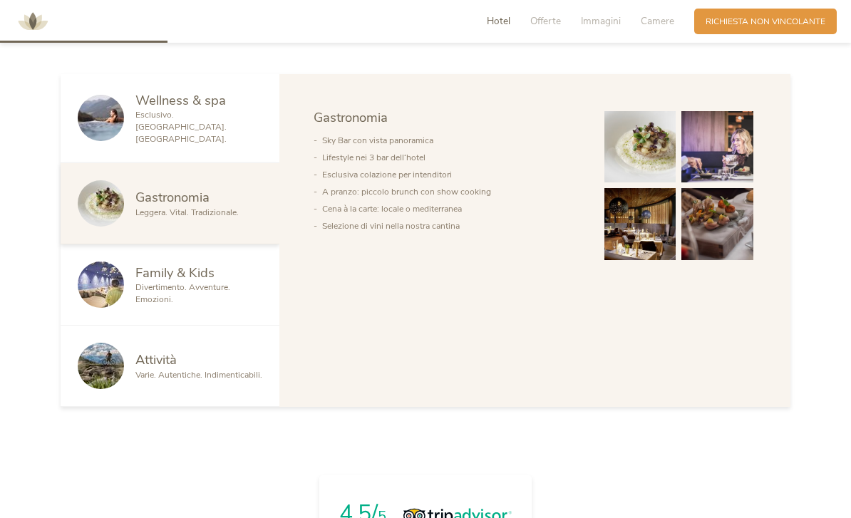
click at [656, 182] on img at bounding box center [640, 147] width 72 height 72
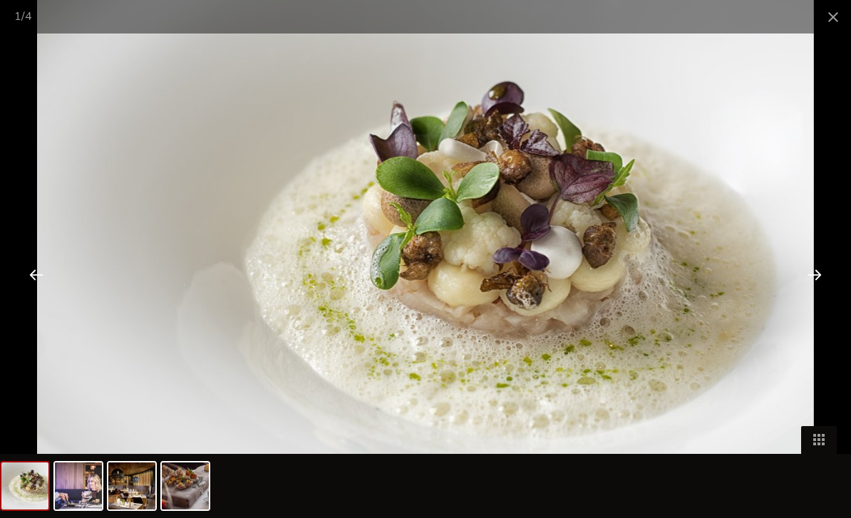
click at [818, 296] on div at bounding box center [814, 274] width 44 height 44
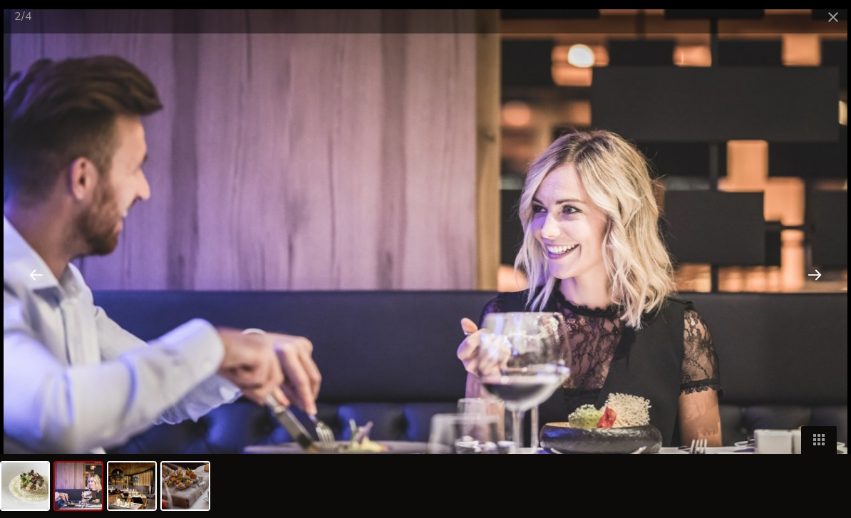
click at [804, 296] on div at bounding box center [814, 274] width 44 height 44
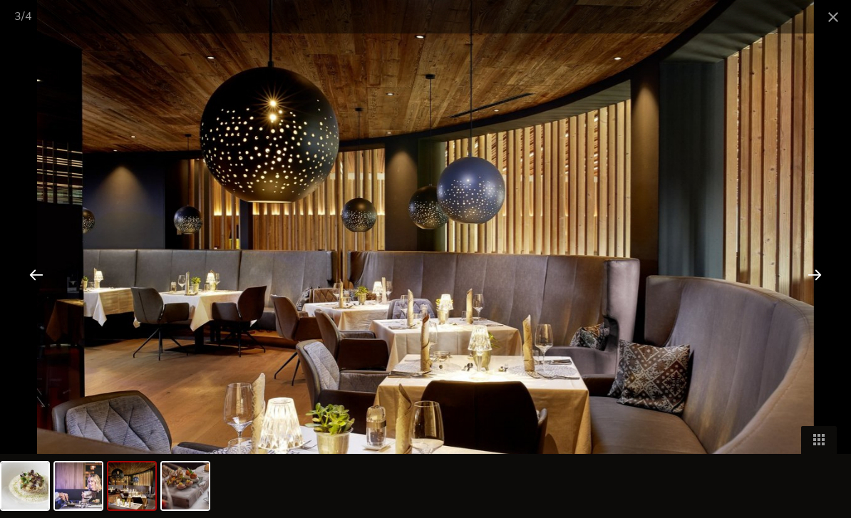
click at [802, 291] on div at bounding box center [814, 274] width 44 height 44
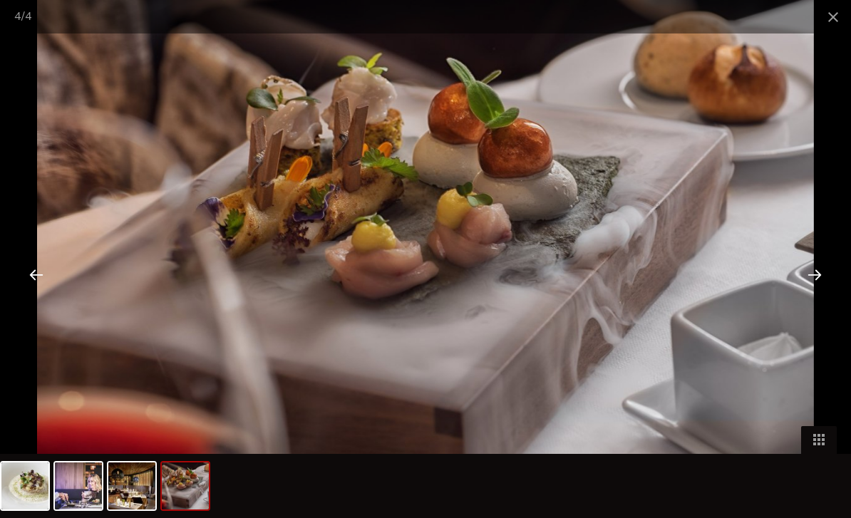
click at [806, 281] on div at bounding box center [814, 274] width 44 height 44
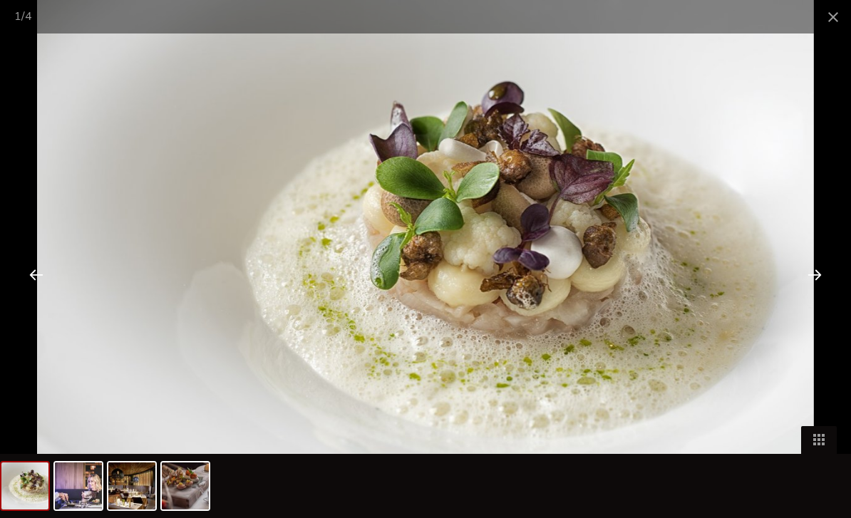
click at [842, 14] on span at bounding box center [833, 16] width 36 height 33
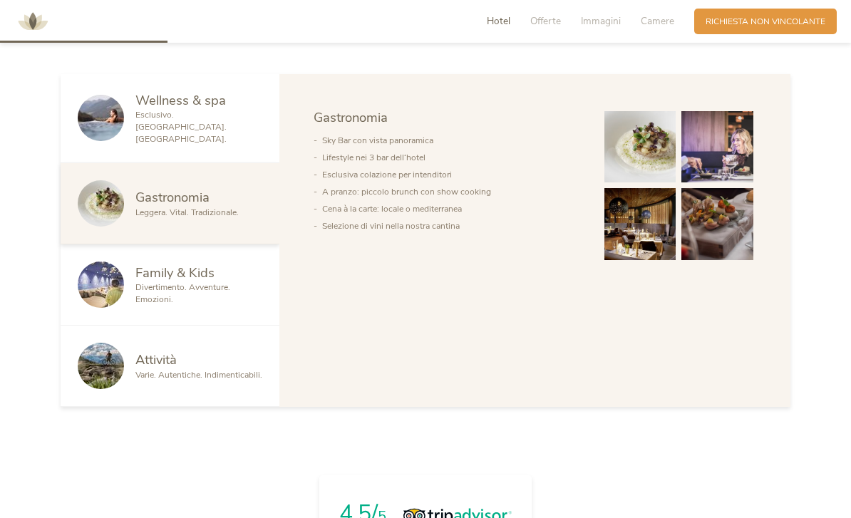
click at [215, 282] on div "Family & Kids" at bounding box center [198, 273] width 127 height 19
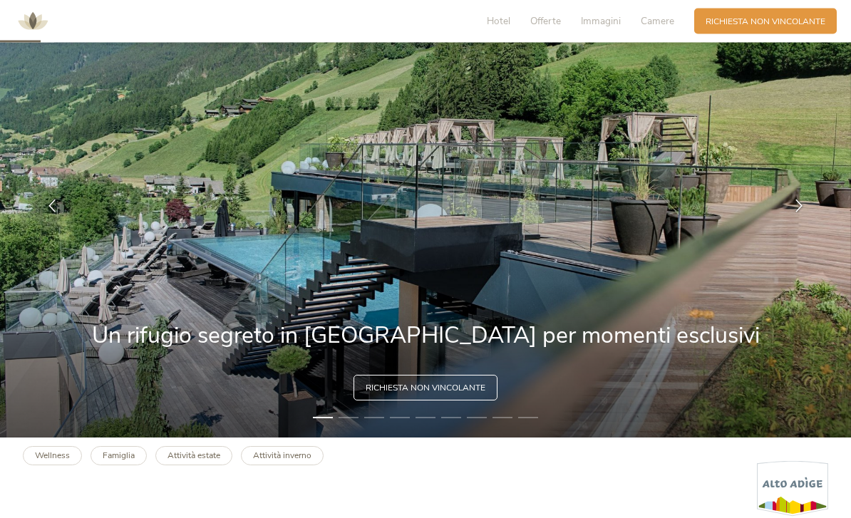
scroll to position [0, 0]
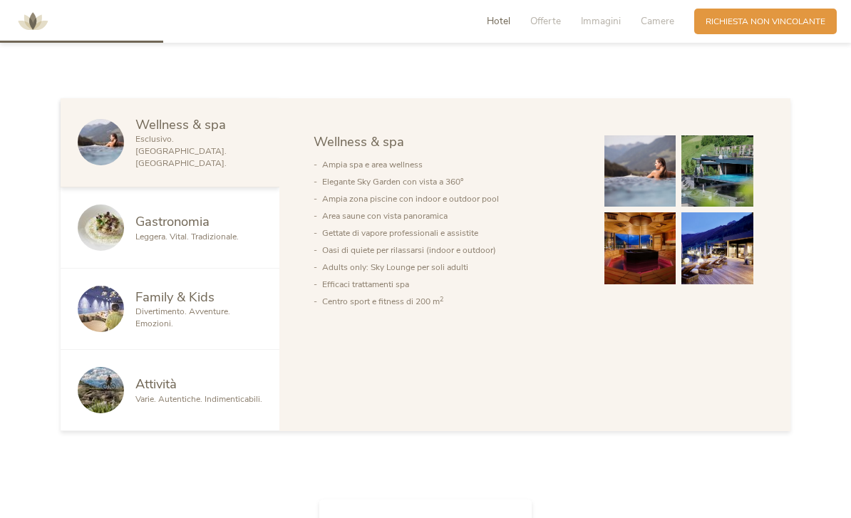
scroll to position [675, 0]
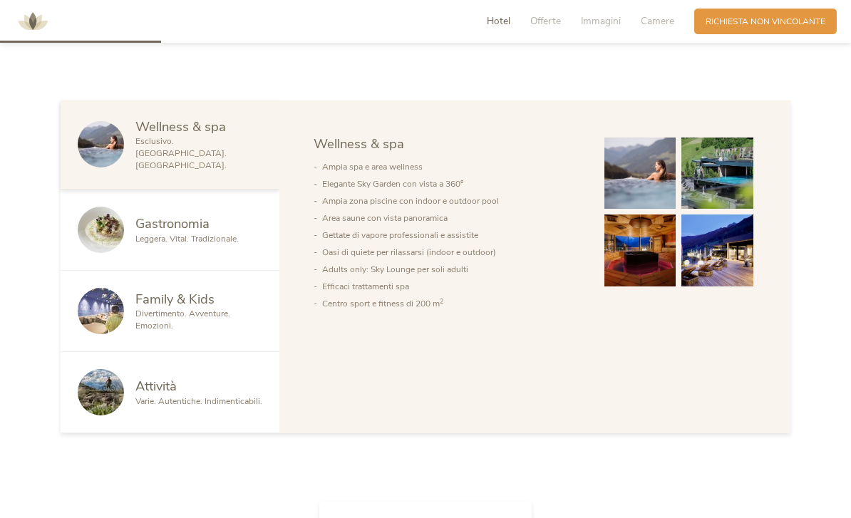
click at [141, 232] on span "Gastronomia" at bounding box center [172, 223] width 74 height 18
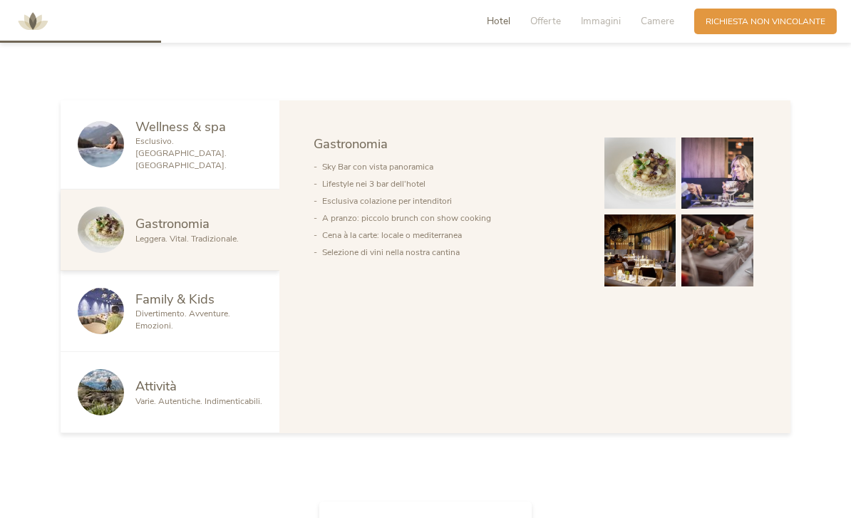
click at [113, 334] on img at bounding box center [101, 311] width 46 height 46
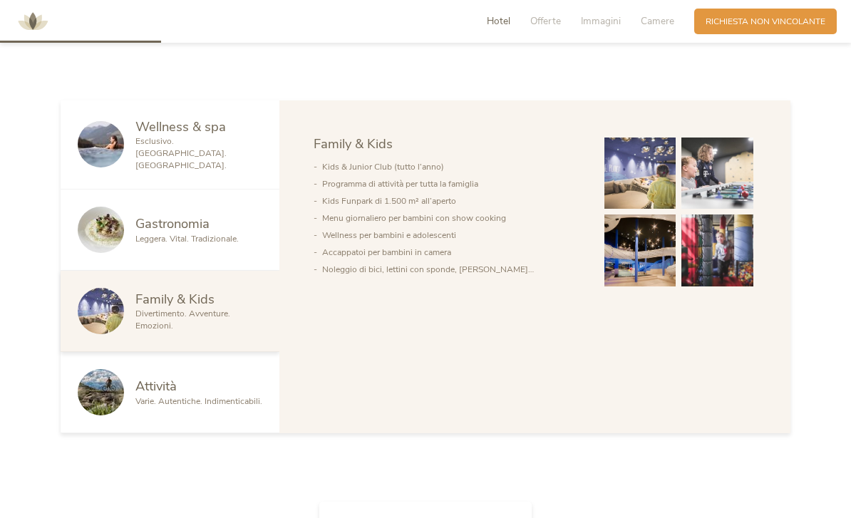
click at [103, 415] on img at bounding box center [101, 392] width 46 height 46
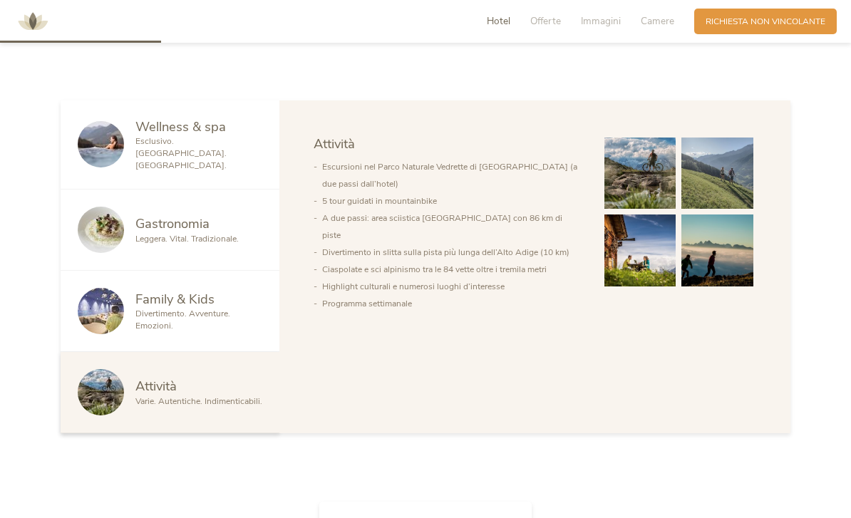
click at [121, 334] on img at bounding box center [101, 311] width 46 height 46
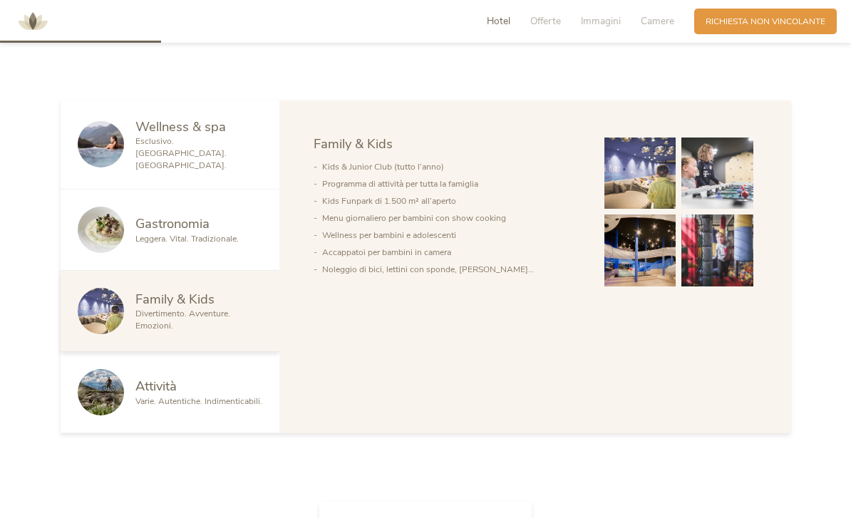
click at [118, 253] on img at bounding box center [101, 230] width 46 height 46
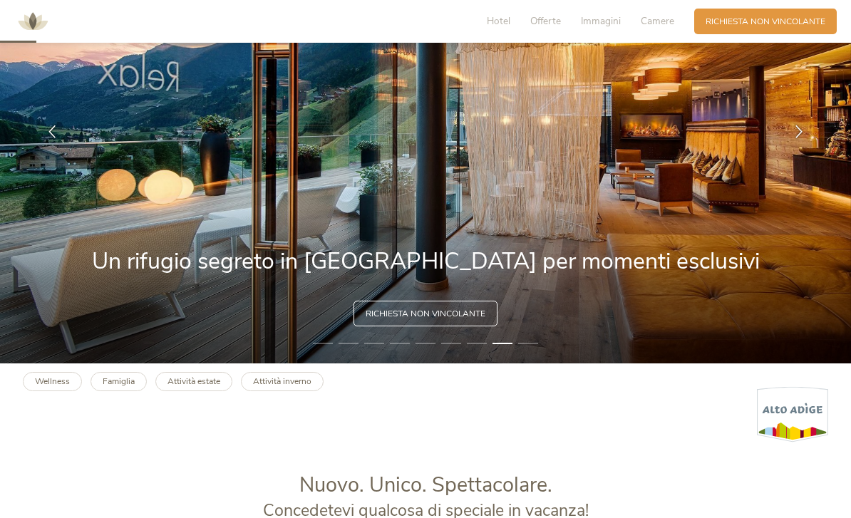
click at [373, 326] on div "Richiesta non vincolante" at bounding box center [425, 314] width 144 height 26
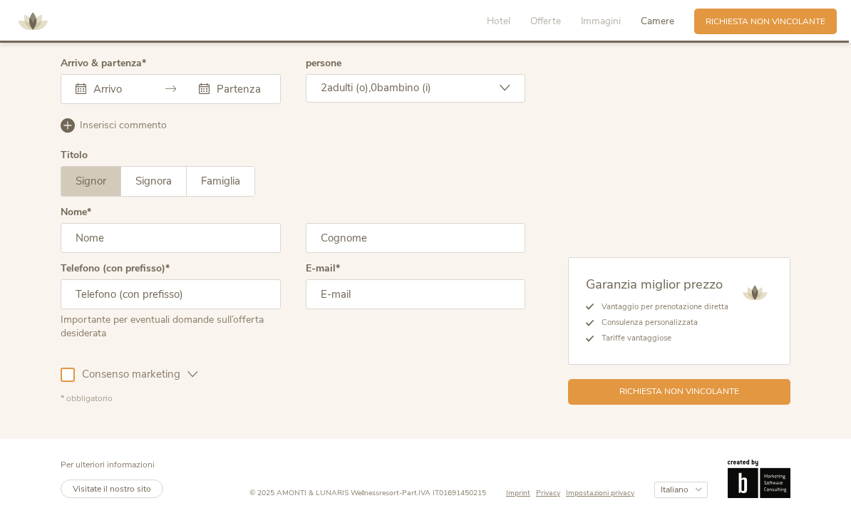
scroll to position [3597, 0]
click at [87, 492] on link "Visitate il nostro sito" at bounding box center [112, 489] width 103 height 19
